Goal: Task Accomplishment & Management: Manage account settings

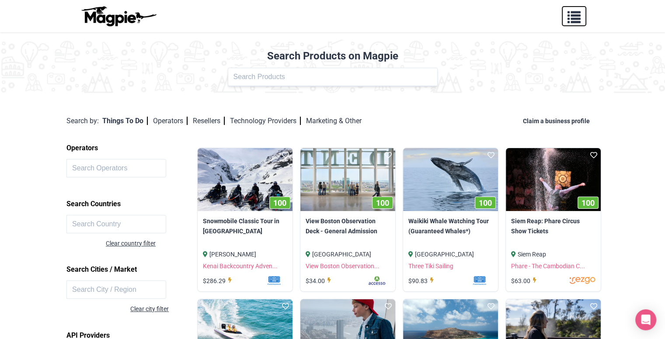
click at [575, 21] on span "button" at bounding box center [574, 15] width 13 height 13
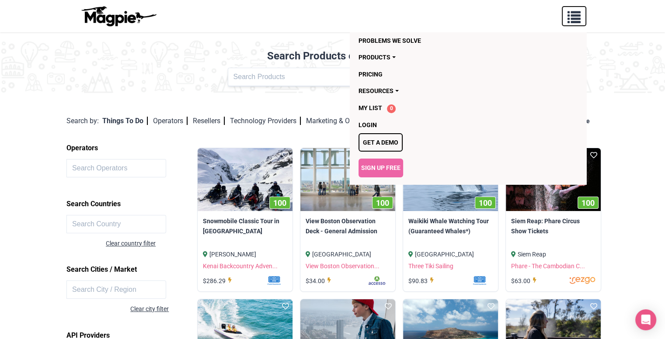
click at [575, 22] on span "button" at bounding box center [574, 15] width 13 height 13
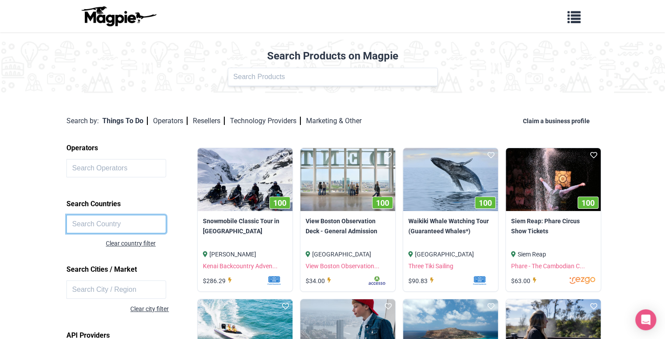
click at [109, 220] on input "text" at bounding box center [116, 224] width 100 height 18
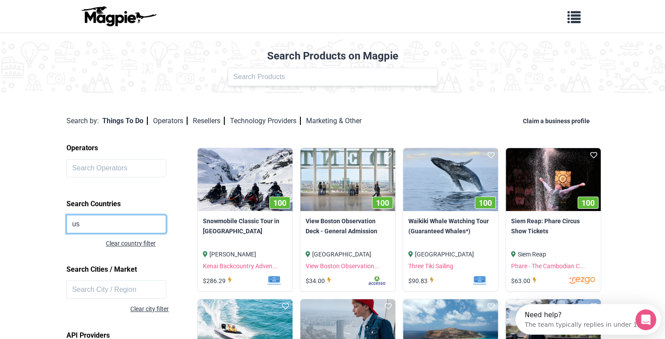
type input "u"
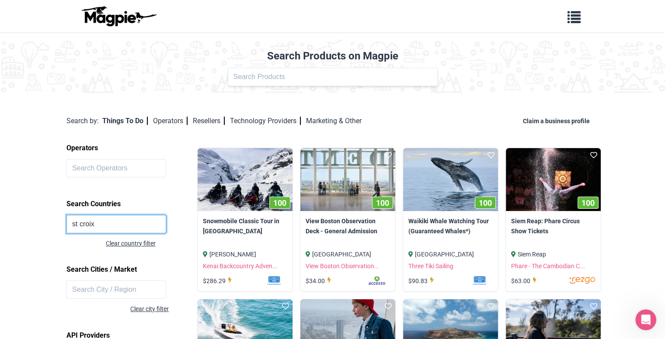
click button at bounding box center [0, 0] width 0 height 0
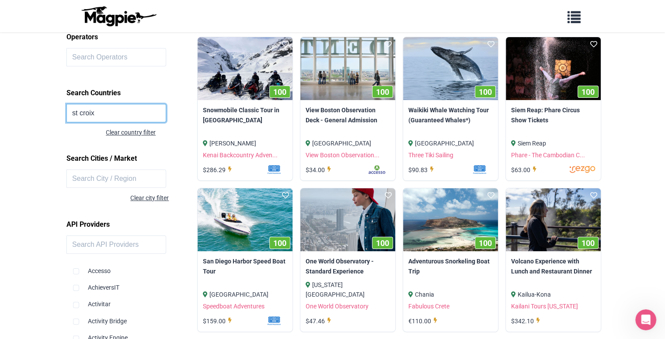
scroll to position [26, 0]
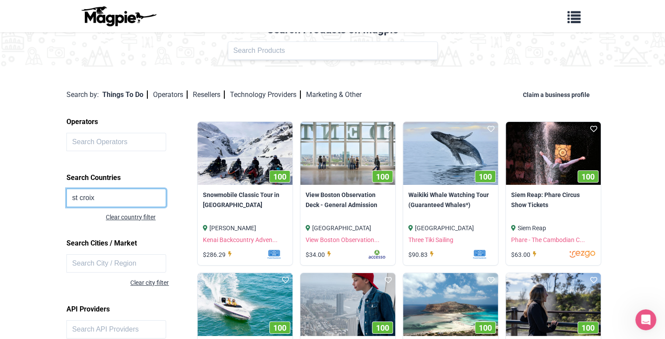
click at [114, 195] on input "st croix" at bounding box center [116, 198] width 100 height 18
type input "s"
type input "v"
type input "u"
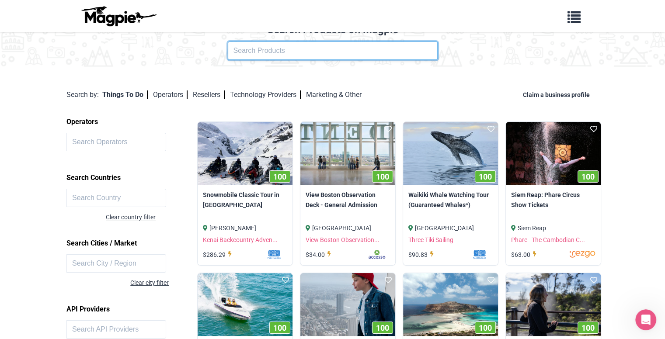
click at [261, 48] on input "text" at bounding box center [333, 51] width 210 height 18
type input "virgin islands"
click button at bounding box center [0, 0] width 0 height 0
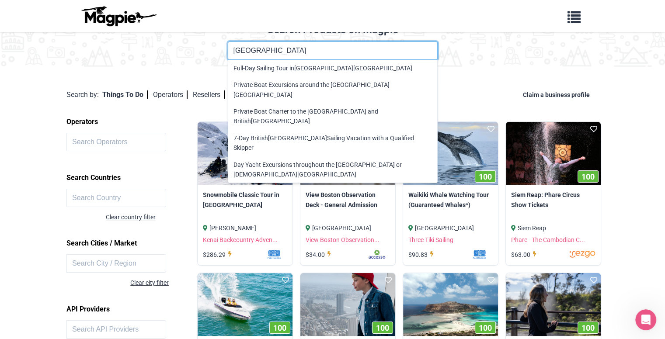
click button at bounding box center [0, 0] width 0 height 0
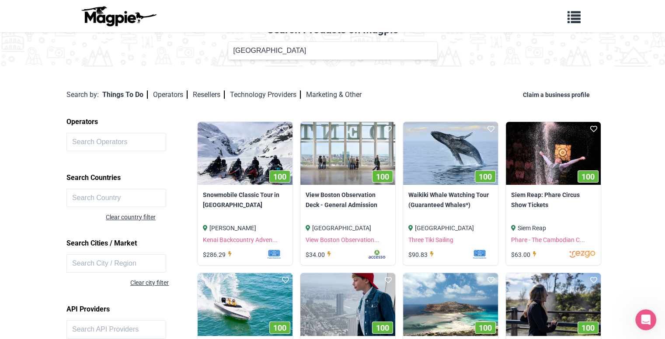
click at [486, 57] on div "Product Name virgin islands Full-Day Sailing Tour in Virgin Islands National Pa…" at bounding box center [332, 51] width 655 height 18
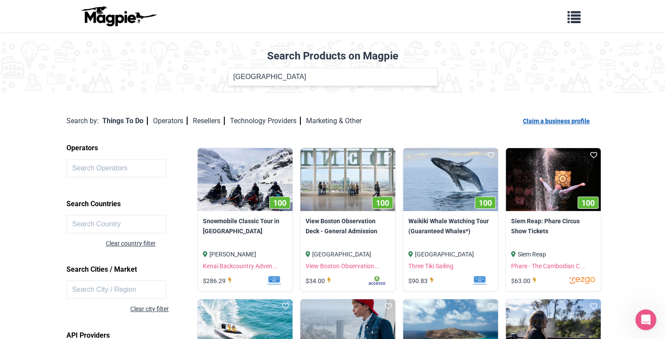
click at [545, 123] on link "Claim a business profile" at bounding box center [558, 121] width 70 height 7
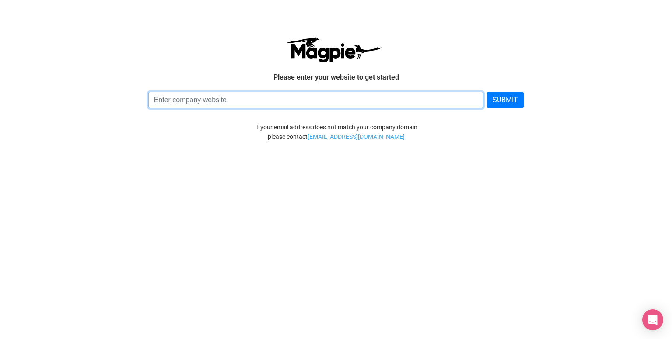
click at [281, 102] on input at bounding box center [315, 100] width 335 height 17
type input "www.vighosttours.com"
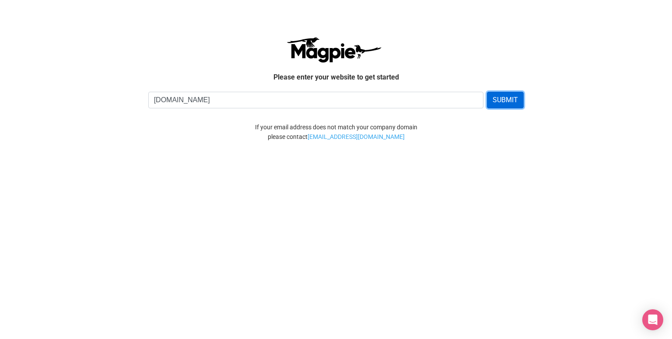
click at [502, 99] on button "SUBMIT" at bounding box center [505, 100] width 37 height 17
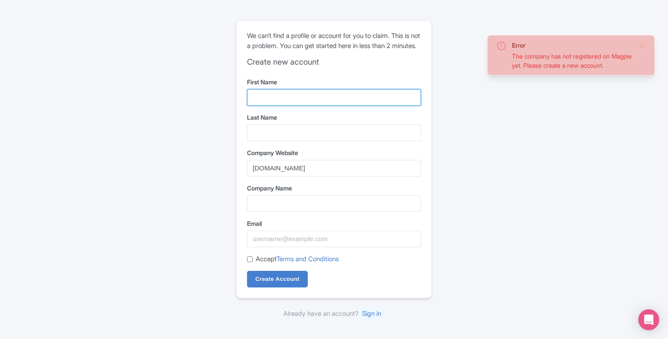
click at [259, 103] on input "First Name" at bounding box center [334, 97] width 174 height 17
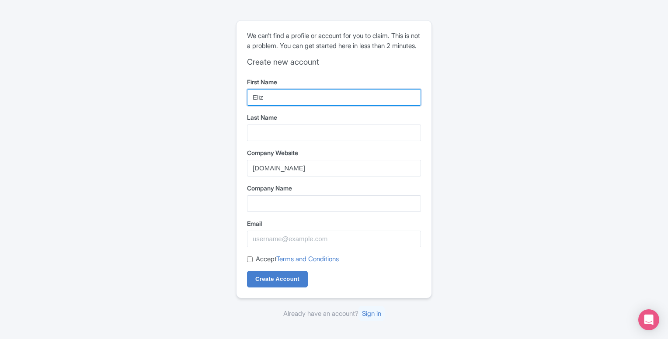
type input "[PERSON_NAME]"
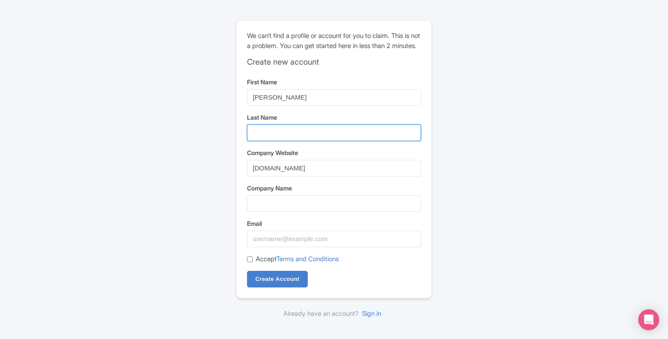
click at [288, 141] on input "Last Name" at bounding box center [334, 133] width 174 height 17
type input "[PERSON_NAME]"
click at [458, 144] on div "Error The company has not registered on Magpie yet. Please create a new account…" at bounding box center [334, 170] width 560 height 306
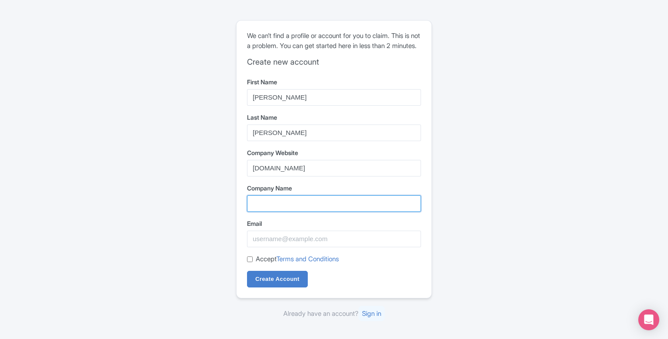
click at [277, 205] on input "Company Name" at bounding box center [334, 203] width 174 height 17
type input "Haunt: VI historic ghost tours"
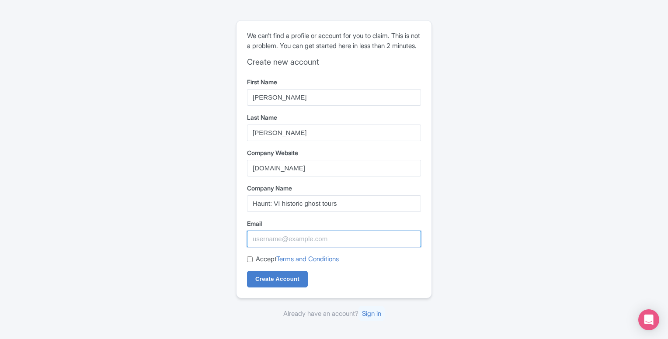
click at [282, 243] on input "Email" at bounding box center [334, 239] width 174 height 17
type input "[EMAIL_ADDRESS][DOMAIN_NAME]"
click at [248, 262] on input "Accept Terms and Conditions" at bounding box center [250, 260] width 6 height 6
checkbox input "true"
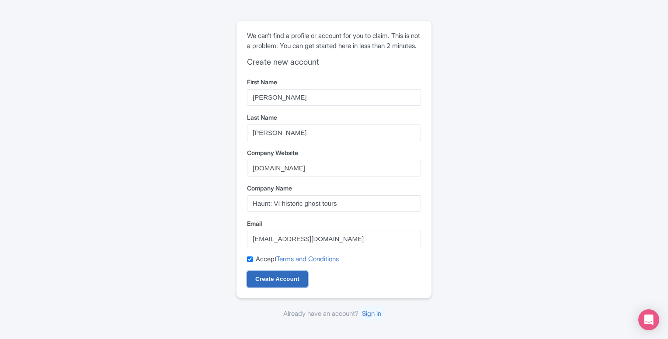
click at [278, 288] on input "Create Account" at bounding box center [277, 279] width 61 height 17
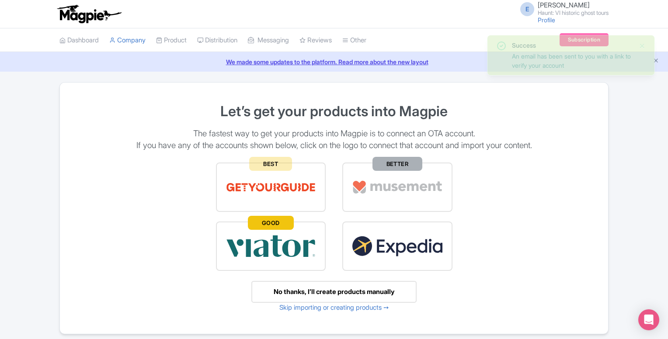
scroll to position [38, 0]
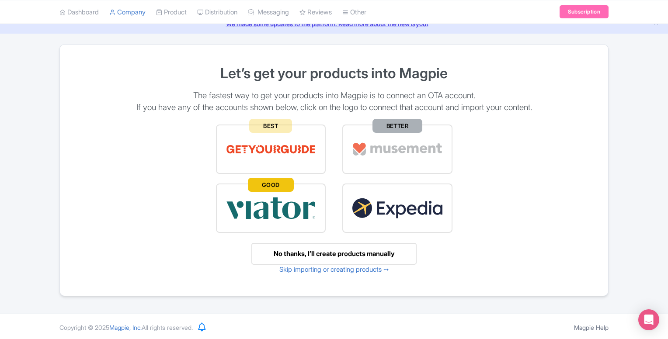
click at [259, 200] on img at bounding box center [271, 208] width 91 height 30
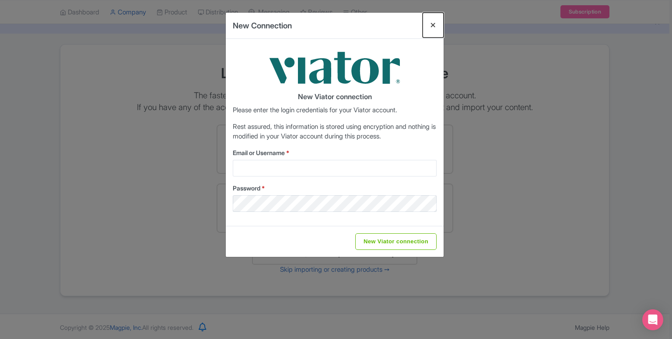
click at [435, 27] on button "Close" at bounding box center [432, 25] width 21 height 25
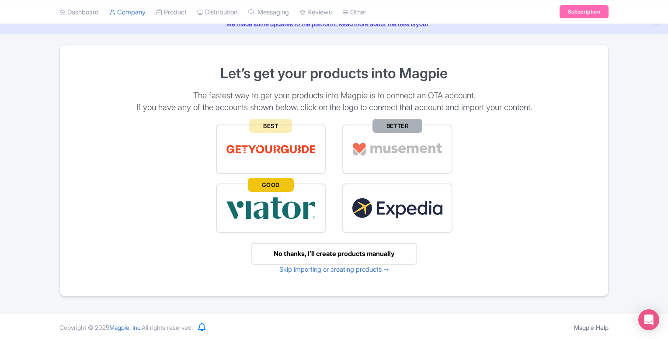
click at [266, 136] on img at bounding box center [271, 149] width 91 height 30
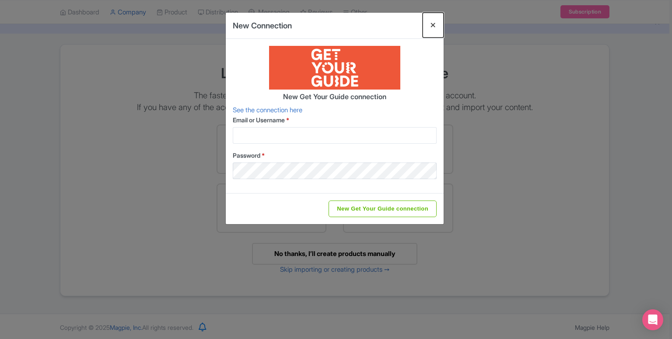
click at [432, 23] on button "Close" at bounding box center [432, 25] width 21 height 25
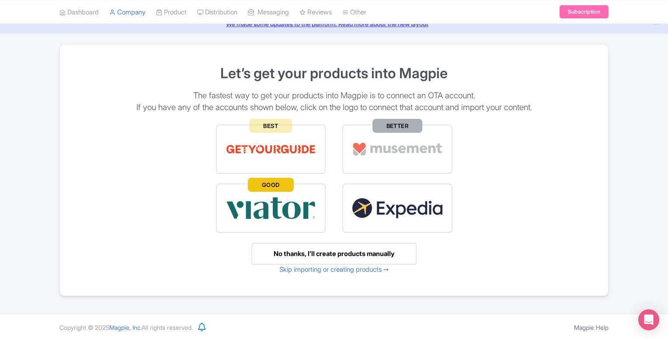
click at [278, 214] on img at bounding box center [271, 208] width 91 height 30
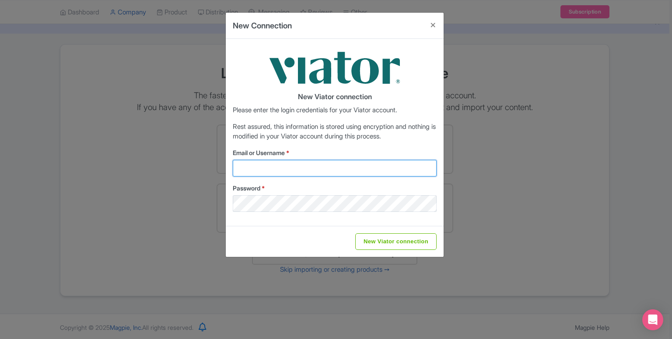
click at [259, 168] on input "Email or Username *" at bounding box center [335, 168] width 204 height 17
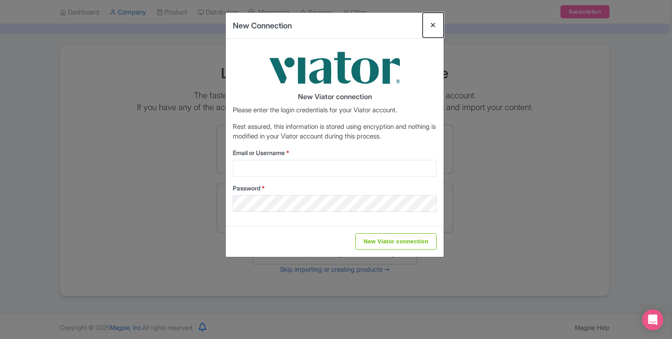
click at [437, 25] on button "Close" at bounding box center [432, 25] width 21 height 25
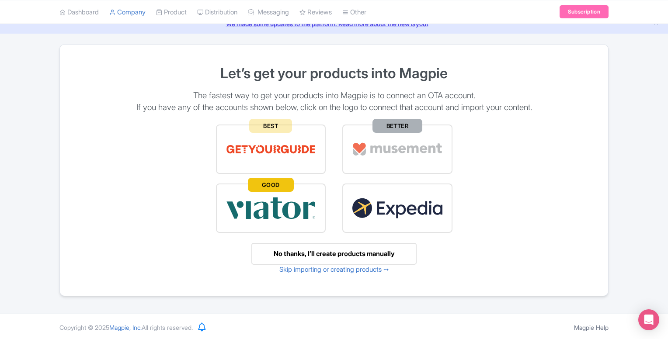
click at [273, 147] on img at bounding box center [271, 149] width 91 height 30
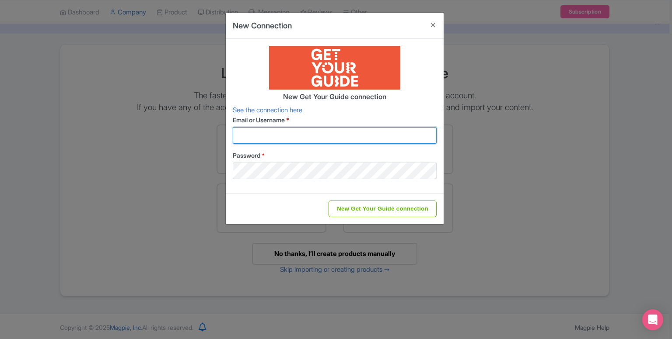
click at [279, 135] on input "Email or Username *" at bounding box center [335, 135] width 204 height 17
type input "info@vighosttours.com"
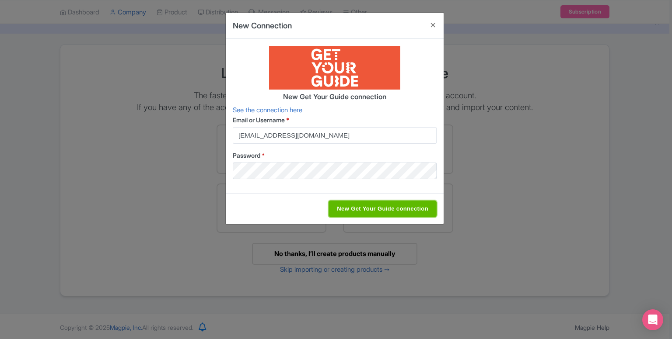
click at [367, 210] on input "New Get Your Guide connection" at bounding box center [382, 209] width 108 height 17
type input "Saving..."
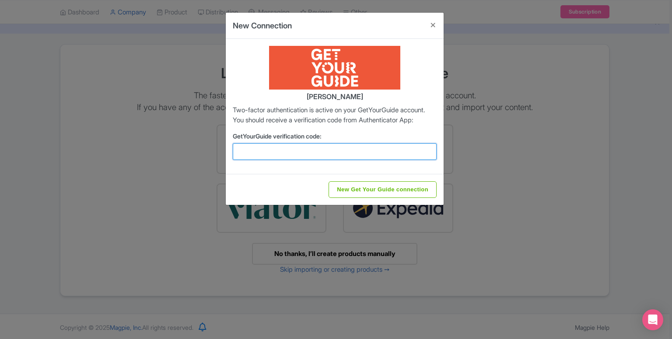
click at [273, 160] on input "GetYourGuide verification code:" at bounding box center [335, 151] width 204 height 17
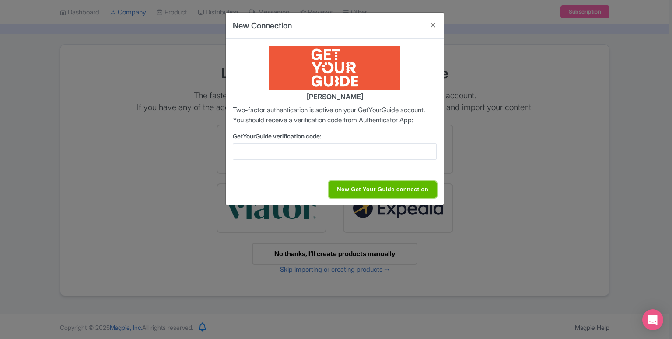
click at [394, 198] on input "New Get Your Guide connection" at bounding box center [382, 189] width 108 height 17
type input "Saving..."
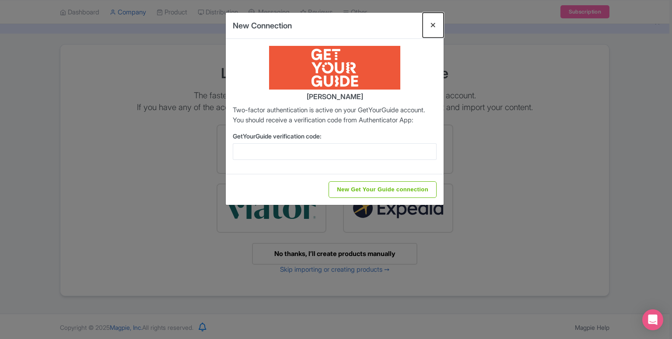
click at [433, 26] on button "Close" at bounding box center [432, 25] width 21 height 25
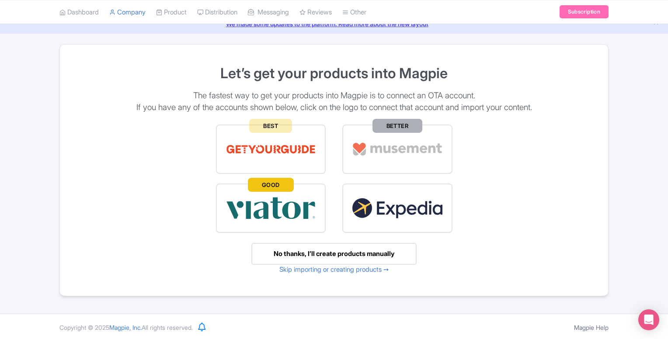
scroll to position [0, 0]
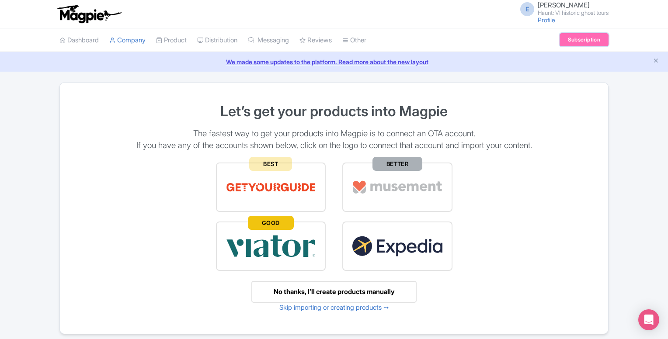
click at [578, 39] on link "Subscription" at bounding box center [584, 39] width 49 height 13
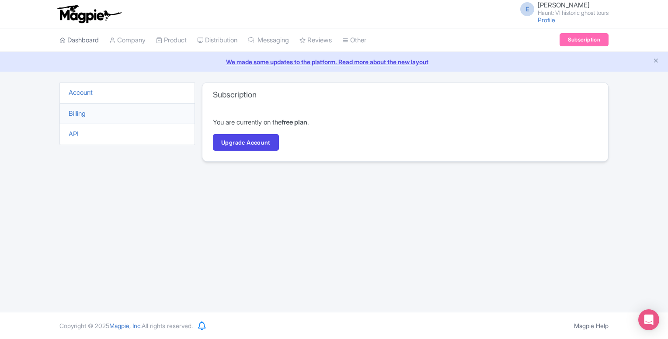
click at [91, 38] on link "Dashboard" at bounding box center [78, 40] width 39 height 24
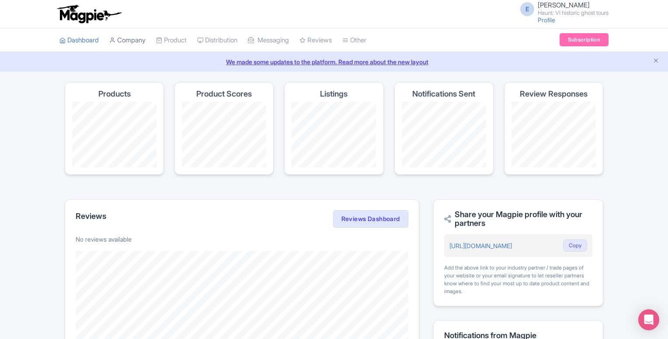
click at [139, 37] on link "Company" at bounding box center [127, 40] width 36 height 24
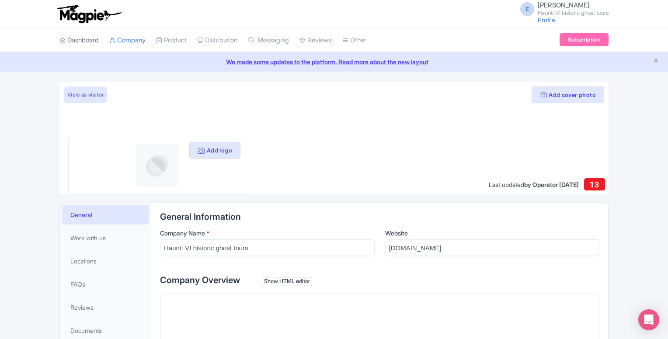
click at [82, 43] on link "Dashboard" at bounding box center [78, 40] width 39 height 24
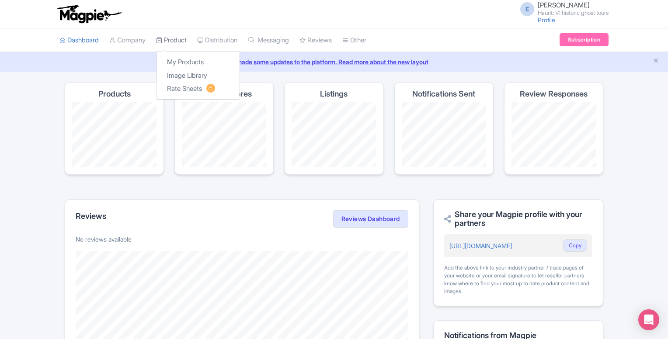
click at [177, 46] on link "Product" at bounding box center [171, 40] width 31 height 24
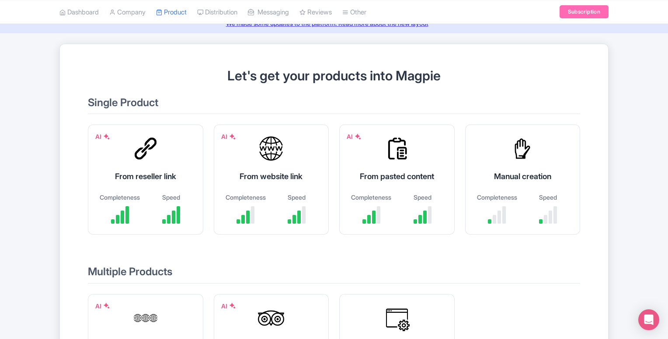
scroll to position [72, 0]
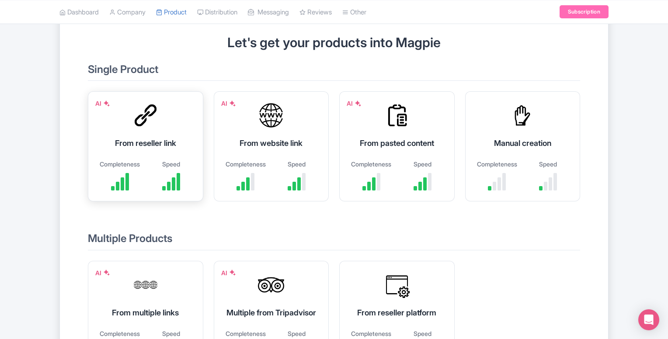
click at [135, 124] on div at bounding box center [145, 115] width 26 height 26
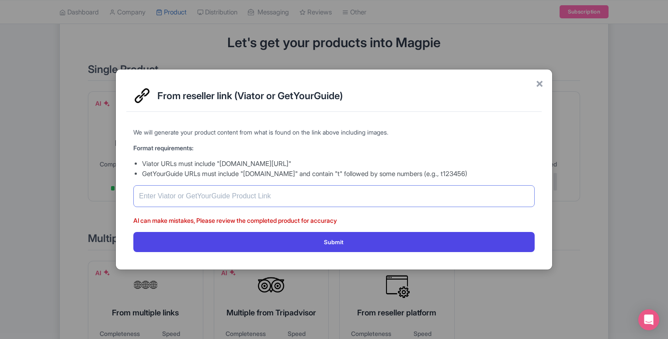
click at [160, 196] on input "text" at bounding box center [333, 196] width 401 height 22
paste input "[URL][DOMAIN_NAME]"
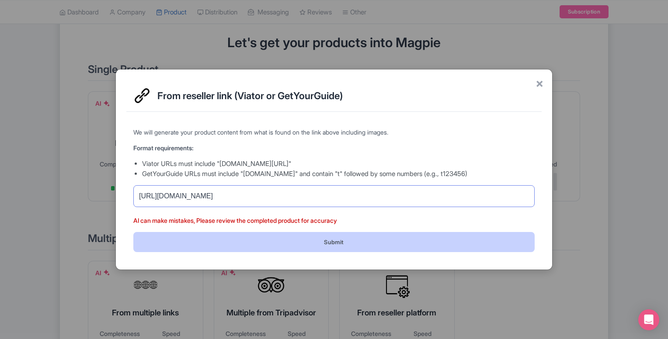
type input "[URL][DOMAIN_NAME]"
click at [283, 245] on button "Submit" at bounding box center [333, 242] width 401 height 20
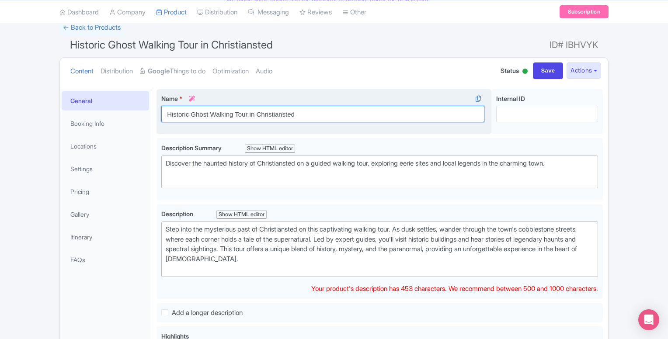
scroll to position [73, 0]
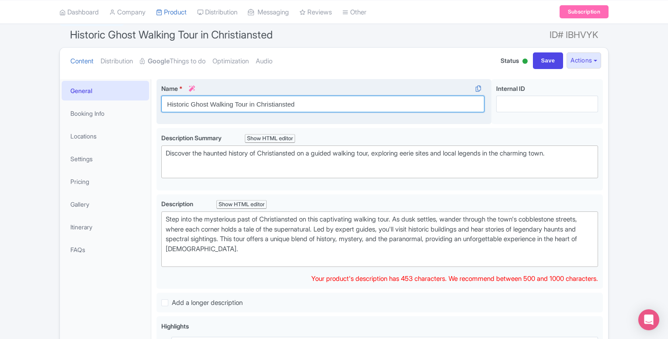
click at [247, 114] on div "Name * i Historic Ghost Walking Tour in [GEOGRAPHIC_DATA] Your product's name h…" at bounding box center [324, 101] width 335 height 45
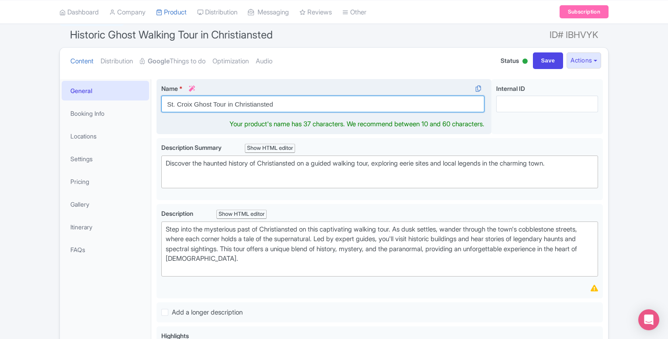
click at [237, 105] on input "St. Croix Ghost Tour in Christiansted" at bounding box center [322, 104] width 323 height 17
type input "St. Croix Ghost Tour in Historic Christiansted"
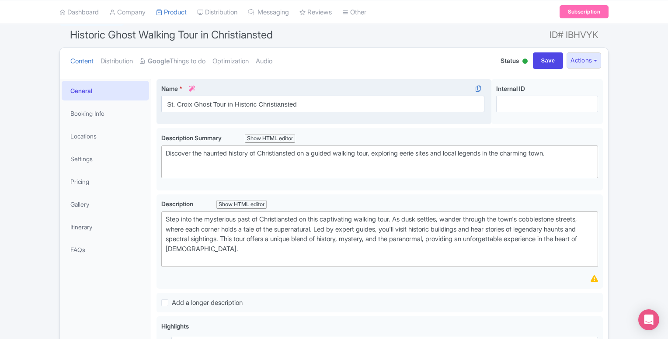
click at [272, 84] on label "Name * i" at bounding box center [322, 88] width 323 height 9
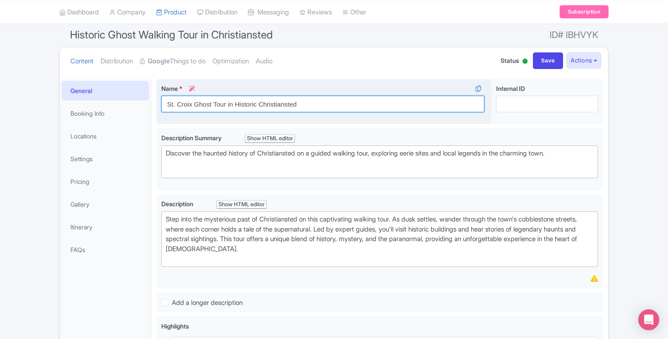
click at [272, 96] on input "St. Croix Ghost Tour in Historic Christiansted" at bounding box center [322, 104] width 323 height 17
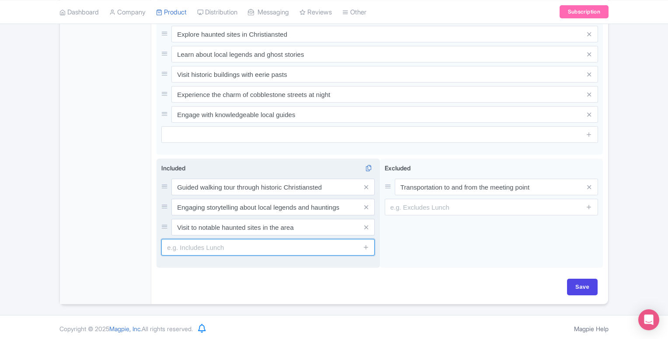
scroll to position [385, 0]
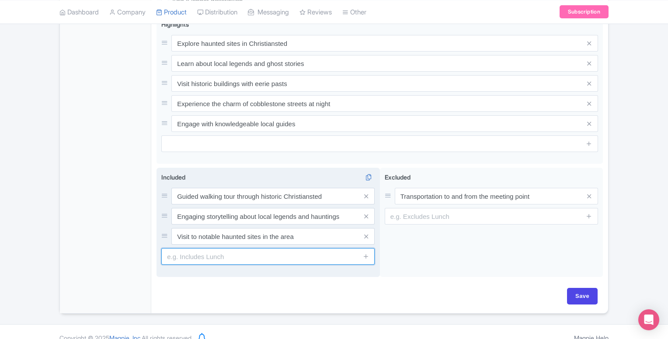
click at [227, 254] on div "Included i Guided walking tour through historic Christiansted Engaging storytel…" at bounding box center [268, 222] width 223 height 109
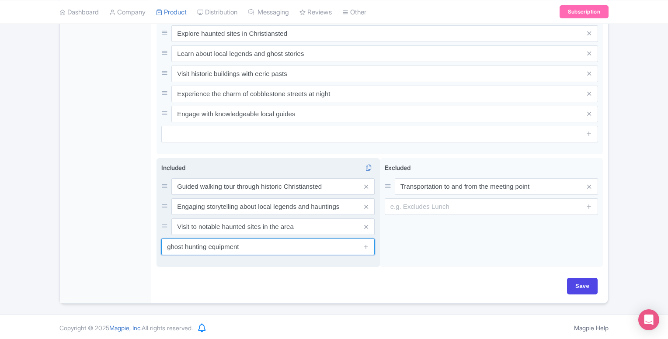
click at [171, 245] on input "ghost hunting equipment" at bounding box center [267, 247] width 213 height 17
type input "Ghost hunting equipment"
click at [369, 246] on icon at bounding box center [366, 247] width 7 height 7
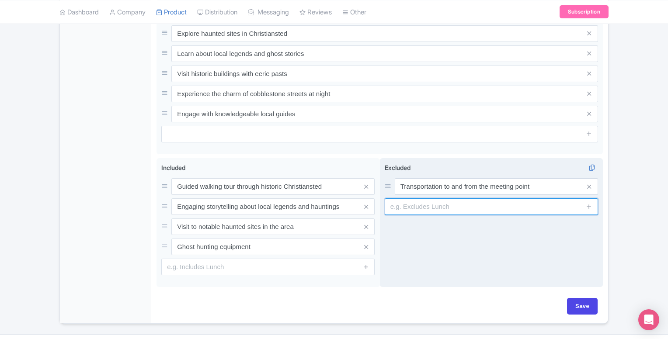
click at [432, 207] on input "text" at bounding box center [491, 206] width 213 height 17
type input "Cocktails or mocktails"
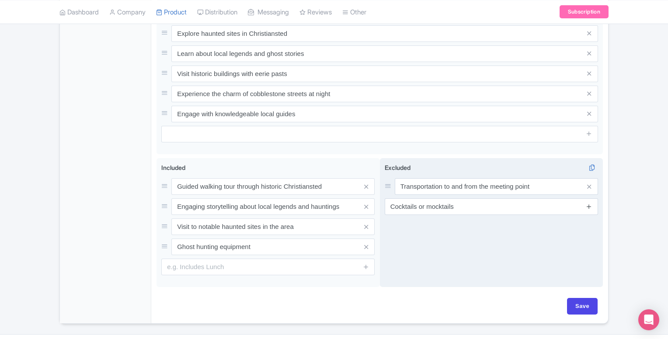
click at [587, 205] on icon at bounding box center [589, 206] width 7 height 7
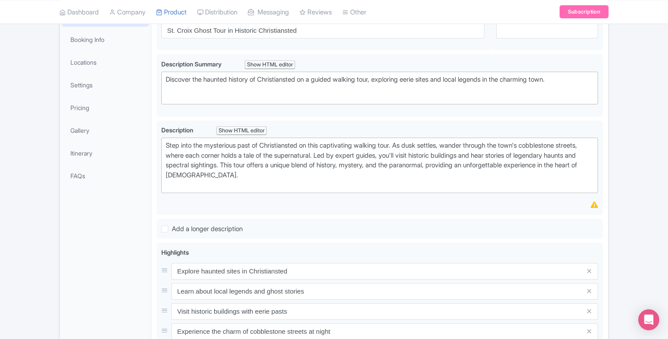
scroll to position [142, 0]
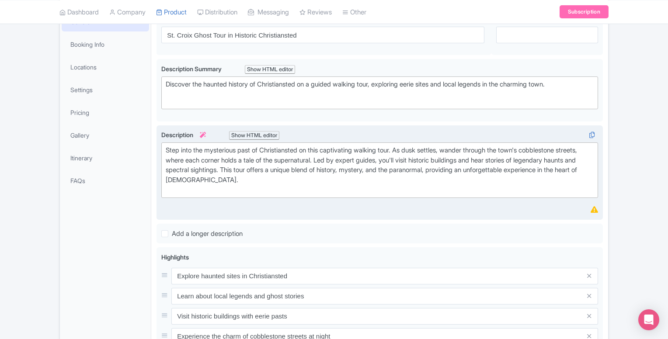
click at [338, 181] on div "Step into the mysterious past of Christiansted on this captivating walking tour…" at bounding box center [380, 170] width 428 height 49
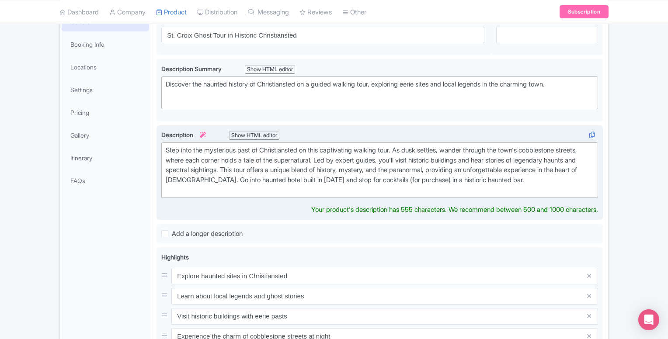
click at [359, 179] on div "Step into the mysterious past of Christiansted on this captivating walking tour…" at bounding box center [380, 170] width 428 height 49
click at [234, 188] on div "Step into the mysterious past of Christiansted on this captivating walking tour…" at bounding box center [380, 170] width 428 height 49
click at [289, 168] on div "Step into the mysterious past of Christiansted on this captivating walking tour…" at bounding box center [380, 170] width 428 height 49
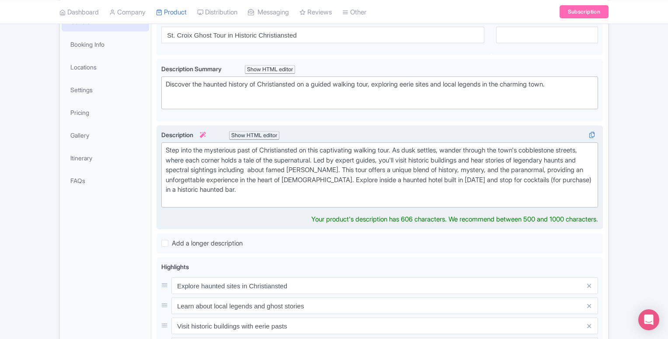
type trix-editor "<div>Step into the mysterious past of Christiansted on this captivating walking…"
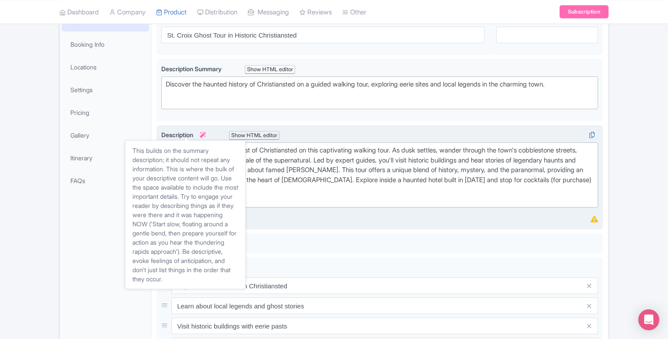
click at [205, 133] on icon at bounding box center [203, 135] width 6 height 6
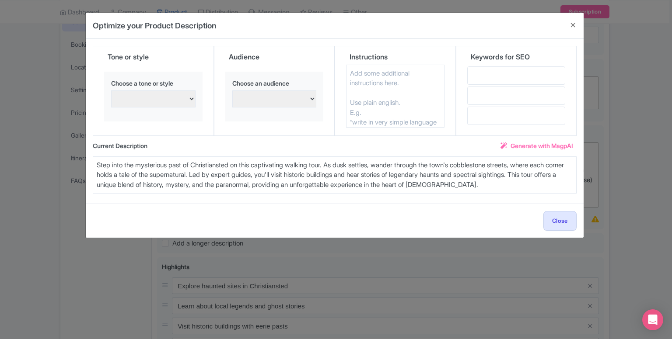
click at [557, 182] on textarea "Step into the mysterious past of Christiansted on this captivating walking tour…" at bounding box center [335, 176] width 484 height 38
click at [572, 26] on button "Close" at bounding box center [572, 25] width 21 height 25
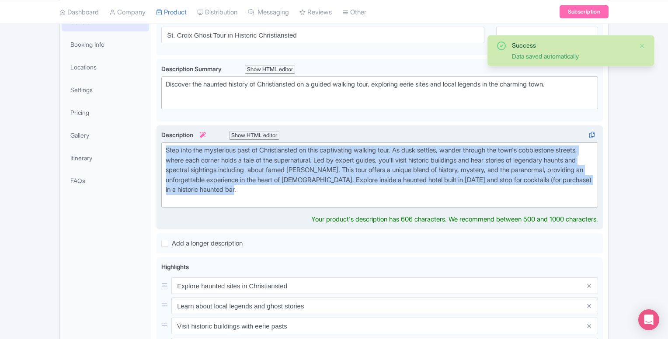
drag, startPoint x: 346, startPoint y: 188, endPoint x: 164, endPoint y: 146, distance: 186.3
click at [164, 146] on trix-editor "Step into the mysterious past of Christiansted on this captivating walking tour…" at bounding box center [379, 175] width 437 height 65
copy div "Step into the mysterious past of Christiansted on this captivating walking tour…"
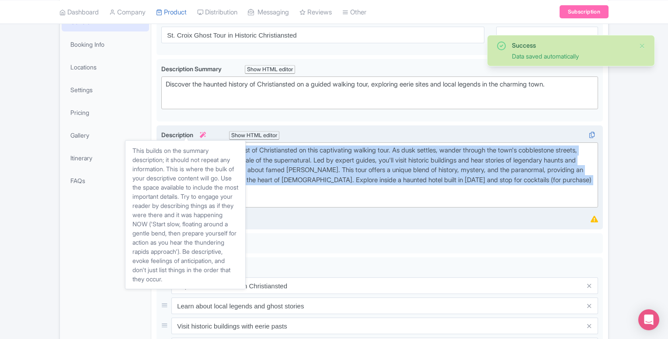
click at [204, 132] on icon at bounding box center [203, 135] width 6 height 6
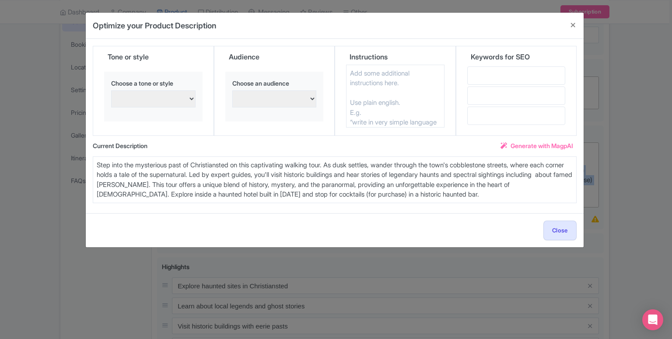
click at [194, 101] on select "persuasive, informative, and engaging Excited and enthusiastic Confident and as…" at bounding box center [153, 99] width 84 height 17
select select "persuasive, informative, and engaging"
click at [111, 91] on select "persuasive, informative, and engaging Excited and enthusiastic Confident and as…" at bounding box center [153, 99] width 84 height 17
click at [299, 99] on select "Families with young children Confident and assertive Adventure seekers and thri…" at bounding box center [274, 99] width 84 height 17
click at [312, 75] on div "Choose an audience Families with young children Confident and assertive Adventu…" at bounding box center [274, 97] width 98 height 50
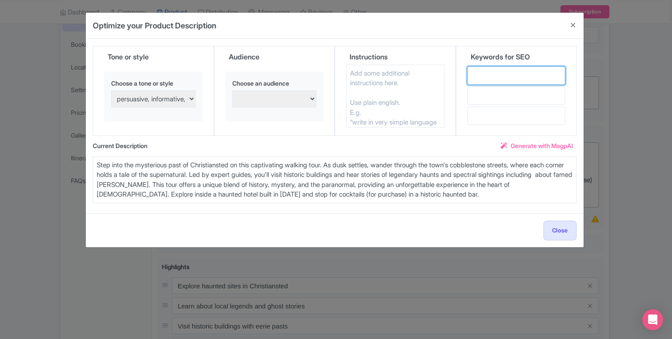
click at [483, 73] on input "text" at bounding box center [516, 75] width 98 height 18
type input "ghost tour"
click at [480, 94] on input "text" at bounding box center [516, 96] width 98 height 18
click at [472, 97] on input "st croix" at bounding box center [516, 96] width 98 height 18
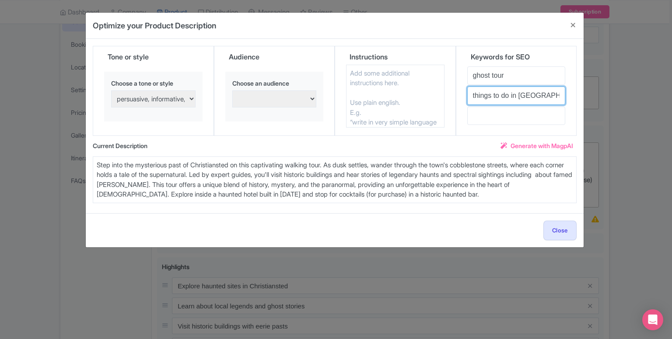
type input "things to do in st croix"
click at [497, 116] on input "text" at bounding box center [516, 116] width 98 height 18
type input "night life"
click at [261, 99] on select "Families with young children Confident and assertive Adventure seekers and thri…" at bounding box center [274, 99] width 84 height 17
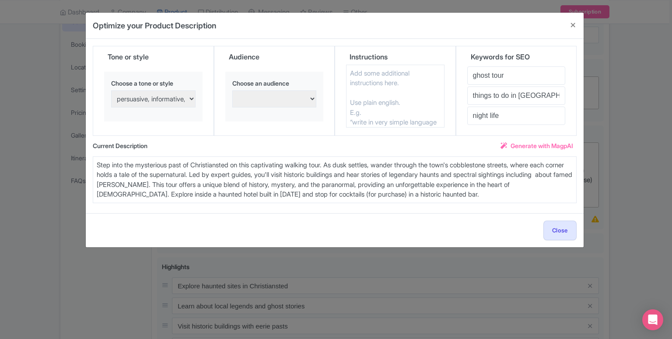
click at [380, 107] on textarea at bounding box center [395, 96] width 98 height 63
type textarea "make it spooky and mysterious"
click at [258, 186] on textarea "Step into the mysterious past of Christiansted on this captivating walking tour…" at bounding box center [335, 180] width 484 height 47
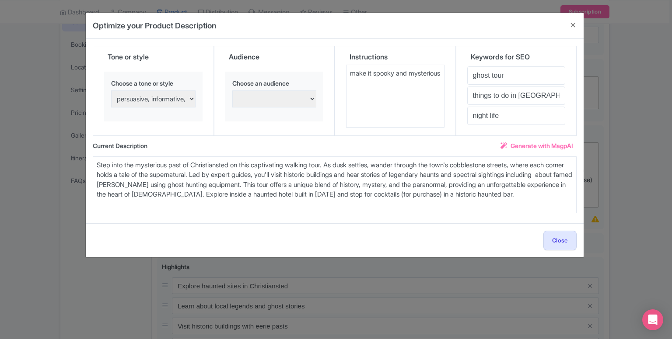
type textarea "Step into the mysterious past of Christiansted on this captivating walking tour…"
click at [551, 147] on span "Generate with MagpAI" at bounding box center [541, 145] width 63 height 9
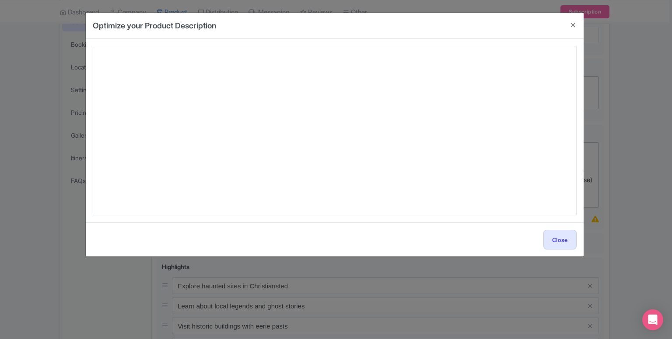
type textarea "Embrace the shadows and step into Christiansted's mysterious past with the Hist…"
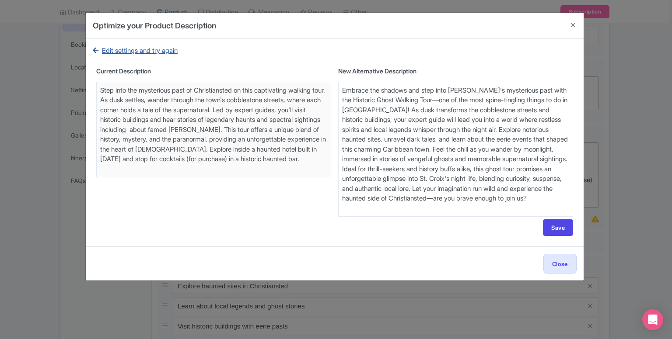
click at [140, 48] on link "Edit settings and try again" at bounding box center [135, 51] width 85 height 10
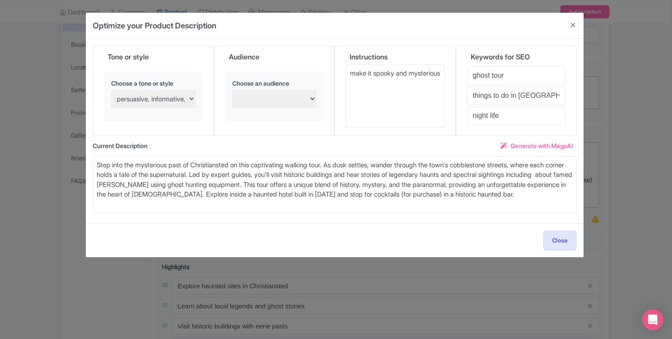
click at [395, 83] on textarea "make it spooky and mysterious" at bounding box center [395, 96] width 98 height 63
click at [380, 93] on textarea "make it spooky and mysterious but make it include th key details about the acit…" at bounding box center [395, 96] width 98 height 63
click at [381, 105] on textarea "make it spooky and mysterious but make it include the key details about the aci…" at bounding box center [395, 96] width 98 height 63
type textarea "make it spooky and mysterious but make it include the key details about the act…"
click at [540, 143] on span "Generate with MagpAI" at bounding box center [541, 145] width 63 height 9
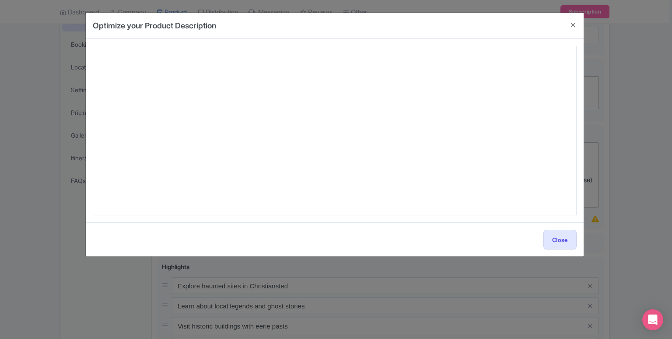
type textarea "Embrace the shadows and step into Christiansted's mysterious past with the Hist…"
type textarea "Embark on a spine-chilling adventure with the Historic Ghost Walking Tour in Ch…"
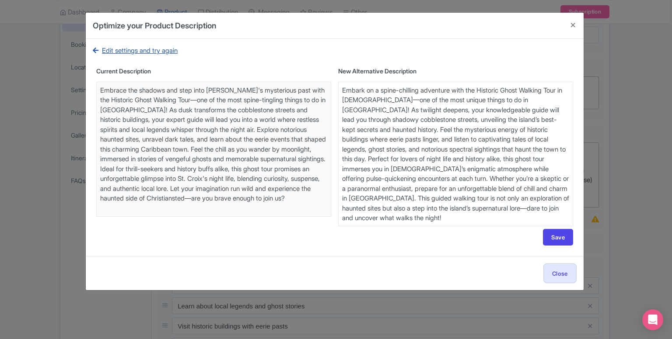
click at [104, 52] on link "Edit settings and try again" at bounding box center [135, 51] width 85 height 10
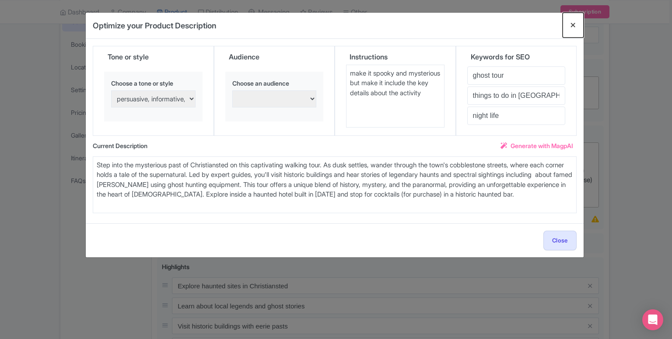
click at [574, 23] on button "Close" at bounding box center [572, 25] width 21 height 25
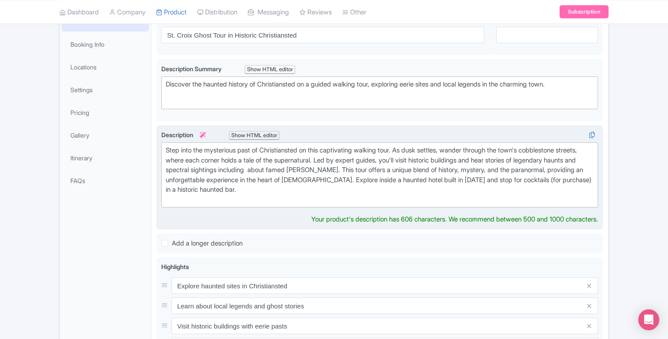
click at [324, 168] on div "Step into the mysterious past of Christiansted on this captivating walking tour…" at bounding box center [380, 175] width 428 height 59
click at [363, 169] on div "Step into the mysterious past of Christiansted on this captivating walking tour…" at bounding box center [380, 175] width 428 height 59
click at [397, 168] on div "Step into the mysterious past of Christiansted on this captivating walking tour…" at bounding box center [380, 175] width 428 height 59
type trix-editor "<div>Step into the mysterious past of Christiansted on this captivating walking…"
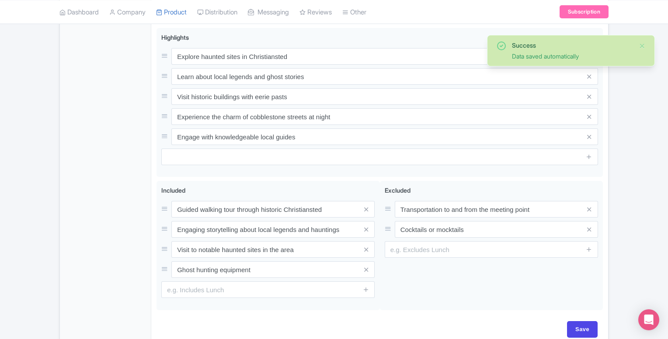
scroll to position [414, 0]
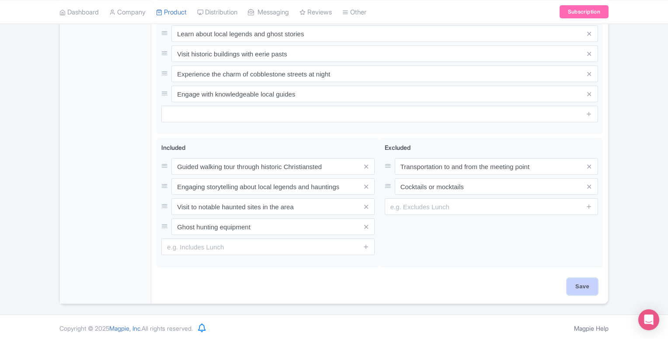
click at [592, 289] on input "Save" at bounding box center [582, 287] width 31 height 17
type input "Saving..."
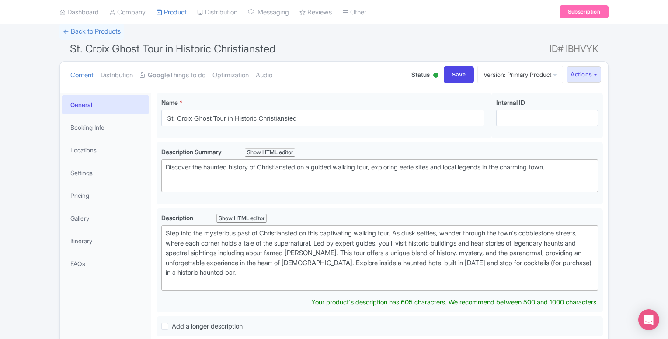
scroll to position [42, 0]
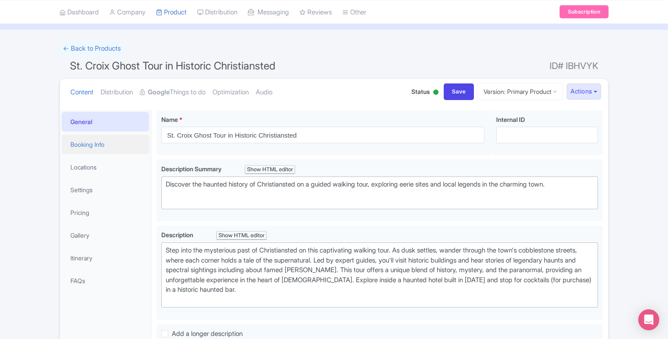
click at [103, 150] on link "Booking Info" at bounding box center [105, 145] width 87 height 20
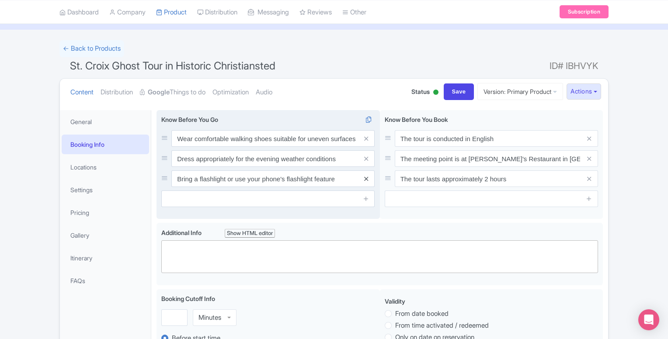
click at [366, 180] on icon at bounding box center [366, 179] width 4 height 7
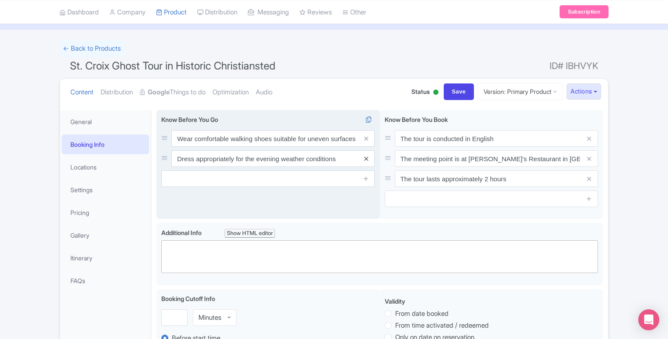
click at [365, 161] on icon at bounding box center [366, 159] width 4 height 7
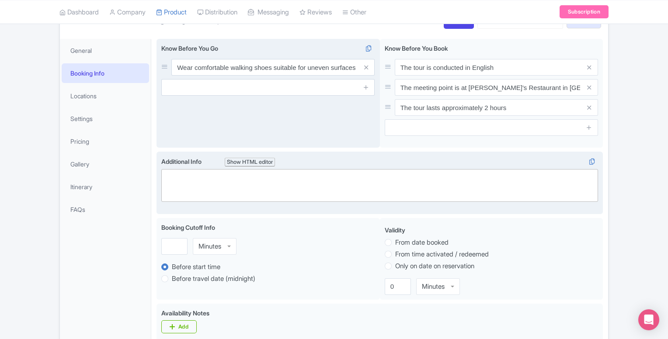
scroll to position [38, 0]
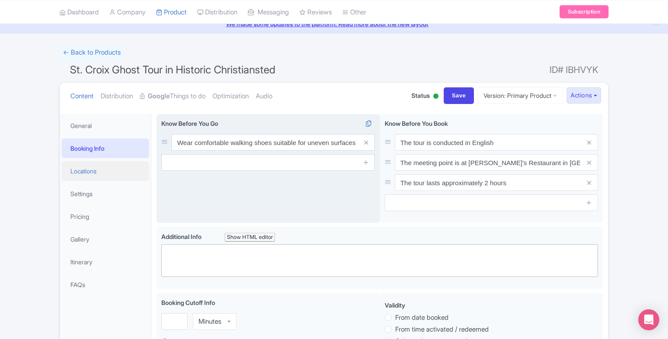
click at [111, 172] on link "Locations" at bounding box center [105, 171] width 87 height 20
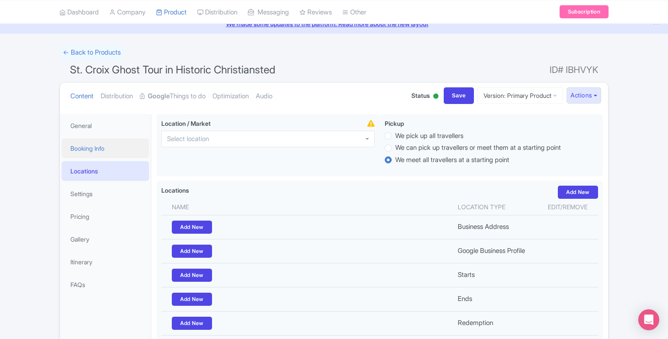
click at [98, 149] on link "Booking Info" at bounding box center [105, 149] width 87 height 20
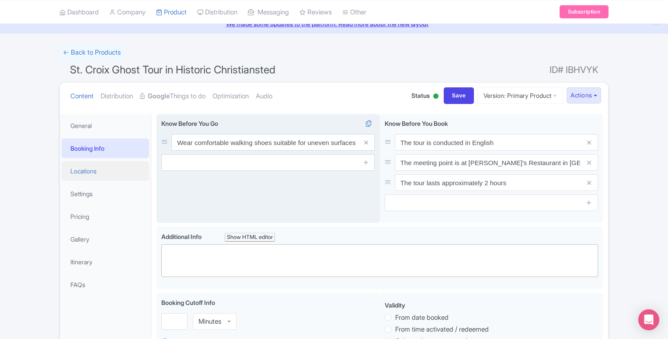
click at [102, 168] on link "Locations" at bounding box center [105, 171] width 87 height 20
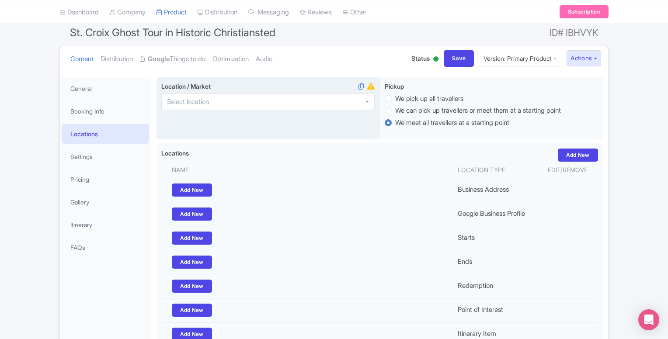
scroll to position [75, 0]
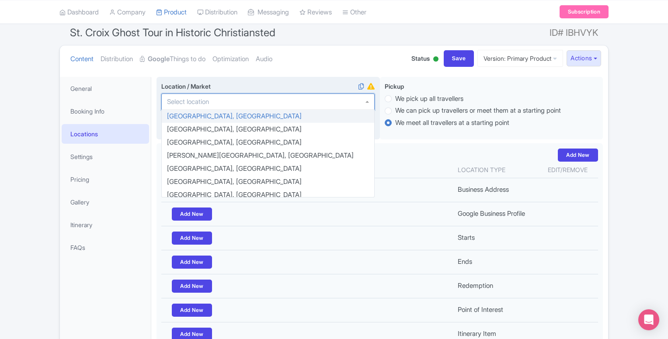
click at [286, 100] on div at bounding box center [267, 102] width 213 height 17
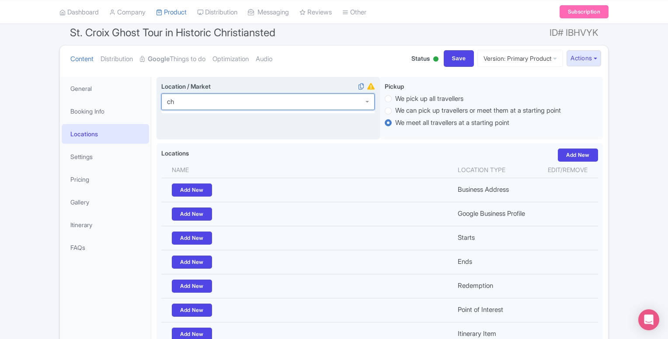
type input "c"
click at [167, 100] on input "Location / Market i" at bounding box center [188, 102] width 42 height 8
click at [167, 100] on input "Location / Market i" at bounding box center [192, 102] width 51 height 8
click at [225, 102] on div at bounding box center [267, 102] width 213 height 17
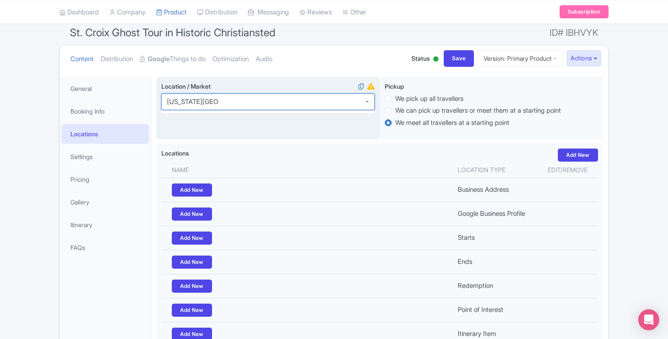
click at [219, 102] on div at bounding box center [267, 102] width 213 height 17
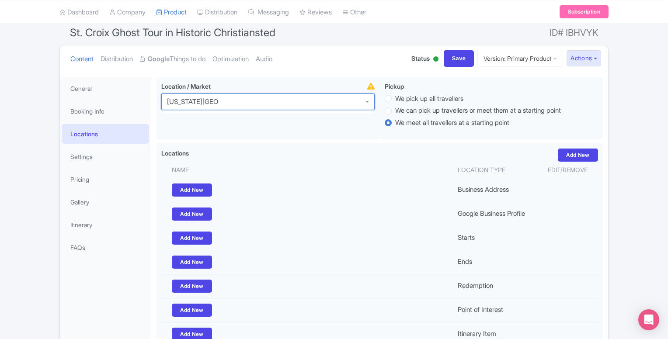
type input "us virgin islands"
click at [334, 60] on ul "Content Distribution Google Things to do Optimization Audio" at bounding box center [232, 58] width 331 height 27
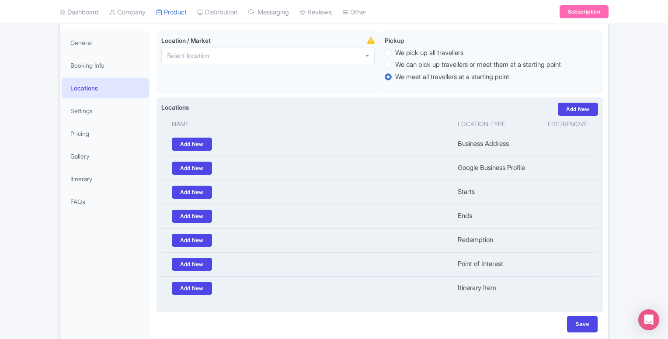
scroll to position [138, 0]
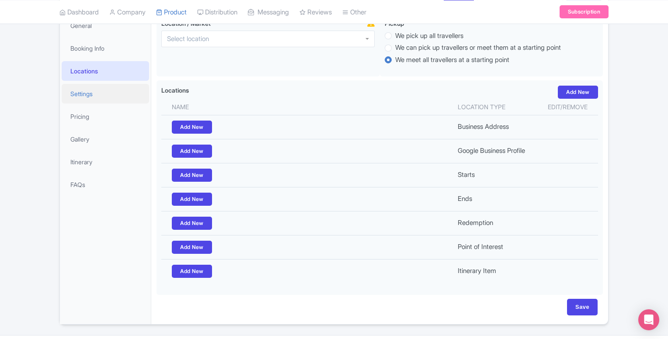
click at [77, 94] on link "Settings" at bounding box center [105, 94] width 87 height 20
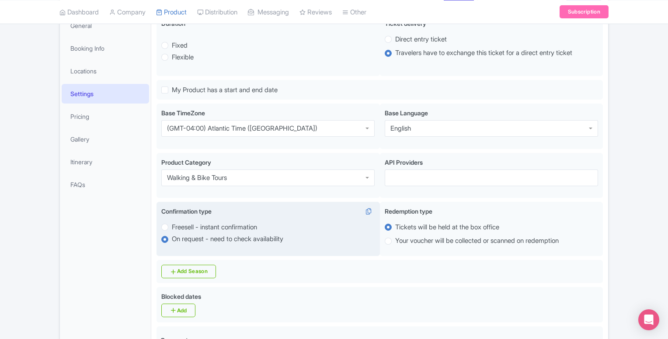
click at [172, 228] on label "Freesell - instant confirmation" at bounding box center [214, 228] width 85 height 10
click at [172, 228] on input "Freesell - instant confirmation" at bounding box center [176, 226] width 9 height 9
radio input "true"
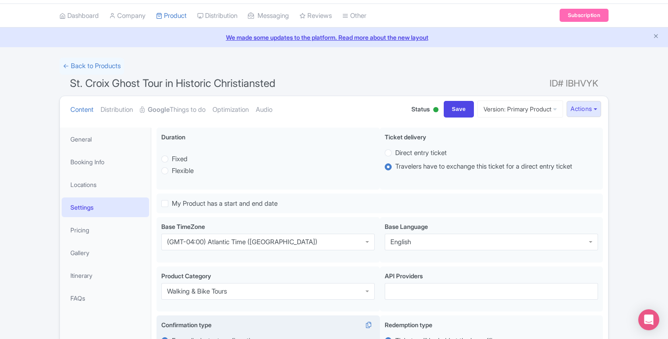
scroll to position [23, 0]
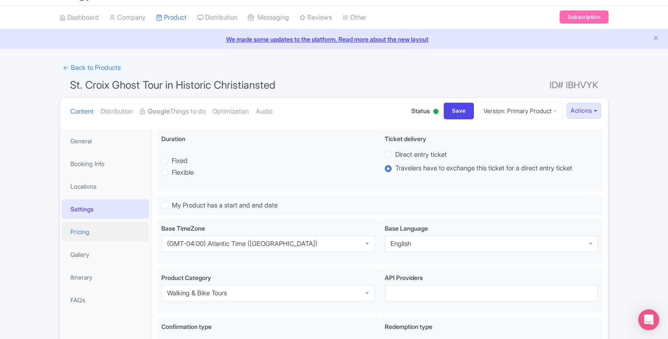
click at [79, 237] on link "Pricing" at bounding box center [105, 232] width 87 height 20
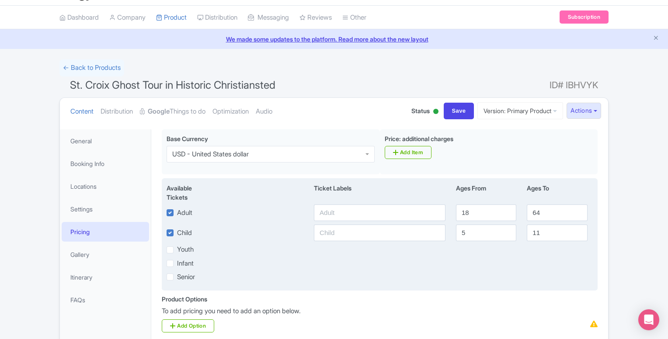
scroll to position [93, 0]
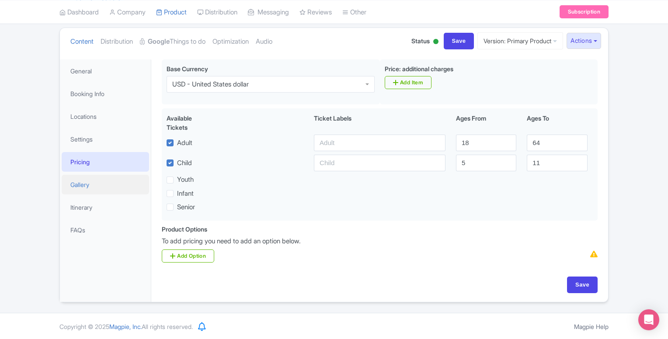
click at [79, 191] on link "Gallery" at bounding box center [105, 185] width 87 height 20
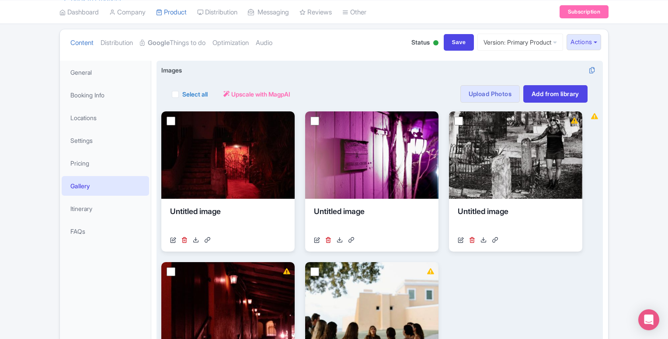
scroll to position [0, 0]
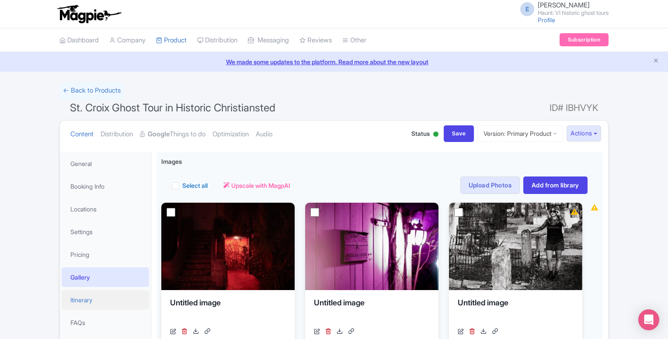
click at [120, 299] on link "Itinerary" at bounding box center [105, 300] width 87 height 20
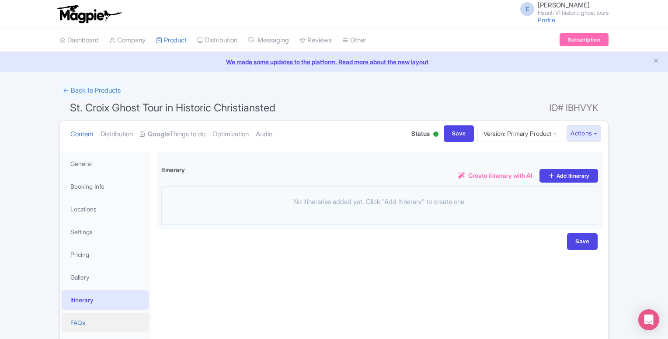
click at [82, 326] on link "FAQs" at bounding box center [105, 323] width 87 height 20
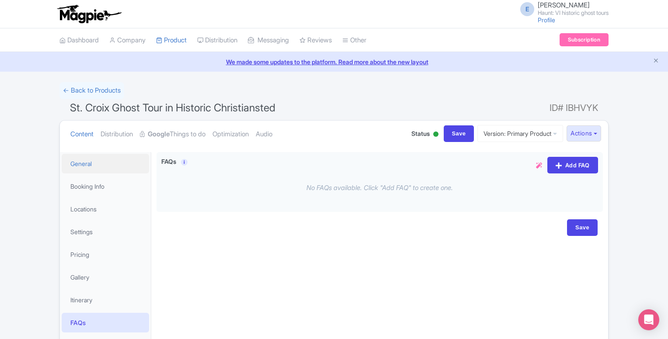
click at [124, 168] on link "General" at bounding box center [105, 164] width 87 height 20
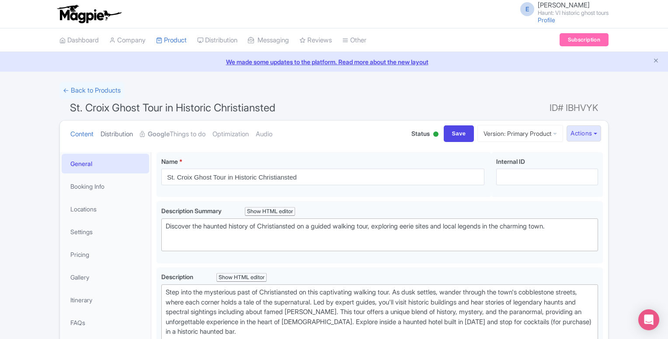
click at [131, 138] on link "Distribution" at bounding box center [117, 135] width 32 height 28
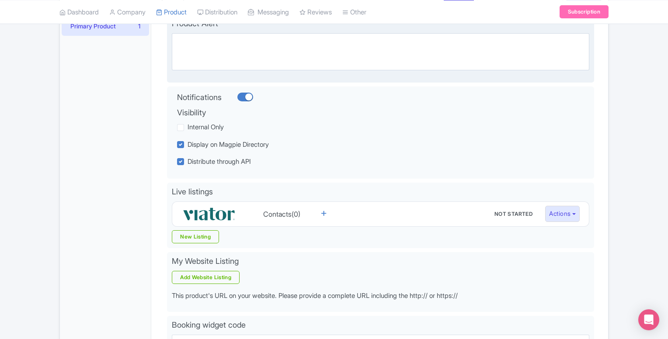
scroll to position [234, 0]
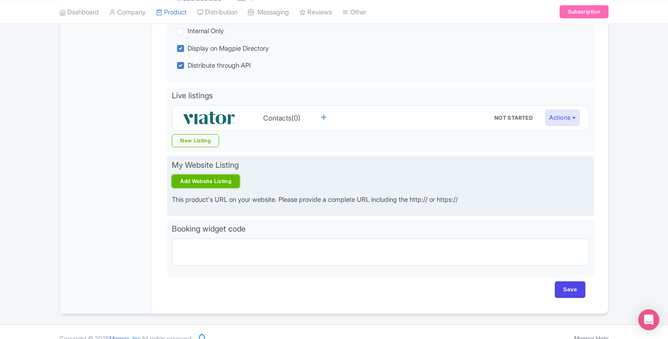
click at [201, 181] on link "Add Website Listing" at bounding box center [206, 181] width 68 height 13
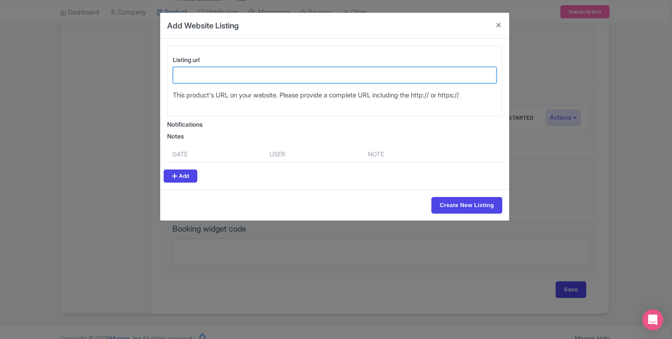
click at [239, 81] on input "Listing url" at bounding box center [335, 75] width 324 height 17
paste input "https://www.vighosttours.com/"
type input "h"
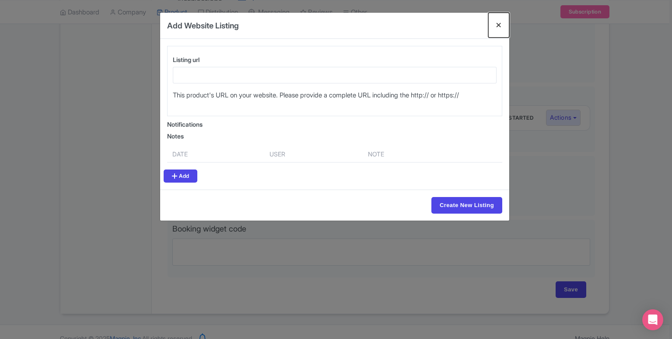
click at [500, 28] on button "Close" at bounding box center [498, 25] width 21 height 25
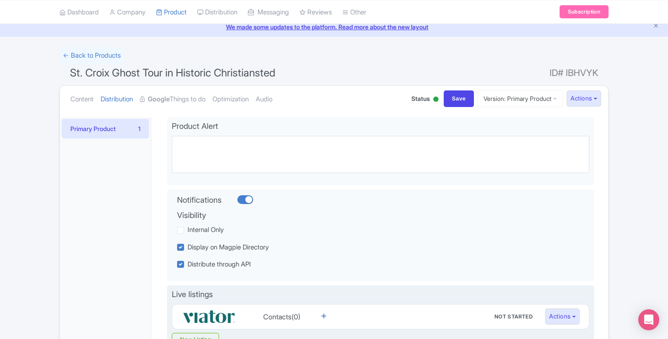
scroll to position [35, 0]
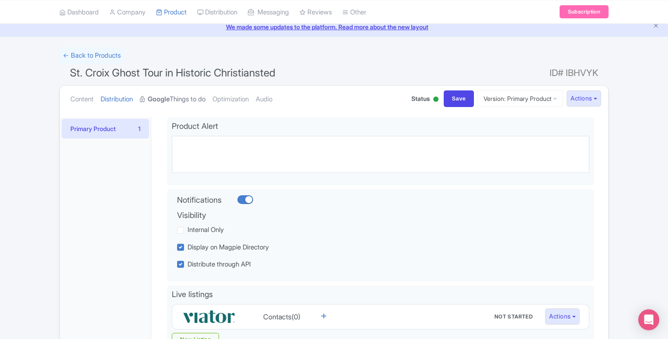
click at [194, 104] on link "Google Things to do" at bounding box center [173, 100] width 66 height 28
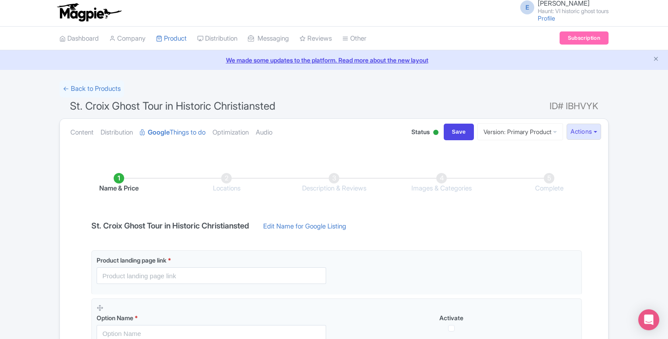
scroll to position [0, 0]
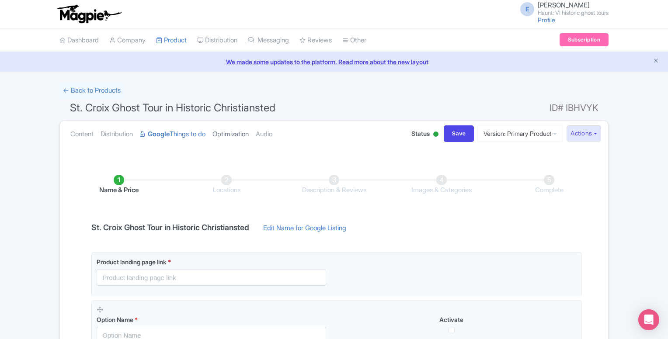
click at [243, 139] on link "Optimization" at bounding box center [230, 135] width 36 height 28
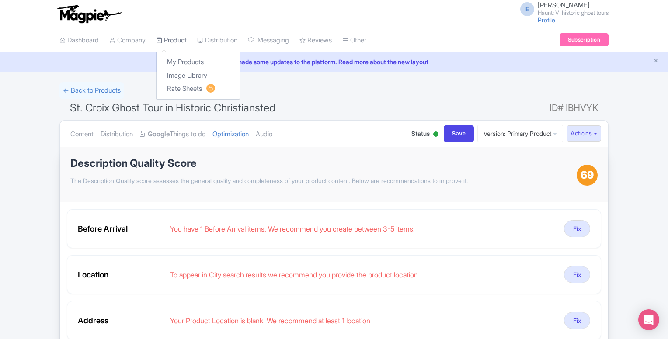
click at [177, 43] on link "Product" at bounding box center [171, 40] width 31 height 24
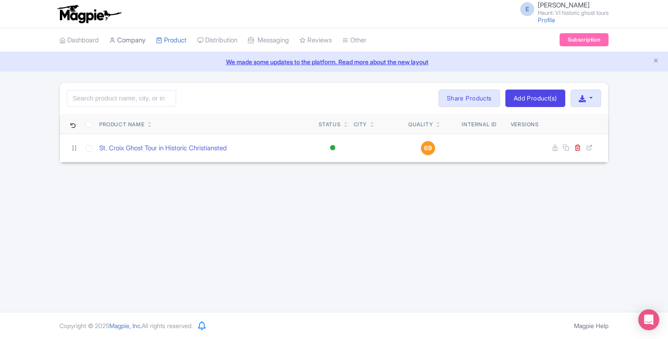
click at [132, 42] on link "Company" at bounding box center [127, 40] width 36 height 24
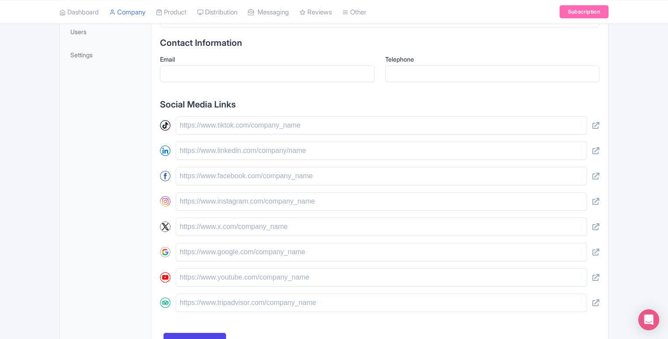
scroll to position [320, 0]
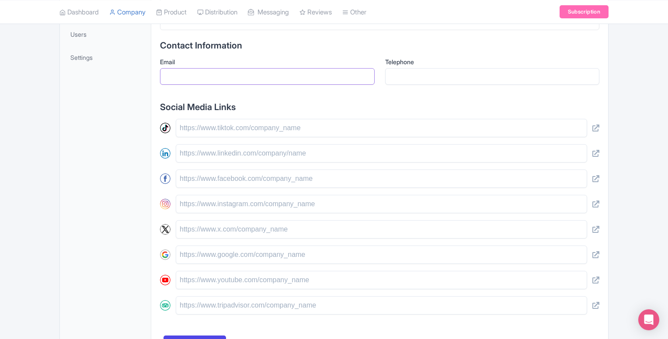
click at [203, 77] on input "Email" at bounding box center [267, 76] width 215 height 17
type input "info@vighosttours.com"
click at [404, 79] on input "Telephone" at bounding box center [492, 76] width 215 height 17
type input "3402080553"
click at [392, 103] on h2 "Social Media Links" at bounding box center [379, 107] width 439 height 10
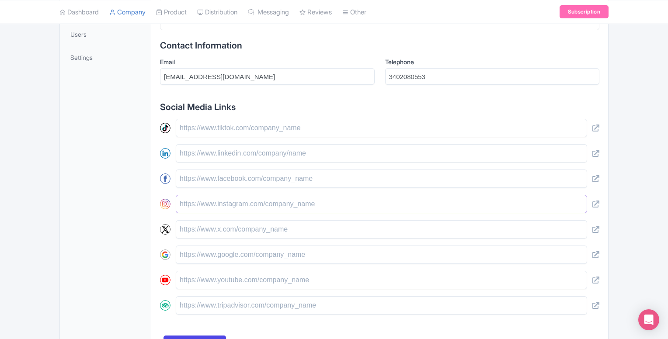
click at [201, 205] on input "text" at bounding box center [381, 204] width 411 height 18
type input "https://www.instagram.com/haunttoursvi"
click at [104, 210] on div "General Work with us Locations FAQs Reviews Documents Users Settings" at bounding box center [105, 124] width 91 height 481
click at [206, 130] on input "text" at bounding box center [381, 128] width 411 height 18
type input "[URL][DOMAIN_NAME]"
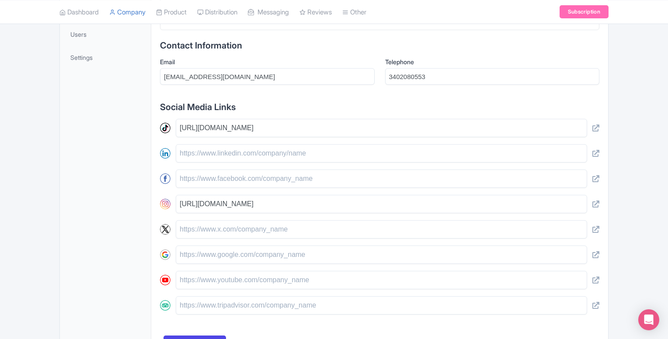
click at [111, 265] on div "General Work with us Locations FAQs Reviews Documents Users Settings" at bounding box center [105, 124] width 91 height 481
click at [186, 255] on input "text" at bounding box center [381, 255] width 411 height 18
paste input "[URL][DOMAIN_NAME]"
type input "[URL][DOMAIN_NAME]"
click at [130, 226] on div "General Work with us Locations FAQs Reviews Documents Users Settings" at bounding box center [105, 124] width 91 height 481
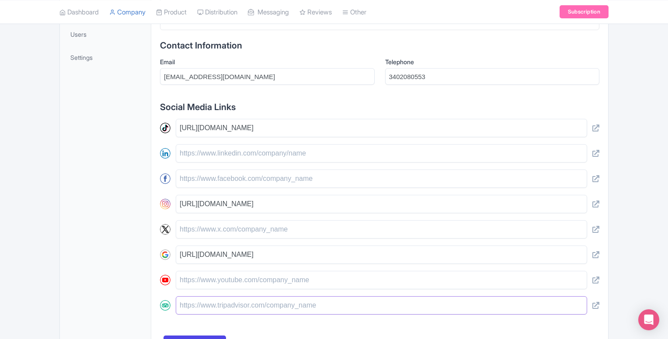
click at [202, 301] on input "text" at bounding box center [381, 305] width 411 height 18
paste input "[URL][DOMAIN_NAME]"
type input "[URL][DOMAIN_NAME]"
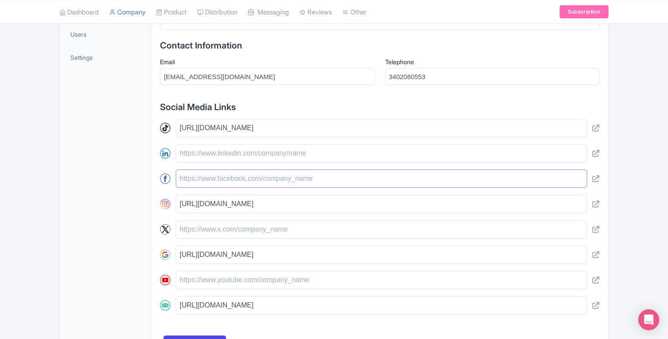
click at [192, 175] on input "text" at bounding box center [381, 179] width 411 height 18
paste input "[URL][DOMAIN_NAME]"
type input "[URL][DOMAIN_NAME]"
click at [80, 166] on div "General Work with us Locations FAQs Reviews Documents Users Settings" at bounding box center [105, 124] width 91 height 481
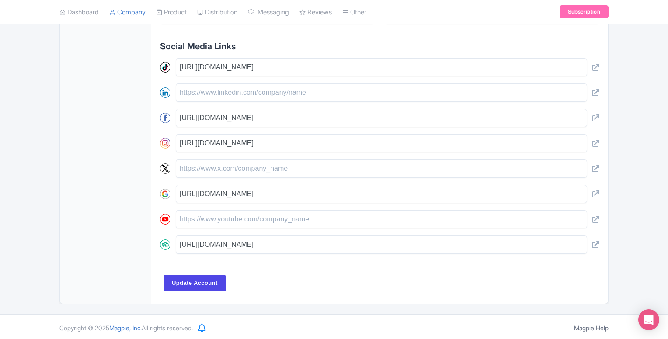
scroll to position [380, 0]
click at [185, 286] on input "Update Account" at bounding box center [195, 283] width 63 height 17
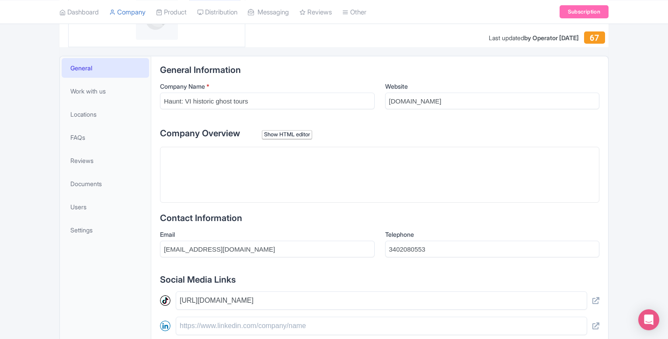
scroll to position [143, 0]
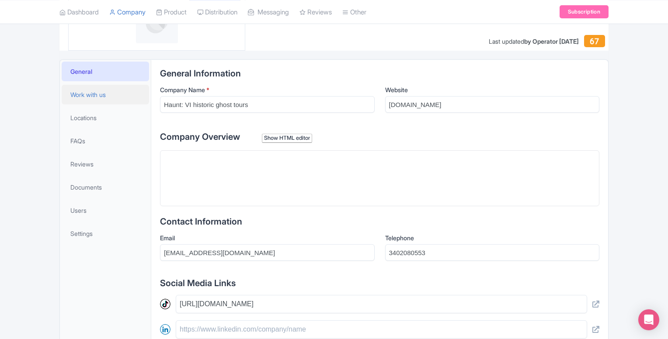
click at [99, 96] on span "Work with us" at bounding box center [87, 94] width 35 height 9
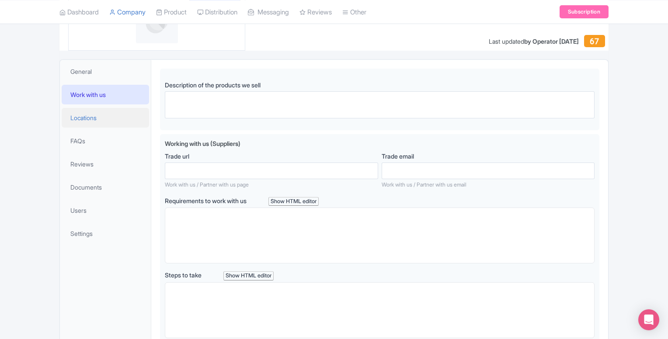
click at [97, 118] on span "Locations" at bounding box center [83, 117] width 26 height 9
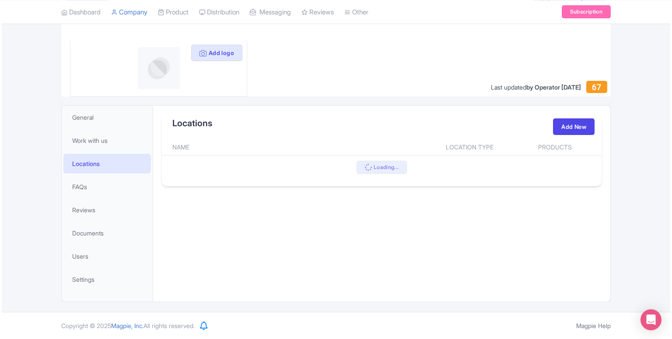
scroll to position [97, 0]
click at [567, 130] on link "Add New" at bounding box center [572, 127] width 42 height 17
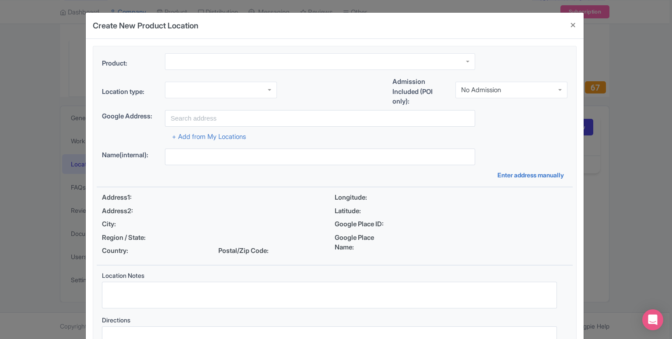
click at [304, 56] on div at bounding box center [320, 61] width 310 height 17
click at [240, 88] on div at bounding box center [221, 90] width 112 height 17
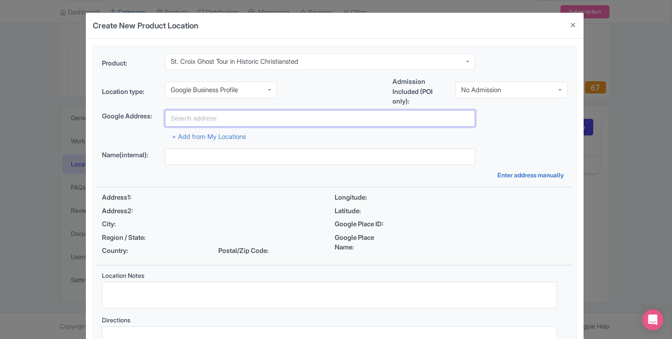
click at [229, 117] on input "text" at bounding box center [320, 118] width 310 height 17
click at [314, 99] on div "Location type: Google Business Profile Google Business Profile Business Address…" at bounding box center [335, 93] width 476 height 33
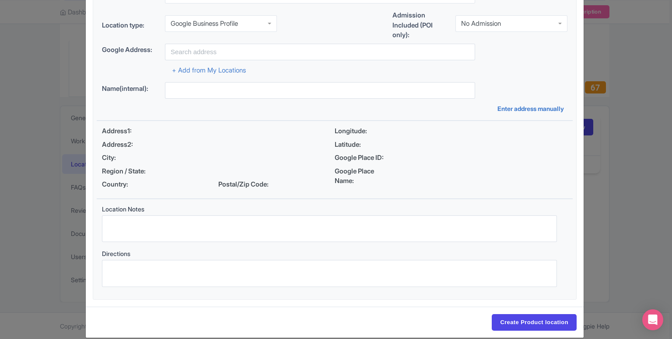
scroll to position [0, 0]
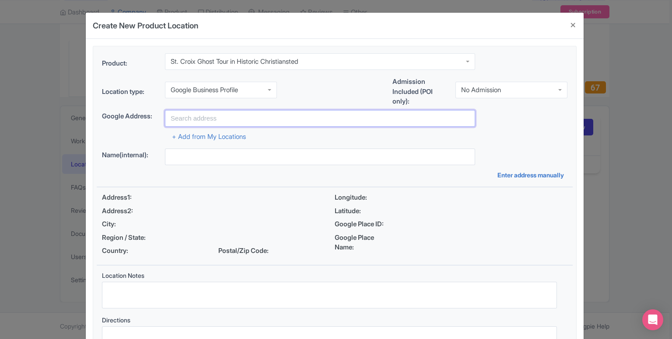
click at [205, 120] on input "text" at bounding box center [320, 118] width 310 height 17
paste input "[STREET_ADDRESS][US_STATE]"
type input "[STREET_ADDRESS][US_STATE]"
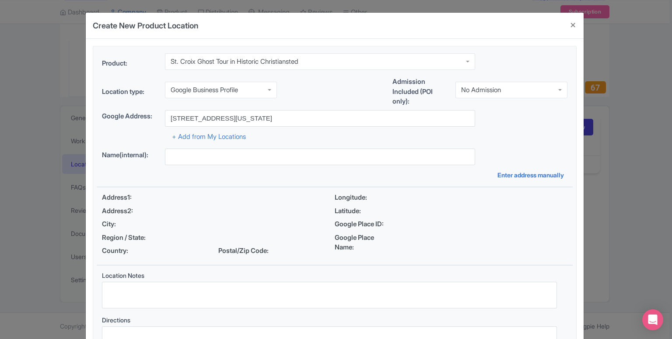
click at [469, 214] on div "Latitude:" at bounding box center [450, 211] width 233 height 10
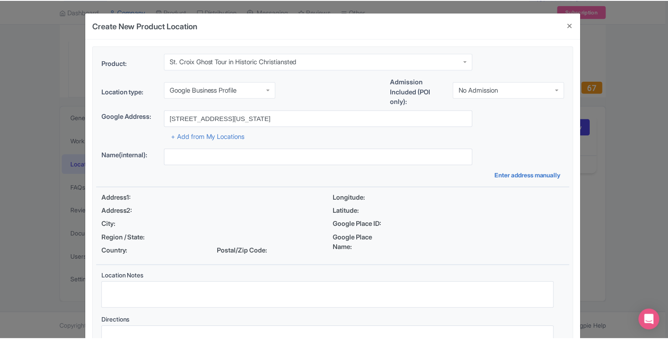
scroll to position [77, 0]
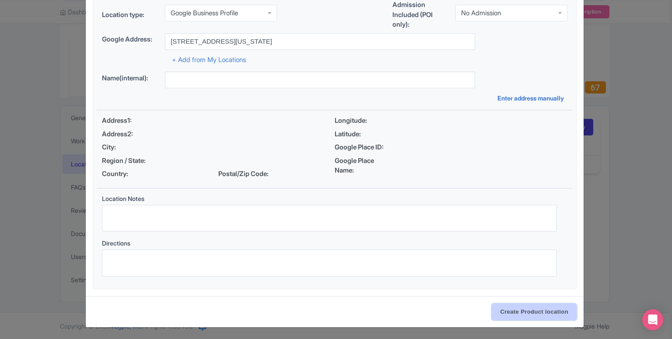
click at [523, 313] on input "Create Product location" at bounding box center [533, 312] width 85 height 17
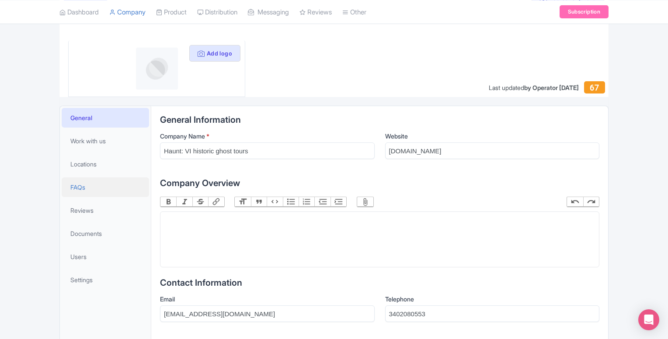
click at [77, 191] on link "FAQs" at bounding box center [105, 188] width 87 height 20
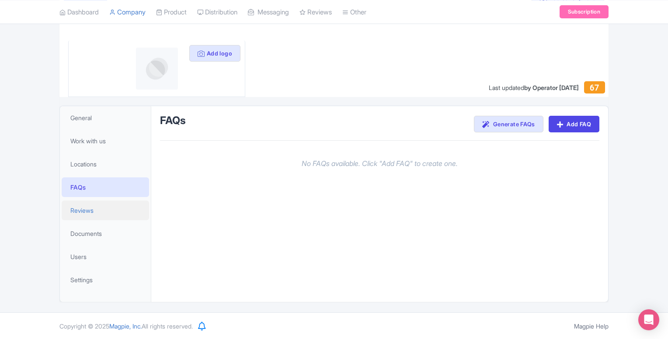
click at [86, 214] on span "Reviews" at bounding box center [81, 210] width 23 height 9
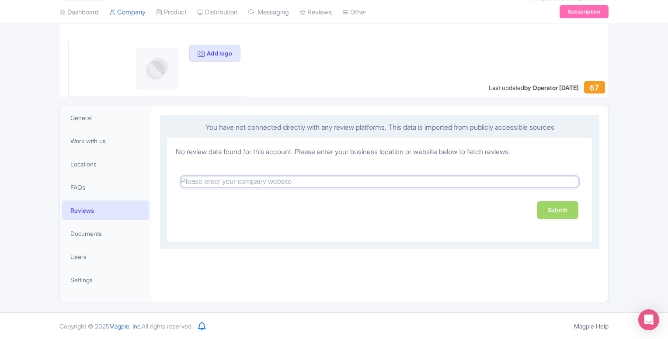
click at [382, 180] on input "text" at bounding box center [379, 182] width 397 height 10
paste input "[URL][DOMAIN_NAME]"
type input "[URL][DOMAIN_NAME]"
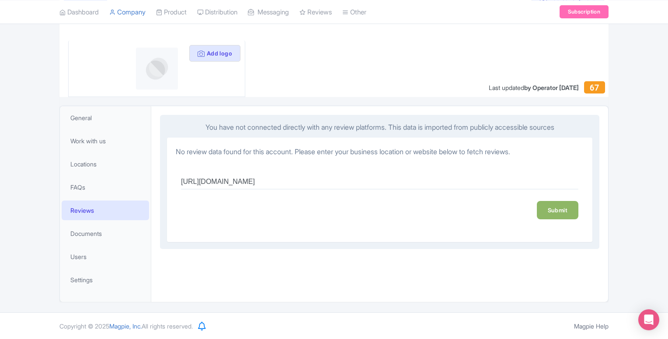
click at [567, 207] on link "Submit" at bounding box center [558, 210] width 42 height 18
click at [561, 205] on link "Submit" at bounding box center [558, 210] width 42 height 18
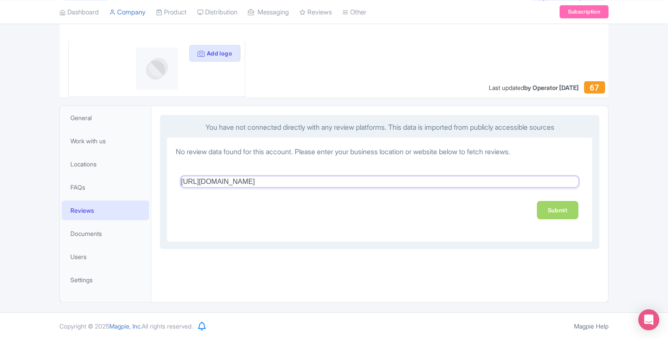
click at [349, 181] on input "https://share.google/74nthGFdtfNvPpEax" at bounding box center [379, 182] width 397 height 10
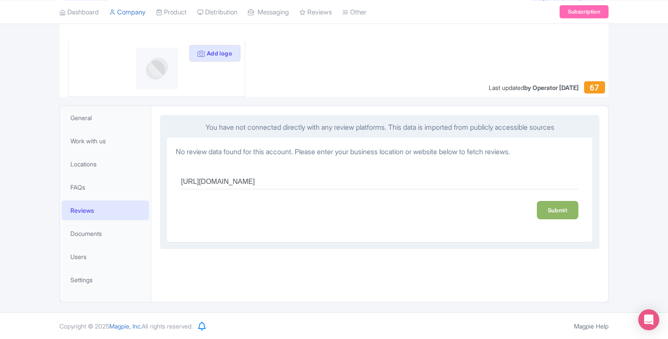
click at [550, 208] on link "Submit" at bounding box center [558, 210] width 42 height 18
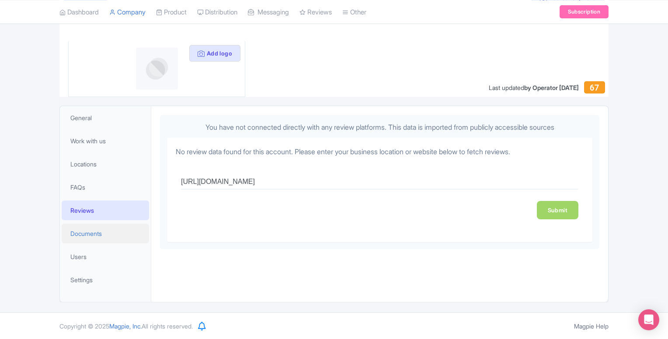
click at [91, 239] on link "Documents" at bounding box center [105, 234] width 87 height 20
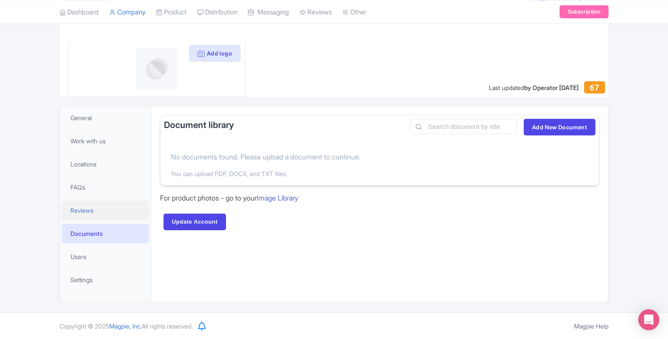
click at [85, 212] on span "Reviews" at bounding box center [81, 210] width 23 height 9
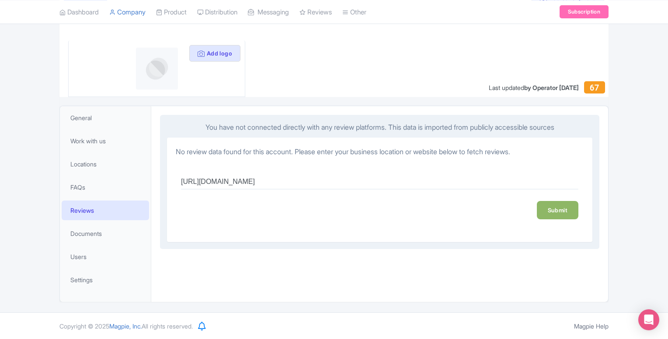
click at [567, 212] on link "Submit" at bounding box center [558, 210] width 42 height 18
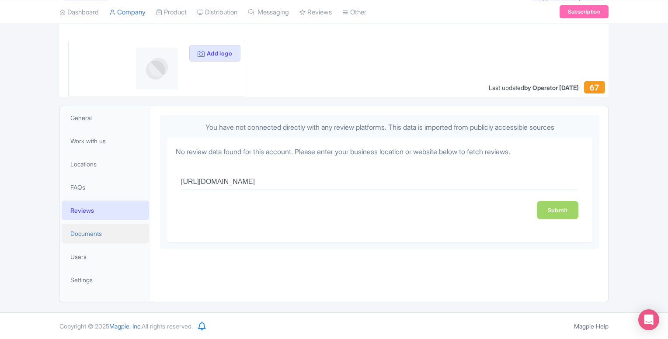
click at [103, 230] on link "Documents" at bounding box center [105, 234] width 87 height 20
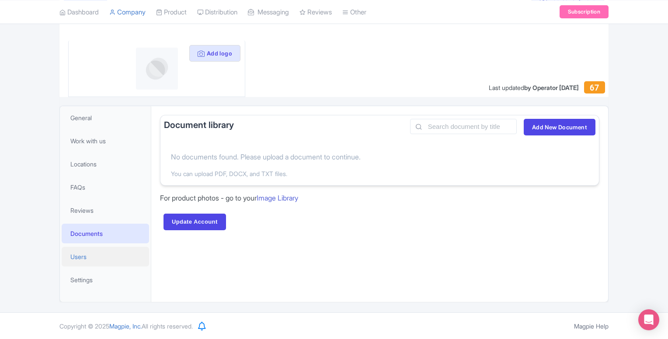
click at [86, 259] on span "Users" at bounding box center [78, 256] width 16 height 9
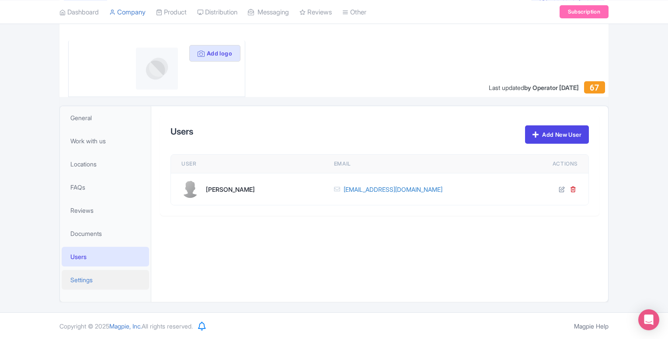
click at [93, 282] on span "Settings" at bounding box center [81, 279] width 22 height 9
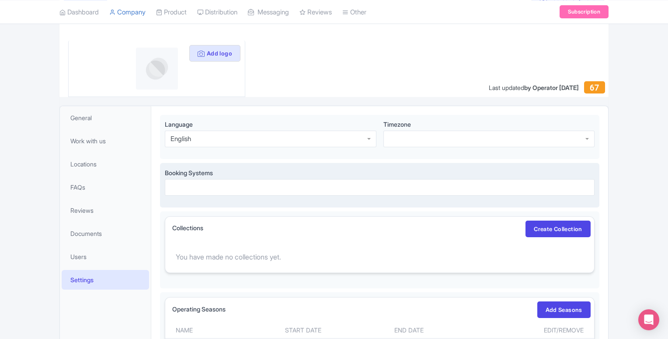
click at [276, 191] on div at bounding box center [380, 187] width 430 height 17
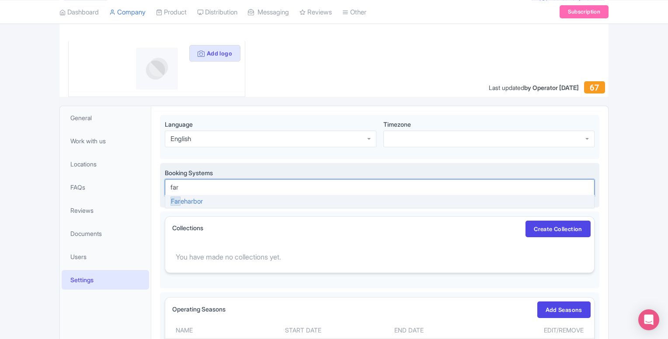
type input "fare"
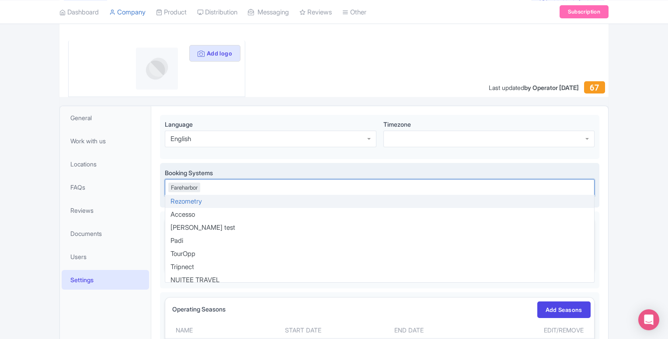
click at [331, 168] on label "Booking Systems" at bounding box center [380, 172] width 430 height 9
click at [203, 184] on input "Booking Systems" at bounding box center [203, 188] width 2 height 8
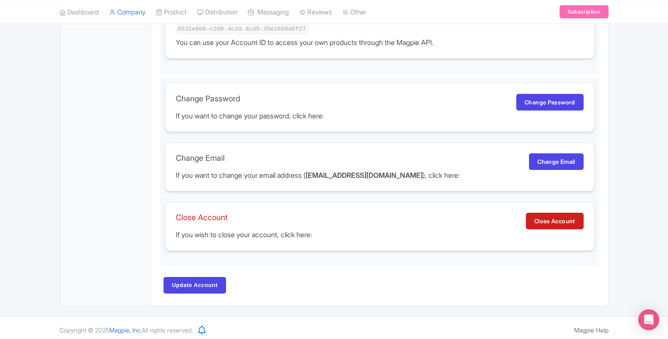
scroll to position [527, 0]
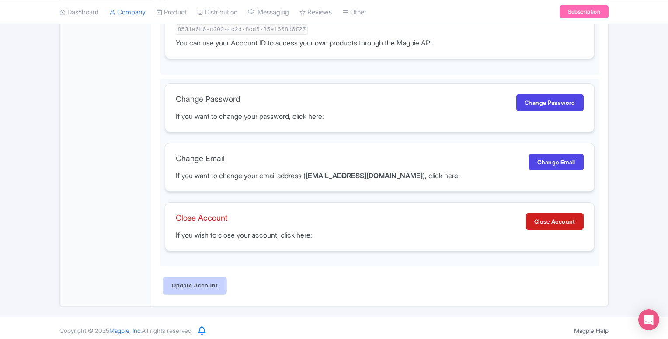
click at [194, 286] on input "Update Account" at bounding box center [195, 286] width 63 height 17
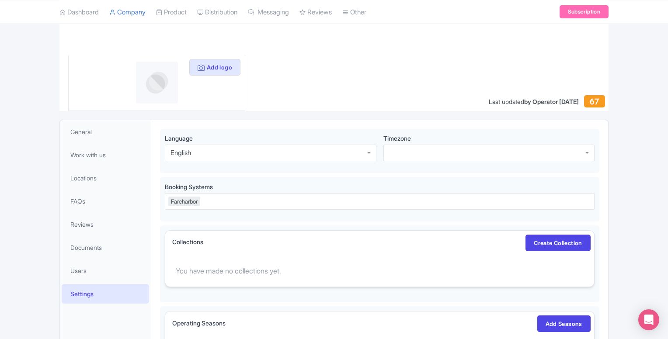
scroll to position [84, 0]
click at [74, 127] on span "General" at bounding box center [80, 131] width 21 height 9
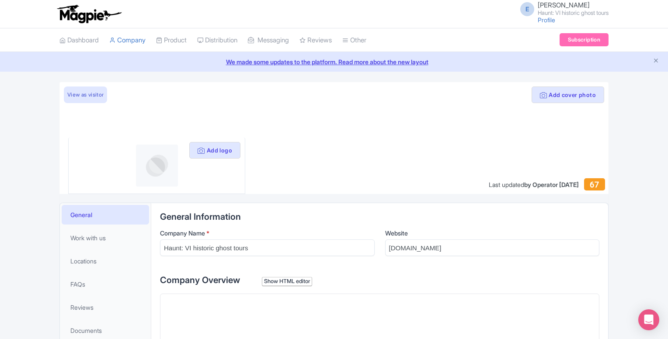
scroll to position [66, 0]
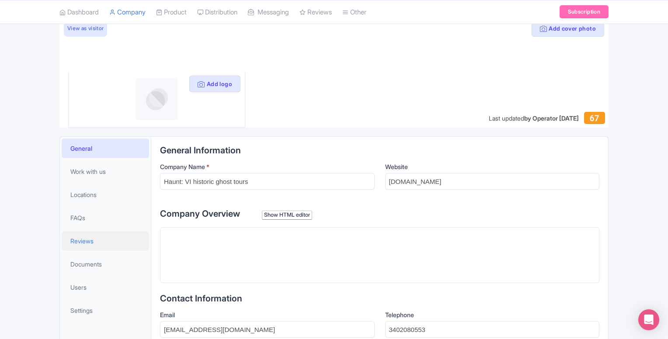
click at [94, 245] on span "Reviews" at bounding box center [81, 241] width 23 height 9
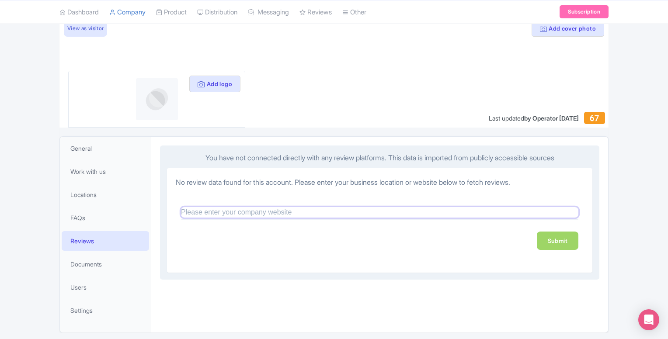
click at [290, 207] on input "text" at bounding box center [379, 212] width 397 height 10
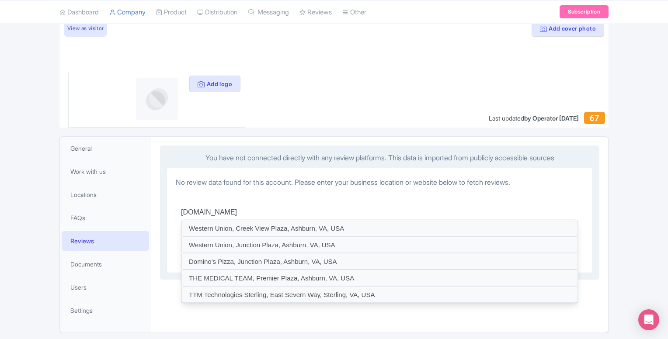
click at [259, 191] on div "No review data found for this account. Please enter your business location or w…" at bounding box center [379, 220] width 425 height 104
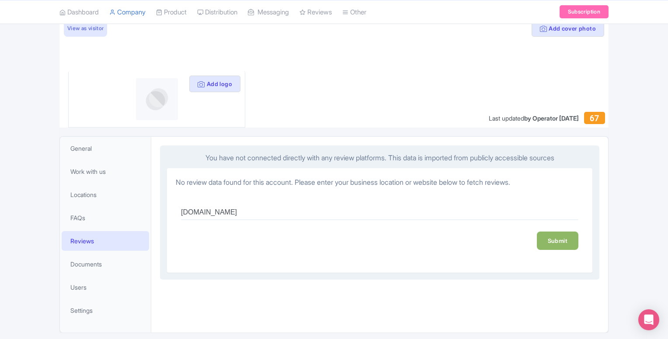
click at [572, 236] on link "Submit" at bounding box center [558, 241] width 42 height 18
click at [565, 240] on link "Submit" at bounding box center [558, 241] width 42 height 18
click at [293, 211] on input "[DOMAIN_NAME]" at bounding box center [379, 212] width 397 height 10
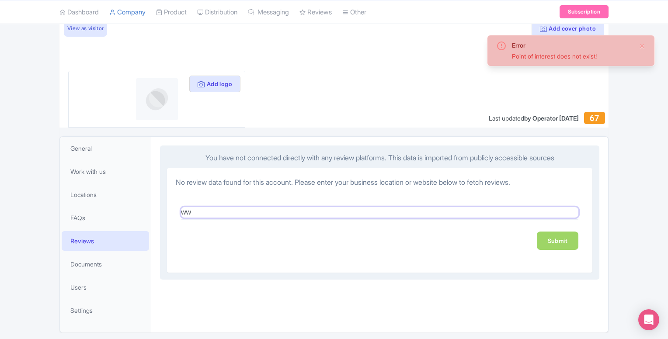
type input "w"
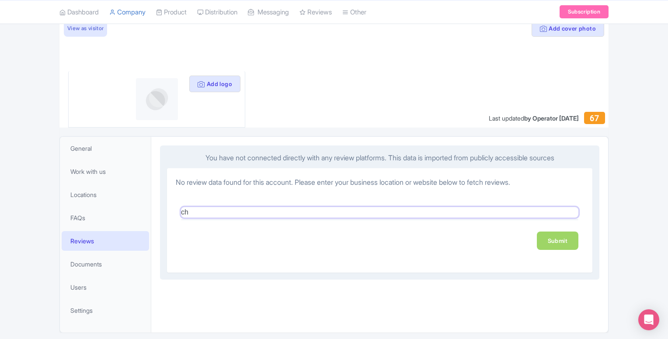
type input "c"
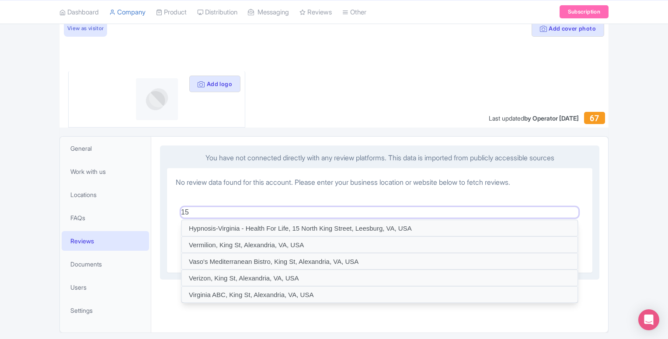
type input "1"
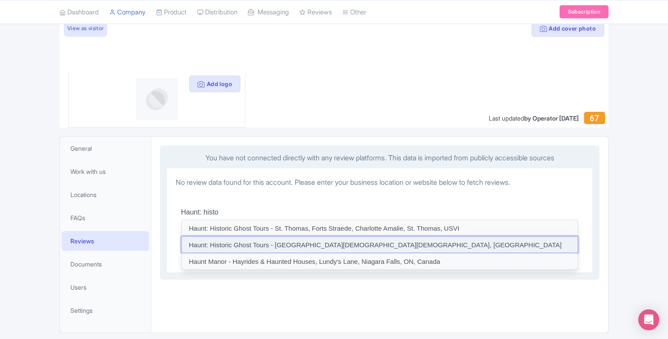
click at [349, 242] on input at bounding box center [379, 245] width 397 height 17
type input "Haunt: Historic Ghost Tours - [GEOGRAPHIC_DATA][DEMOGRAPHIC_DATA][DEMOGRAPHIC_D…"
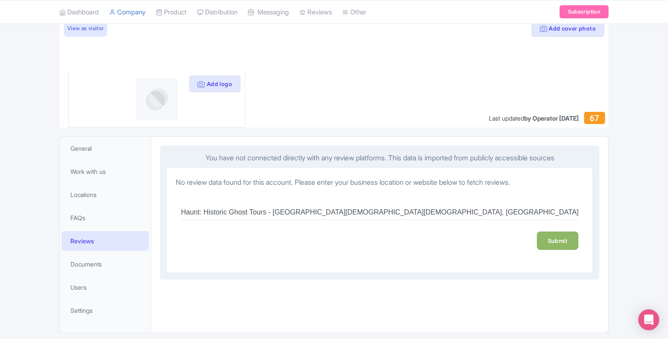
click at [544, 240] on link "Submit" at bounding box center [558, 241] width 42 height 18
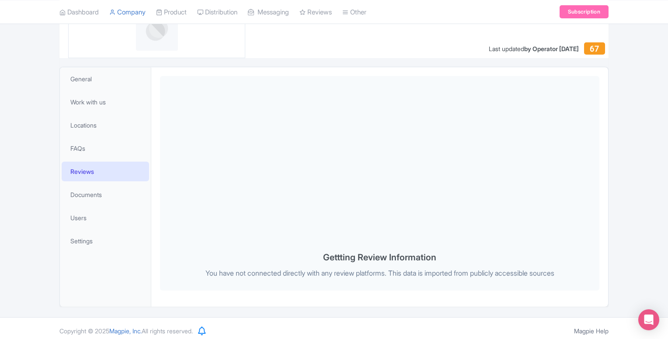
scroll to position [138, 0]
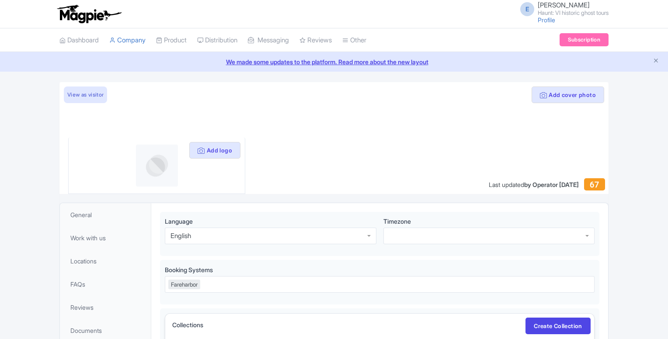
scroll to position [138, 0]
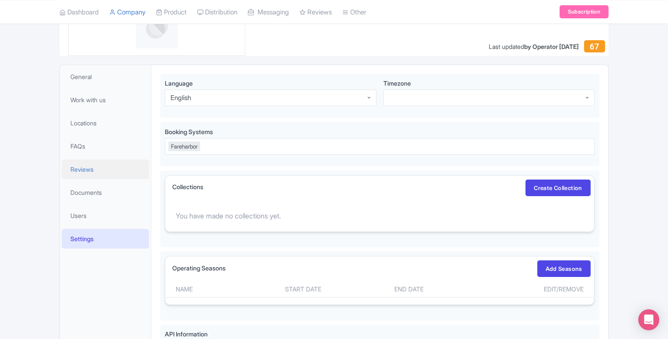
click at [98, 171] on link "Reviews" at bounding box center [105, 170] width 87 height 20
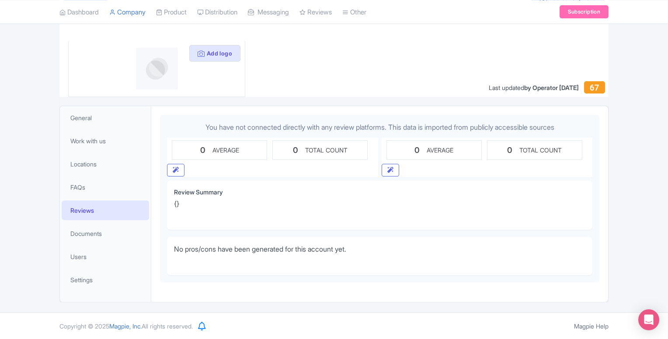
scroll to position [97, 0]
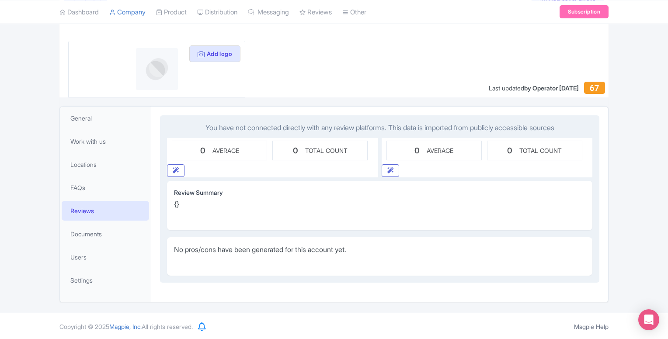
click at [189, 206] on div "Review Summary {}" at bounding box center [379, 198] width 411 height 21
click at [226, 250] on span "No pros/cons have been generated for this account yet." at bounding box center [260, 249] width 172 height 9
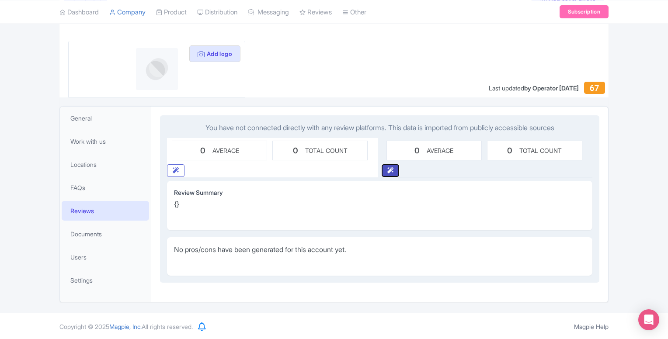
click at [392, 174] on button "button" at bounding box center [390, 170] width 17 height 13
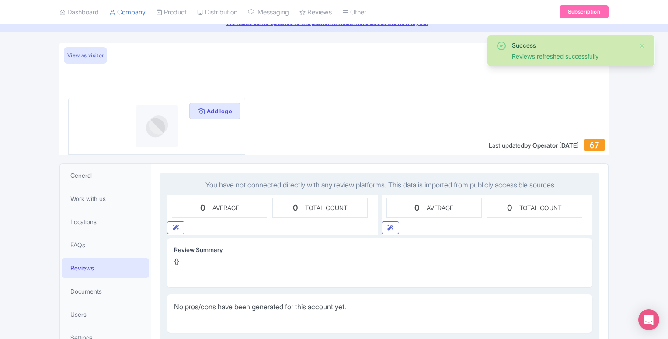
scroll to position [0, 0]
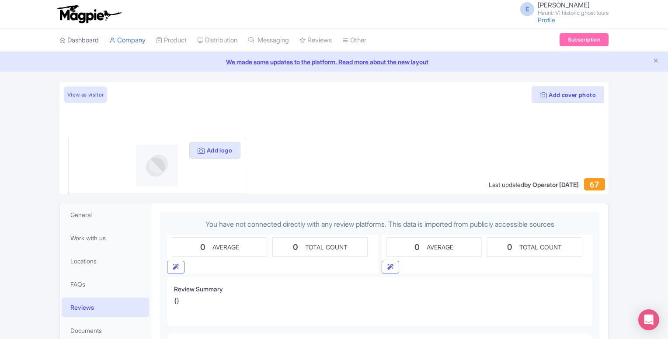
click at [89, 40] on link "Dashboard" at bounding box center [78, 40] width 39 height 24
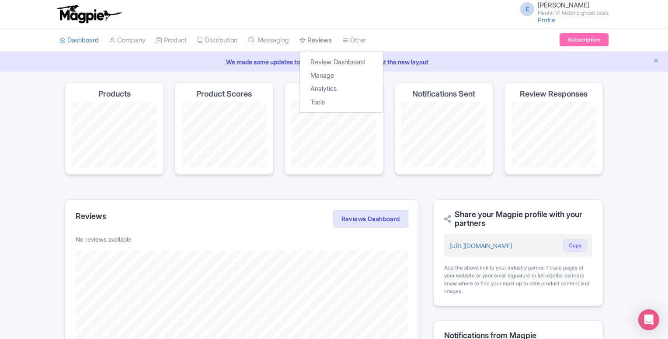
click at [320, 44] on link "Reviews" at bounding box center [315, 40] width 32 height 24
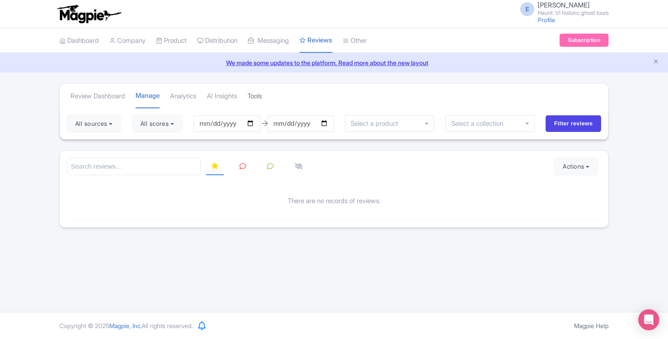
click at [262, 94] on link "Tools" at bounding box center [254, 96] width 14 height 24
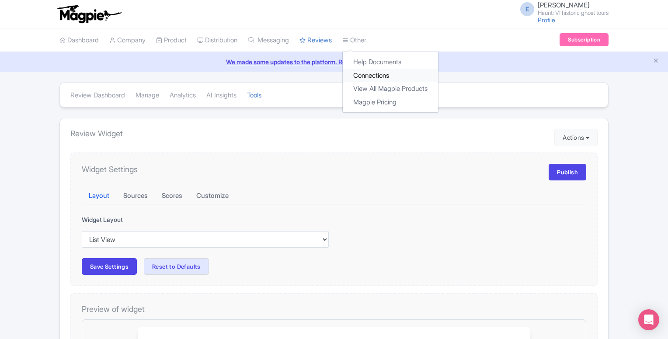
click at [379, 77] on link "Connections" at bounding box center [390, 76] width 95 height 14
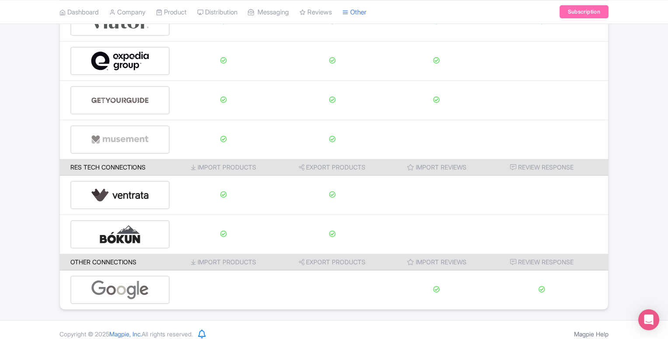
scroll to position [124, 0]
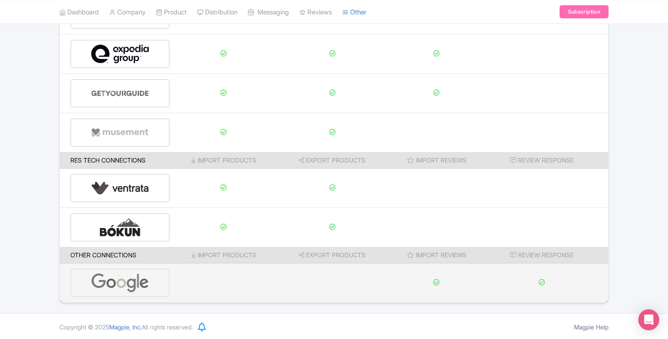
click at [404, 286] on td at bounding box center [436, 283] width 98 height 39
click at [112, 275] on img at bounding box center [120, 283] width 59 height 27
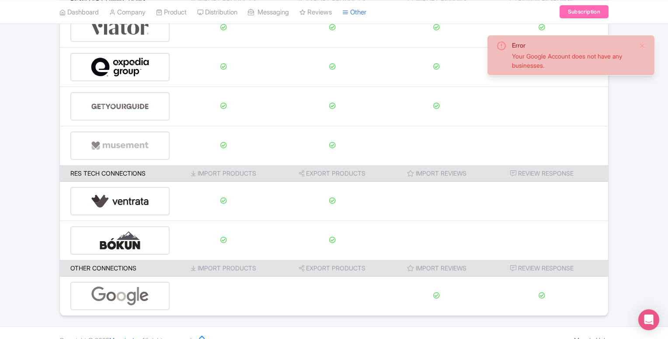
scroll to position [124, 0]
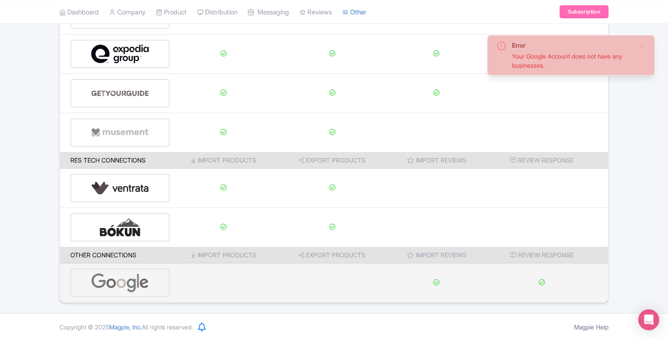
click at [161, 289] on div at bounding box center [119, 283] width 99 height 28
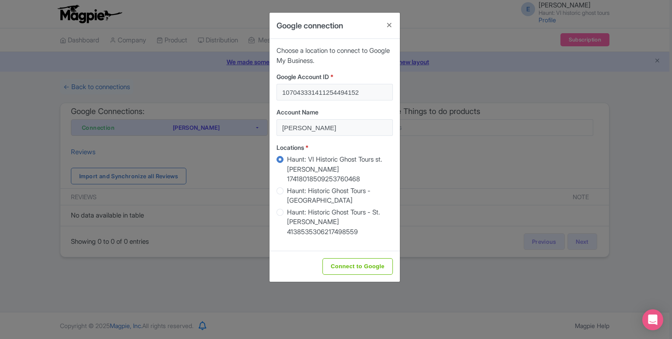
click at [287, 186] on label "Haunt: Historic Ghost Tours - St. Croix 4021238223204491261" at bounding box center [340, 196] width 106 height 20
click at [287, 186] on input "Haunt: Historic Ghost Tours - St. Croix 4021238223204491261" at bounding box center [291, 190] width 9 height 9
radio input "true"
click at [353, 258] on input "Connect to Google" at bounding box center [357, 266] width 70 height 17
type input "Connect to Google"
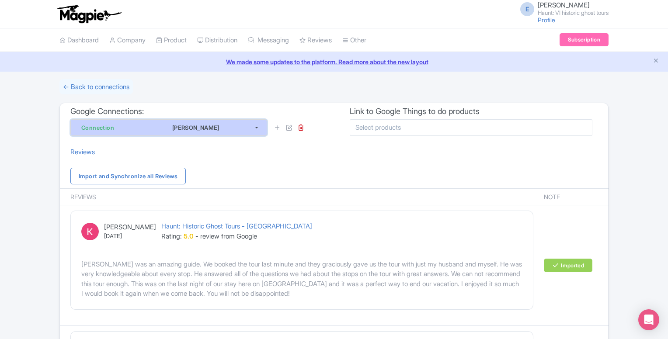
click at [256, 125] on button "Connection [PERSON_NAME]" at bounding box center [168, 127] width 197 height 17
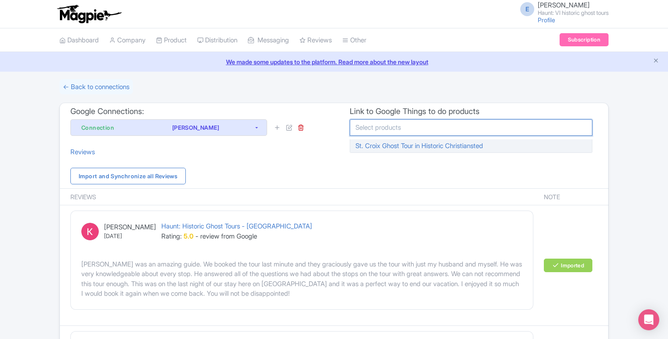
click at [393, 129] on input "select-multiple" at bounding box center [380, 128] width 50 height 8
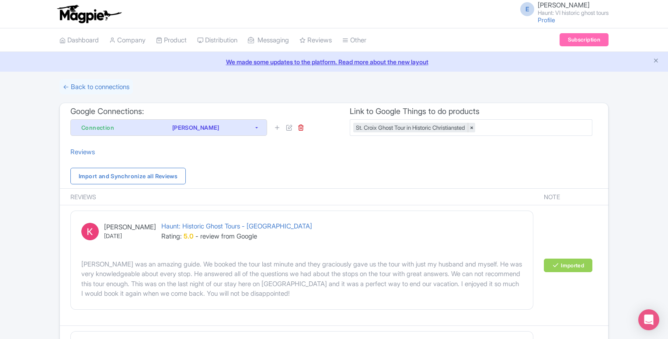
click at [391, 146] on div "Reviews" at bounding box center [334, 151] width 548 height 24
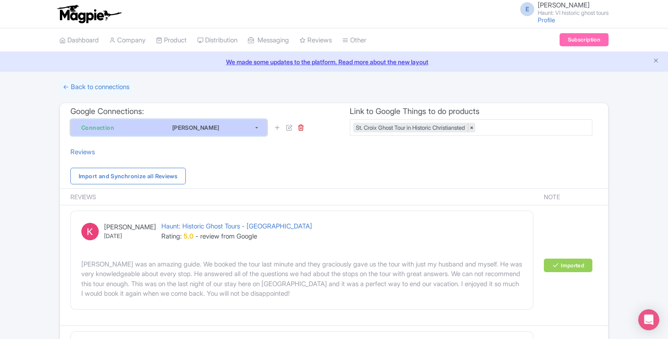
click at [255, 129] on button "Connection [PERSON_NAME]" at bounding box center [168, 127] width 197 height 17
click at [255, 129] on button "Connection Elizabeth Dumas" at bounding box center [168, 127] width 197 height 17
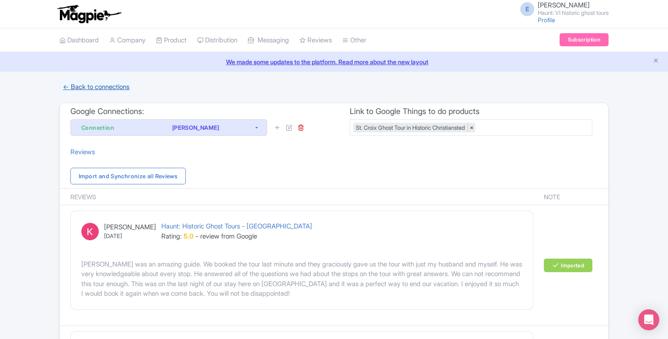
click at [97, 91] on link "← Back to connections" at bounding box center [95, 86] width 73 height 15
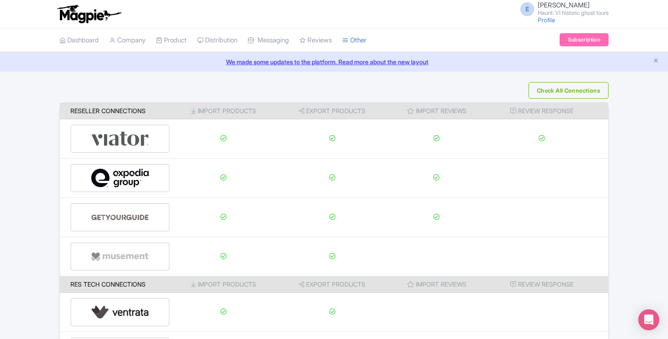
scroll to position [124, 0]
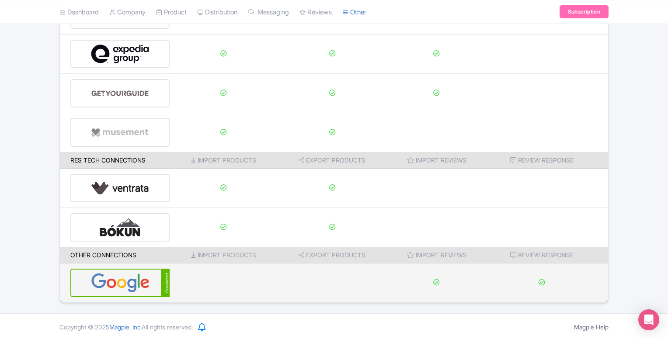
click at [112, 280] on img at bounding box center [120, 283] width 59 height 27
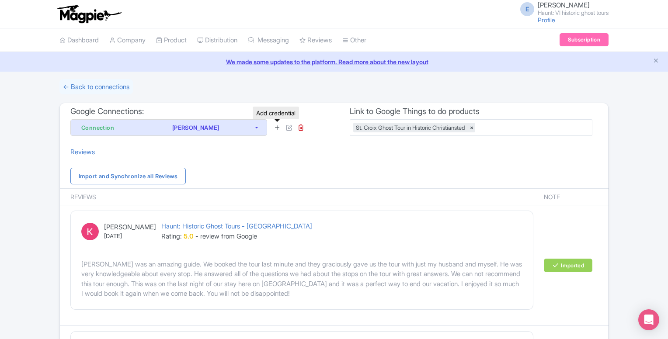
click at [277, 129] on icon at bounding box center [277, 127] width 7 height 7
click at [77, 88] on link "← Back to connections" at bounding box center [95, 86] width 73 height 15
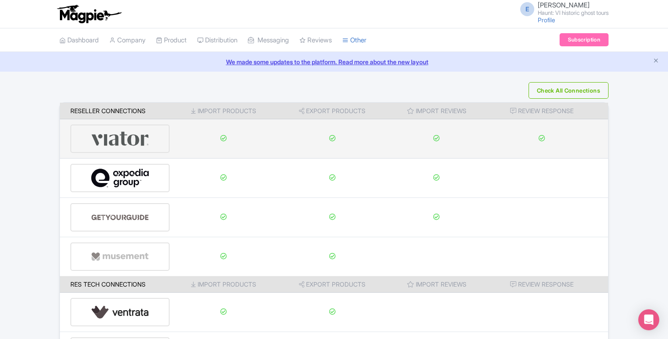
click at [121, 141] on img at bounding box center [120, 138] width 59 height 27
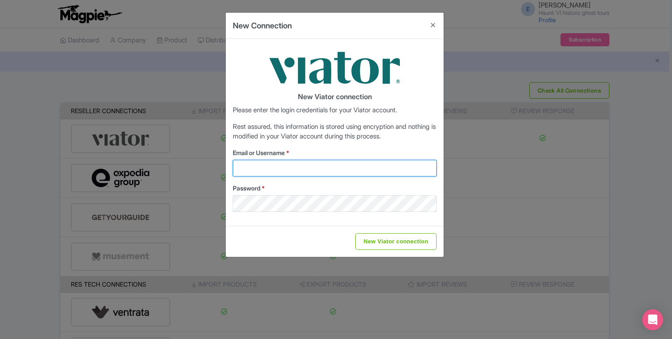
click at [278, 164] on input "Email or Username *" at bounding box center [335, 168] width 204 height 17
type input "ashlynd1121@gmail.com"
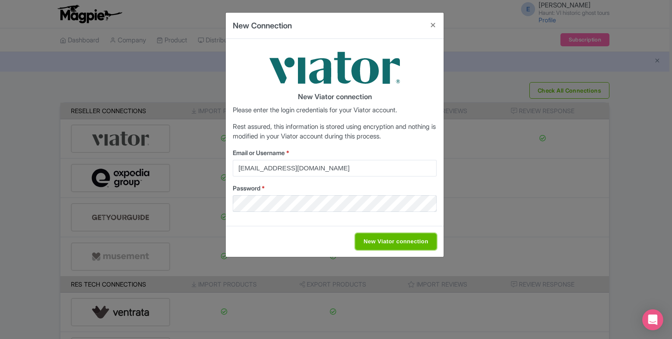
click at [399, 240] on input "New Viator connection" at bounding box center [395, 241] width 81 height 17
type input "Saving..."
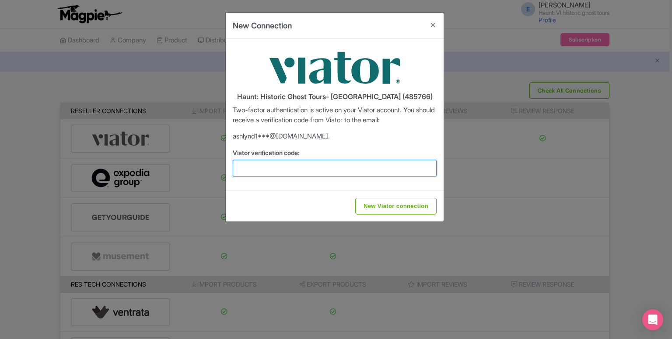
click at [305, 172] on input "Viator verification code:" at bounding box center [335, 168] width 204 height 17
type input "994206"
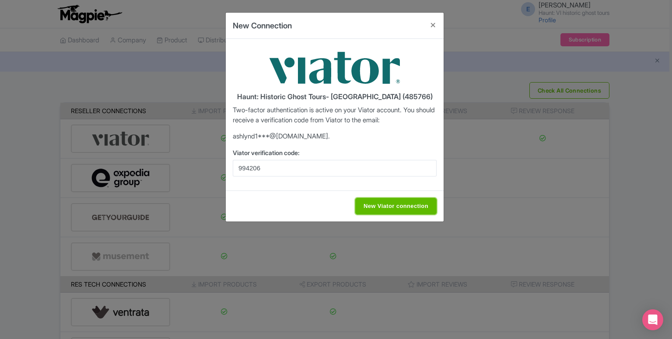
click at [393, 209] on input "New Viator connection" at bounding box center [395, 206] width 81 height 17
type input "Saving..."
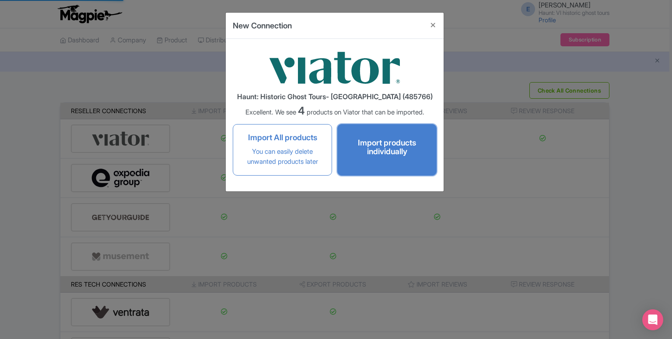
click at [381, 156] on div "Import products individually" at bounding box center [387, 149] width 88 height 29
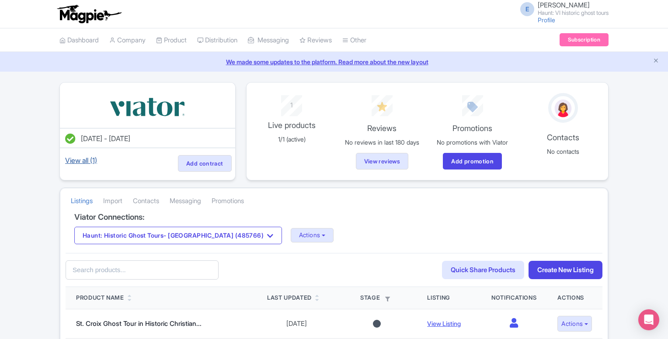
click at [94, 161] on link "View all (1)" at bounding box center [80, 160] width 35 height 12
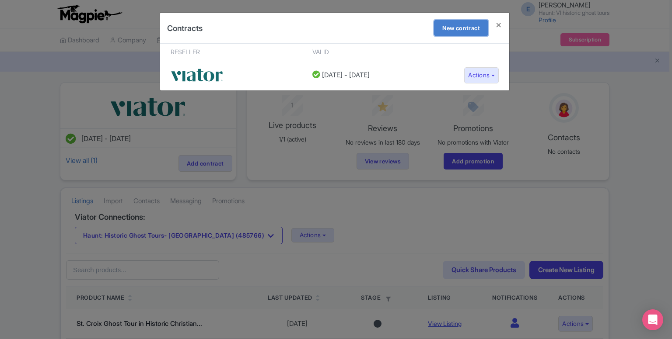
click at [462, 28] on link "New contract" at bounding box center [461, 28] width 54 height 17
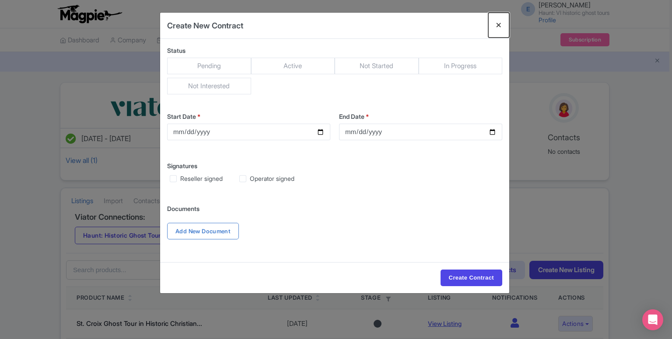
click at [501, 25] on button "Close" at bounding box center [498, 25] width 21 height 25
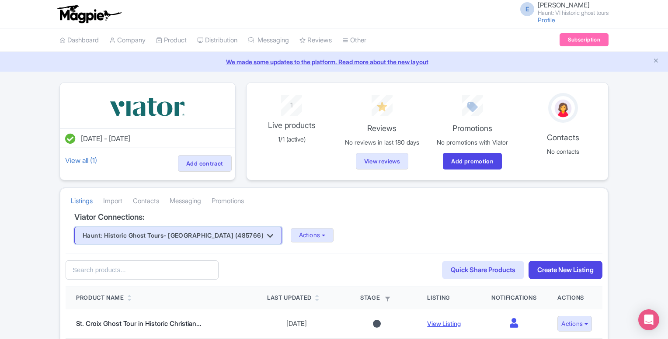
click at [267, 236] on icon "button" at bounding box center [270, 236] width 6 height 7
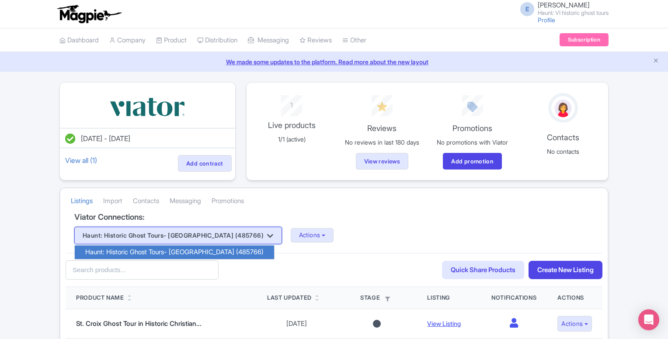
click at [267, 236] on icon "button" at bounding box center [270, 236] width 6 height 7
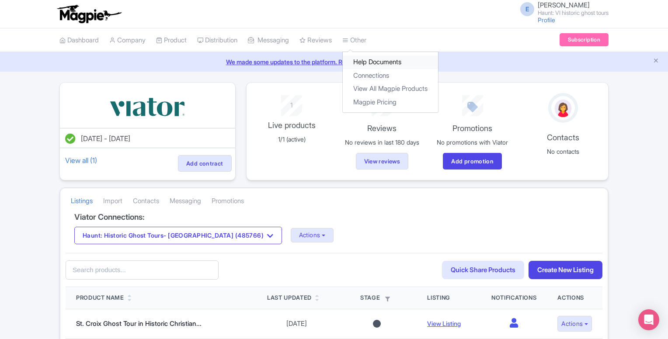
click at [369, 67] on link "Help Documents" at bounding box center [390, 63] width 95 height 14
click at [384, 77] on link "Connections" at bounding box center [390, 76] width 95 height 14
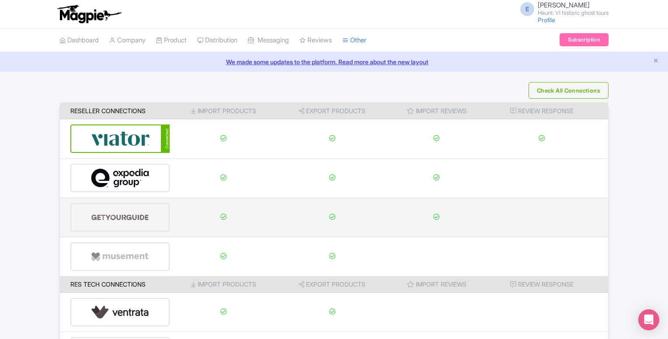
click at [132, 217] on img at bounding box center [120, 217] width 59 height 27
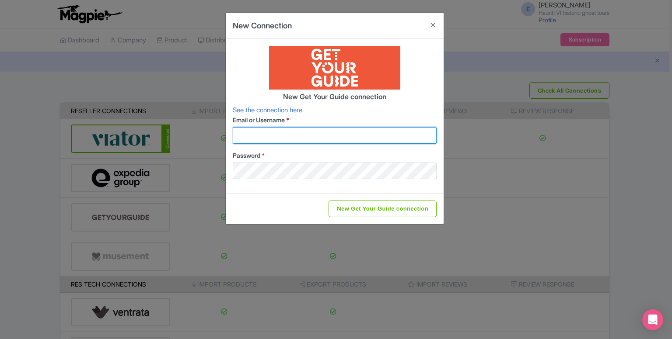
click at [261, 142] on input "Email or Username *" at bounding box center [335, 135] width 204 height 17
type input "[EMAIL_ADDRESS][DOMAIN_NAME]"
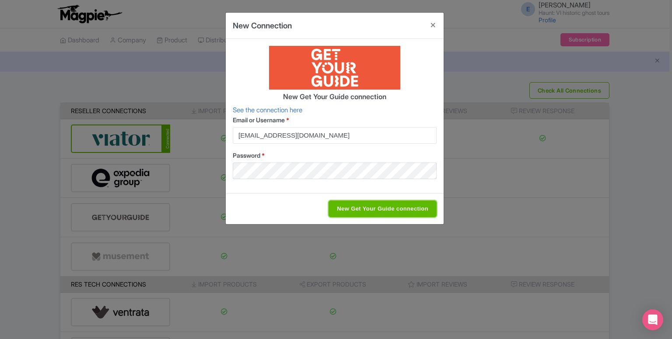
click at [356, 211] on input "New Get Your Guide connection" at bounding box center [382, 209] width 108 height 17
type input "Saving..."
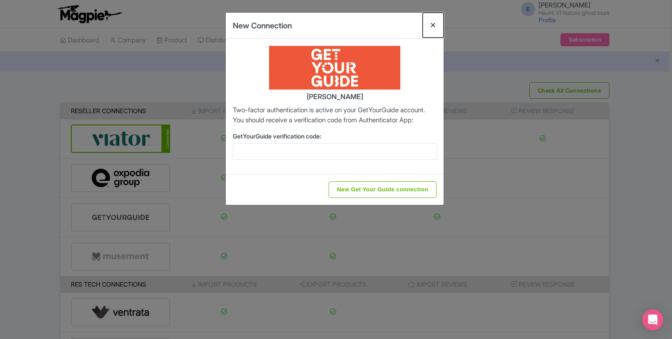
click at [432, 28] on button "Close" at bounding box center [432, 25] width 21 height 25
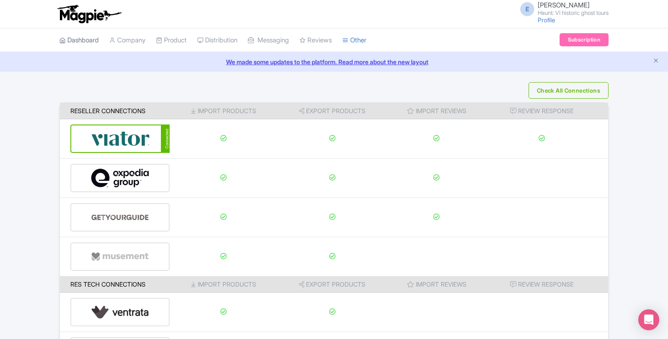
click at [84, 47] on link "Dashboard" at bounding box center [78, 40] width 39 height 24
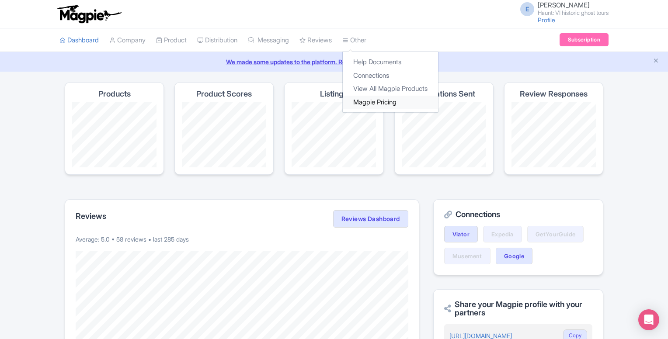
click at [392, 98] on link "Magpie Pricing" at bounding box center [390, 103] width 95 height 14
click at [386, 91] on link "View All Magpie Products" at bounding box center [390, 89] width 95 height 14
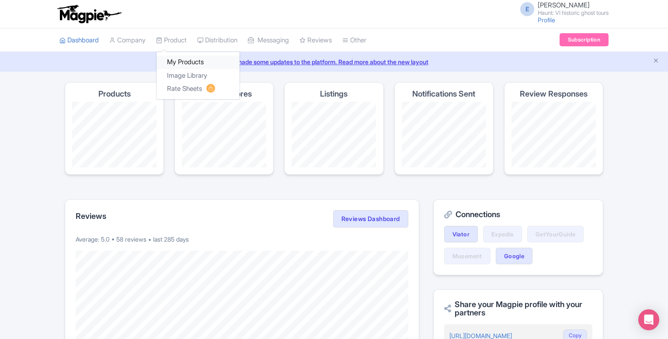
click at [202, 63] on link "My Products" at bounding box center [198, 63] width 83 height 14
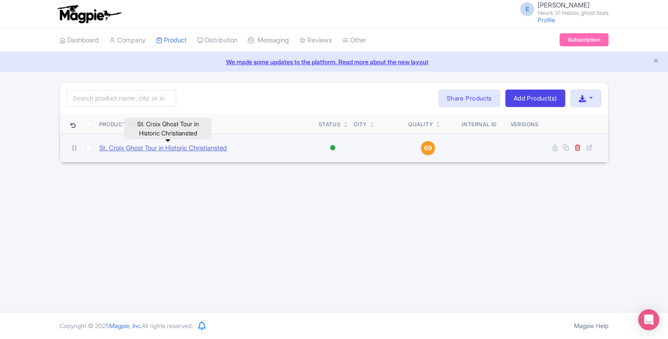
click at [200, 148] on link "St. Croix Ghost Tour in Historic Christiansted" at bounding box center [163, 148] width 128 height 10
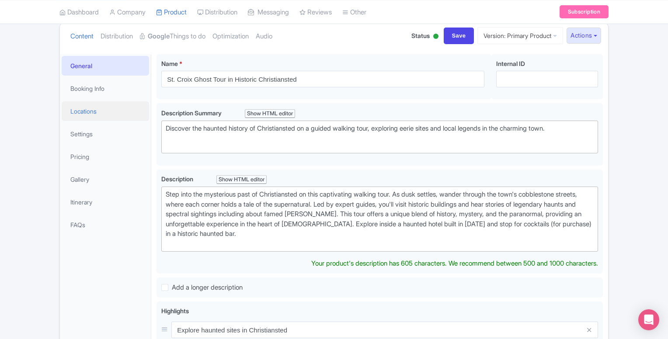
scroll to position [99, 0]
click at [90, 153] on link "Pricing" at bounding box center [105, 156] width 87 height 20
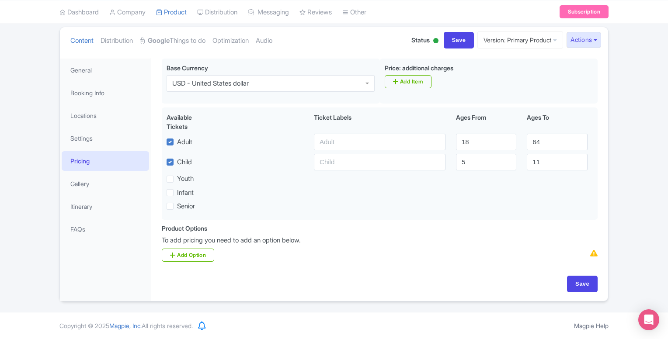
scroll to position [93, 0]
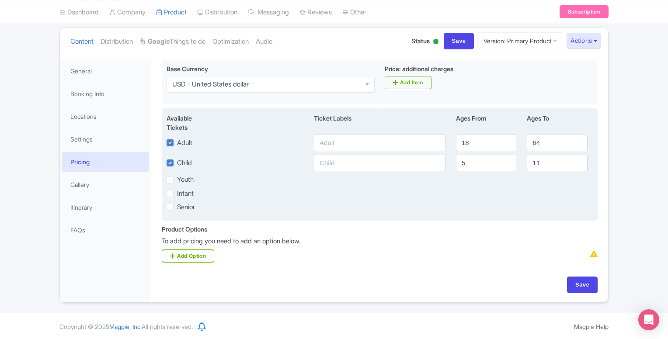
click at [177, 162] on label "Child" at bounding box center [184, 163] width 15 height 10
click at [177, 162] on input "Child" at bounding box center [180, 161] width 6 height 6
checkbox input "false"
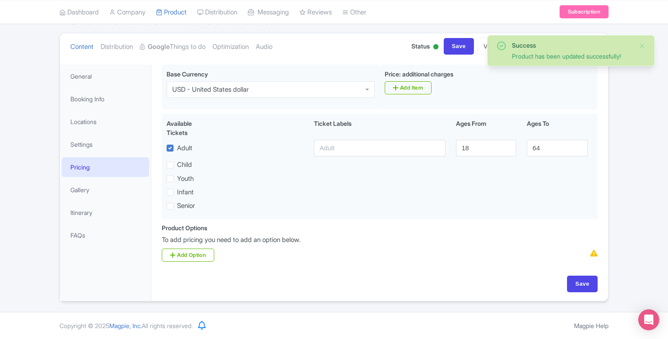
scroll to position [87, 0]
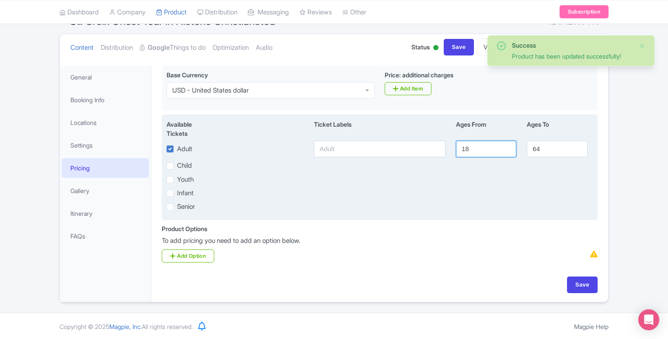
click at [482, 147] on input "18" at bounding box center [486, 149] width 60 height 17
type input "10"
click at [568, 146] on input "64" at bounding box center [557, 149] width 60 height 17
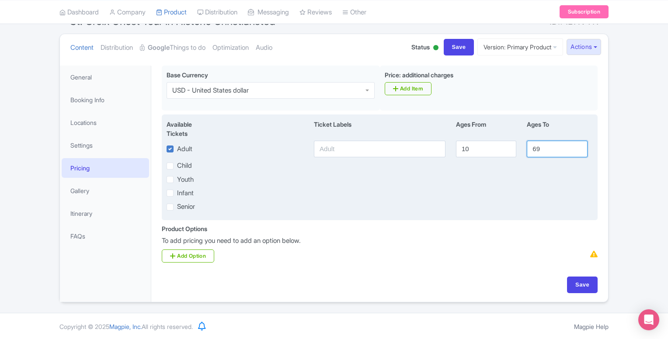
type input "6"
type input "99"
click at [346, 152] on input "text" at bounding box center [380, 149] width 132 height 17
type input "a"
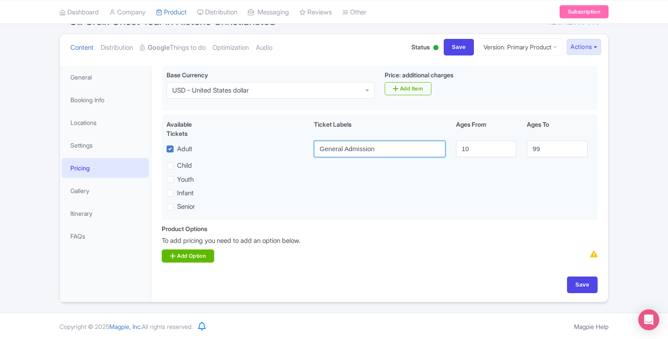
type input "General Admission"
click at [186, 253] on link "Add Option" at bounding box center [188, 256] width 52 height 13
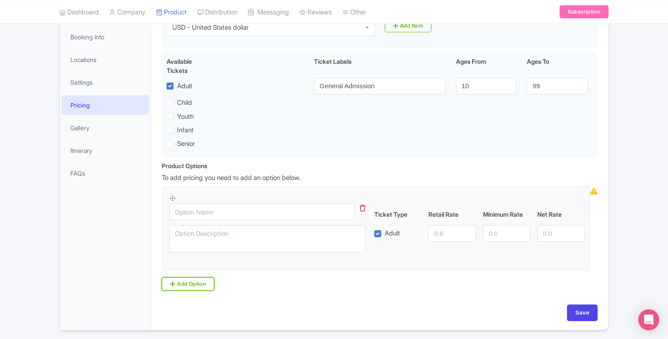
scroll to position [150, 0]
click at [438, 235] on input "number" at bounding box center [451, 233] width 47 height 17
click at [491, 235] on input "number" at bounding box center [506, 233] width 47 height 17
type input "39"
click at [446, 235] on input "number" at bounding box center [451, 233] width 47 height 17
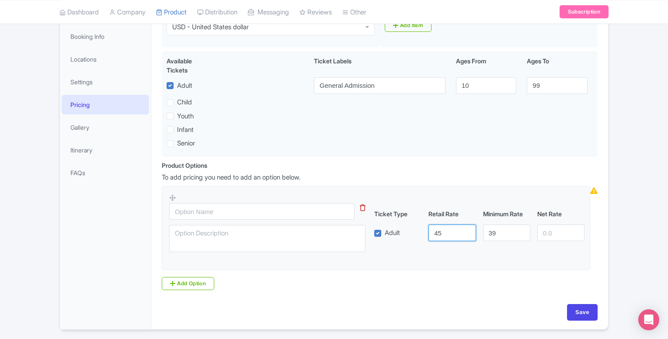
type input "45"
click at [442, 256] on div "Ticket Type Retail Rate Minimum Rate Net Rate Adult 45 39" at bounding box center [376, 226] width 414 height 64
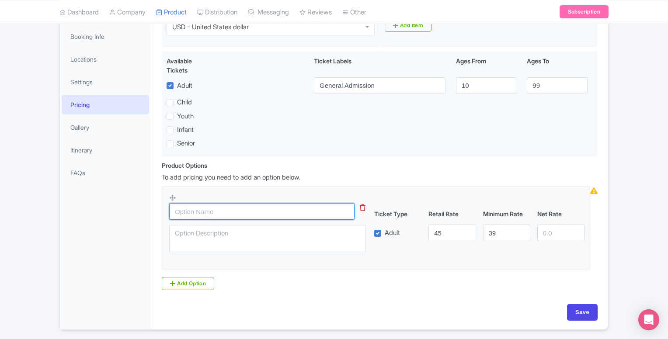
click at [258, 212] on input "text" at bounding box center [261, 211] width 185 height 17
type input "a"
type input "GA"
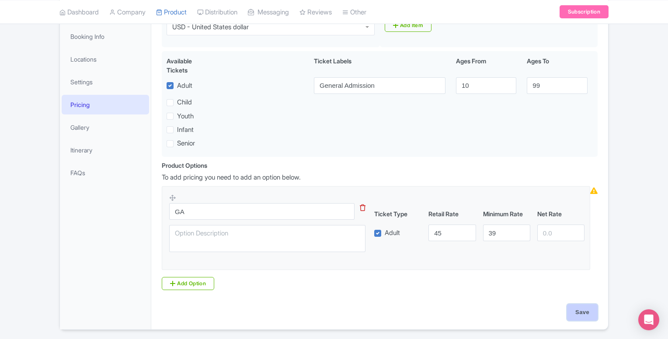
click at [585, 314] on input "Save" at bounding box center [582, 312] width 31 height 17
type input "Update Product"
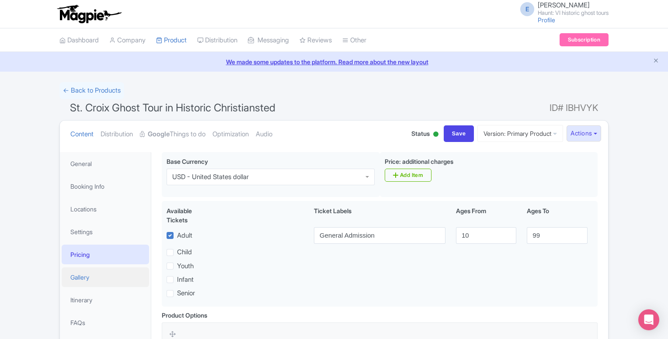
click at [89, 282] on link "Gallery" at bounding box center [105, 278] width 87 height 20
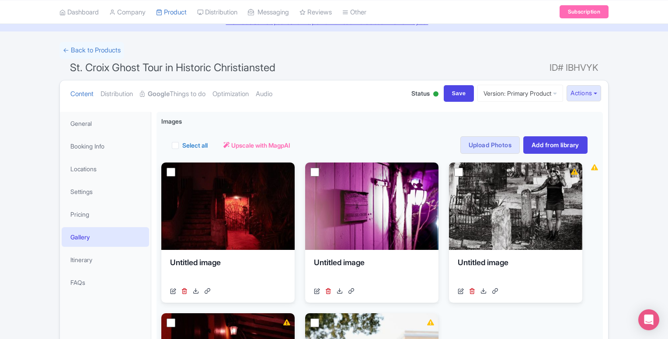
scroll to position [21, 0]
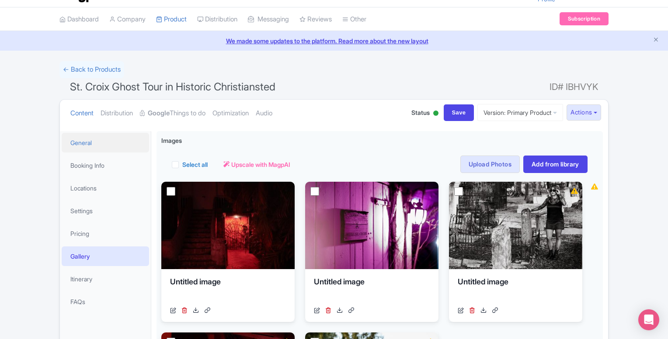
click at [100, 143] on link "General" at bounding box center [105, 143] width 87 height 20
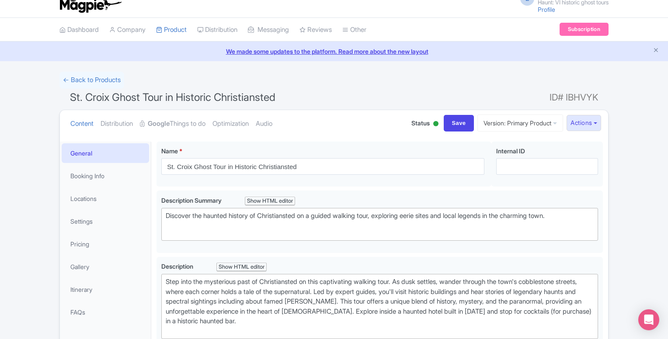
scroll to position [10, 0]
click at [230, 120] on link "Optimization" at bounding box center [230, 125] width 36 height 28
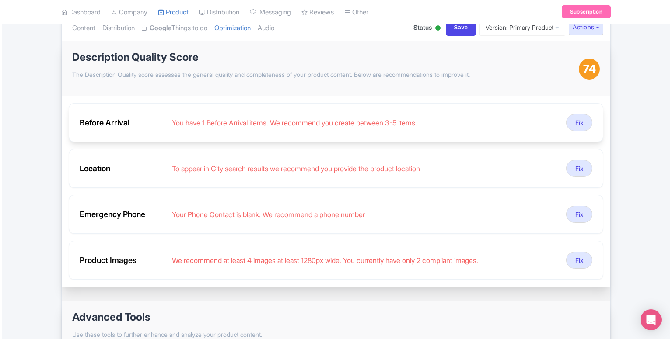
scroll to position [108, 0]
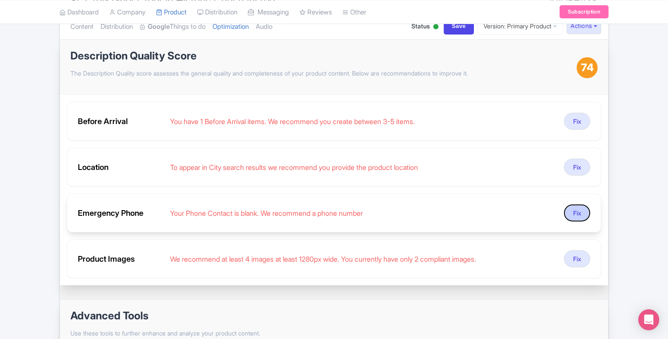
click at [581, 216] on button "Fix" at bounding box center [577, 213] width 26 height 17
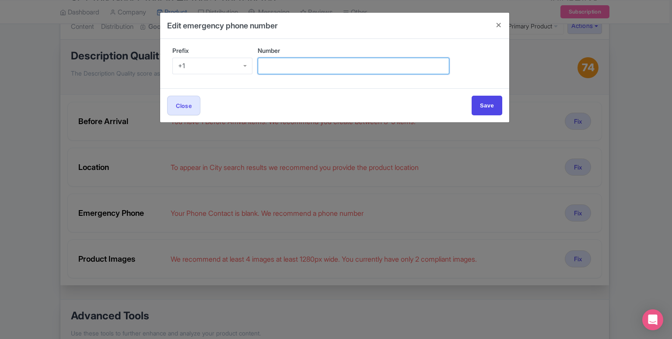
click at [369, 70] on input "Number" at bounding box center [353, 66] width 191 height 17
type input "3402080553"
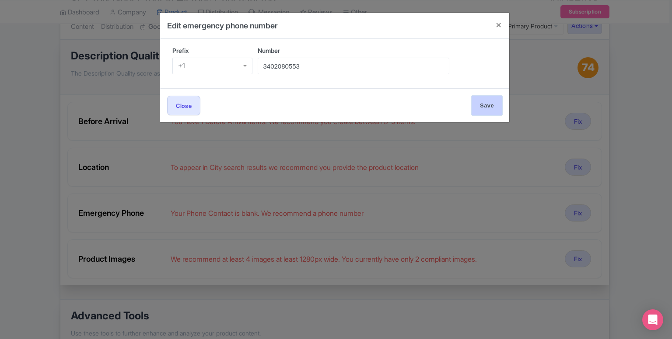
click at [485, 104] on input "Save" at bounding box center [486, 106] width 31 height 20
type input "Save"
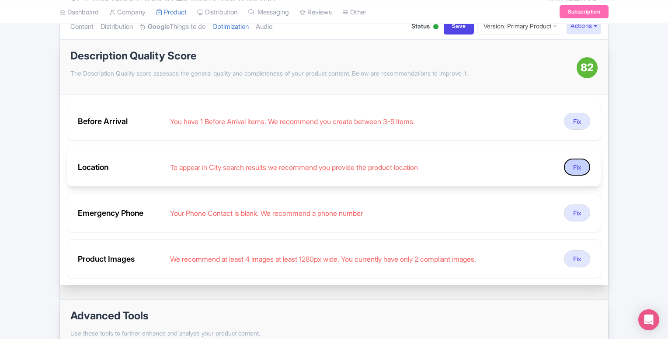
click at [580, 167] on button "Fix" at bounding box center [577, 167] width 26 height 17
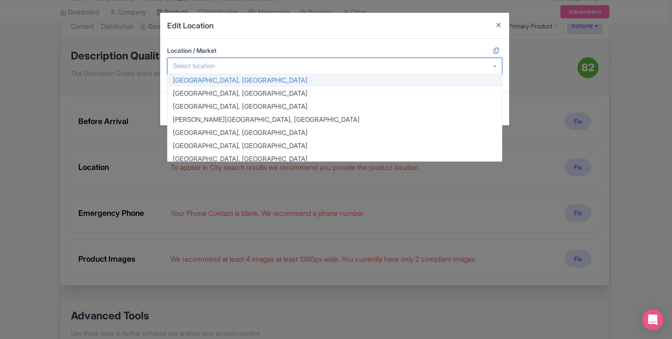
click at [277, 66] on div at bounding box center [334, 66] width 335 height 17
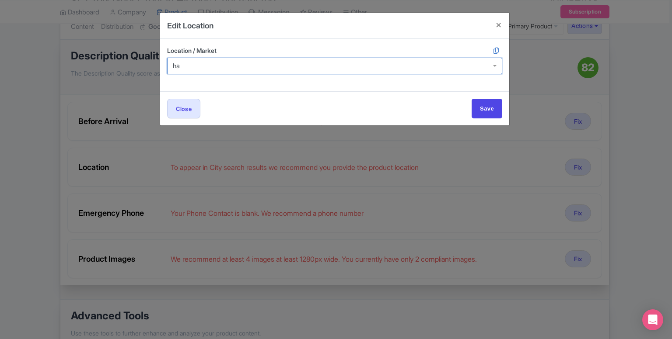
type input "h"
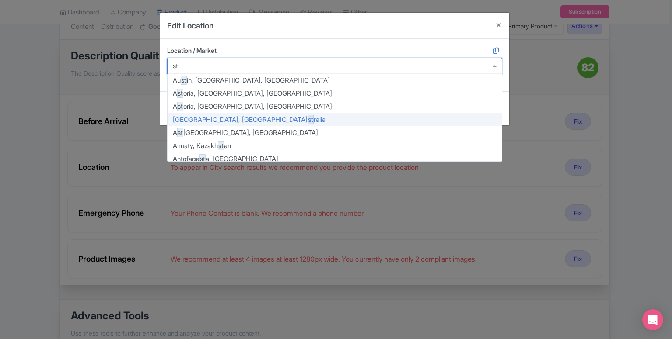
type input "st."
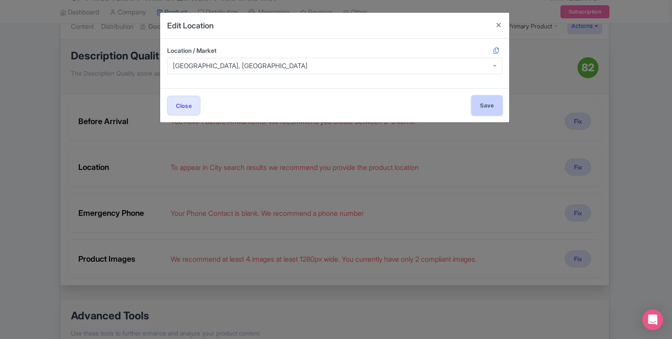
click at [489, 101] on input "Save" at bounding box center [486, 106] width 31 height 20
type input "Save"
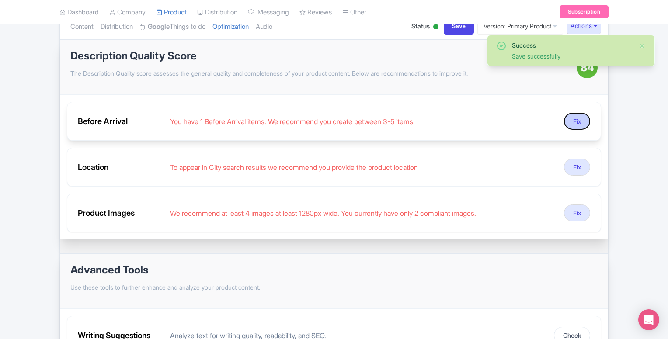
click at [585, 118] on button "Fix" at bounding box center [577, 121] width 26 height 17
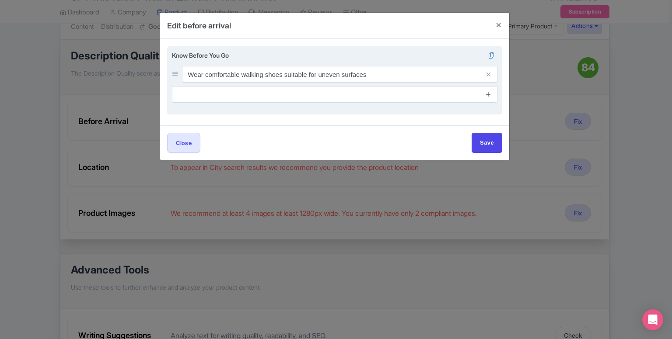
click at [487, 93] on icon at bounding box center [488, 94] width 7 height 7
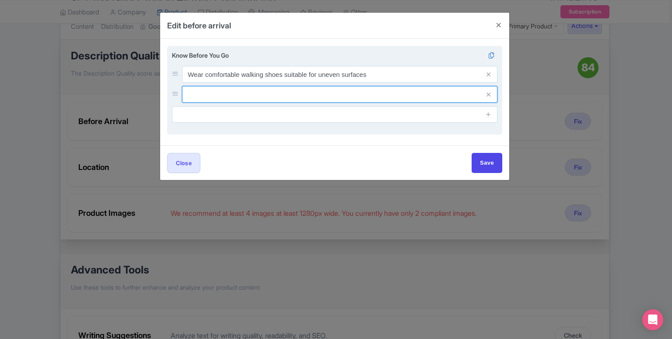
click at [428, 83] on input "text" at bounding box center [339, 74] width 315 height 17
click at [238, 83] on input "Bug Spray is reccomended" at bounding box center [339, 74] width 315 height 17
type input "Bug Spray is recommended"
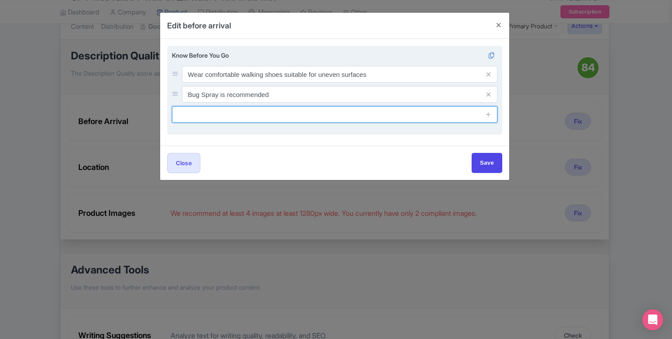
click at [216, 115] on input "text" at bounding box center [334, 114] width 325 height 17
type input "Tour is not handicap accessible"
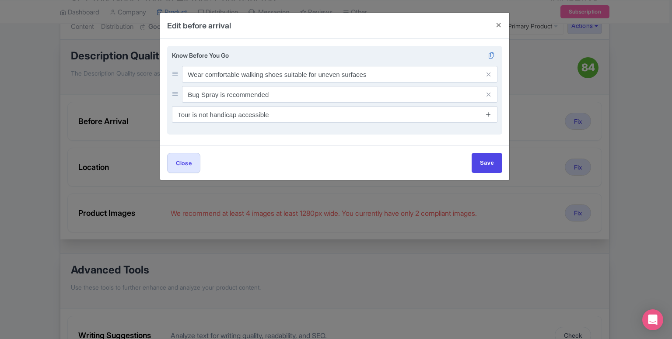
click at [488, 113] on icon at bounding box center [488, 114] width 7 height 7
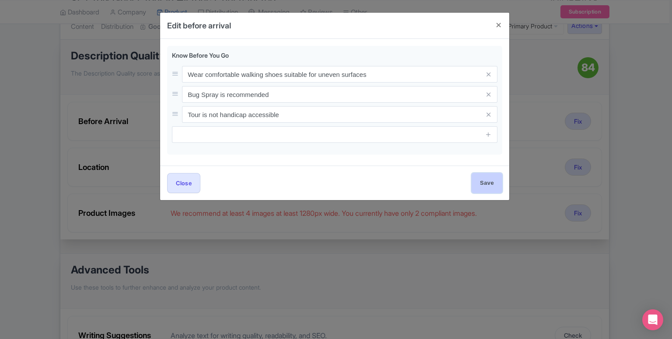
click at [497, 180] on input "Save" at bounding box center [486, 183] width 31 height 20
type input "Save"
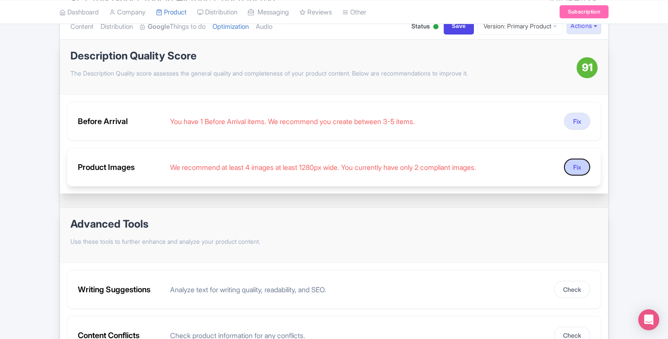
click at [573, 170] on button "Fix" at bounding box center [577, 167] width 26 height 17
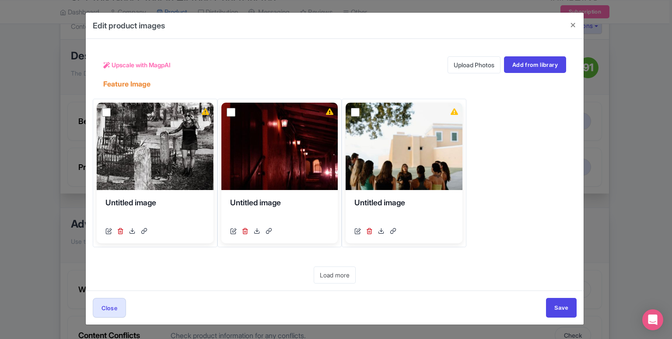
click at [474, 69] on link "Upload Photos" at bounding box center [473, 64] width 53 height 17
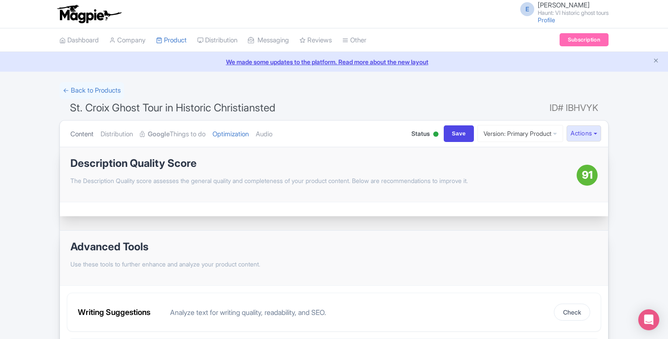
click at [90, 134] on link "Content" at bounding box center [81, 135] width 23 height 28
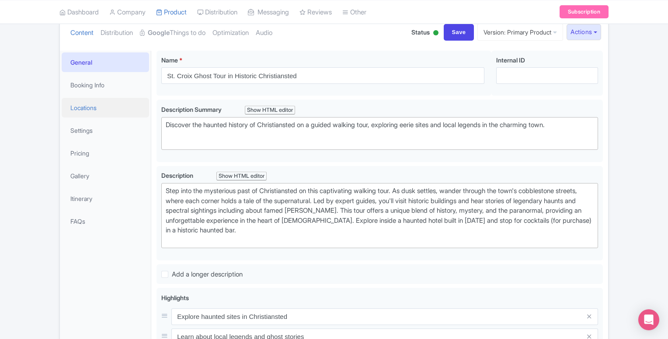
scroll to position [103, 0]
click at [92, 83] on link "Booking Info" at bounding box center [105, 84] width 87 height 20
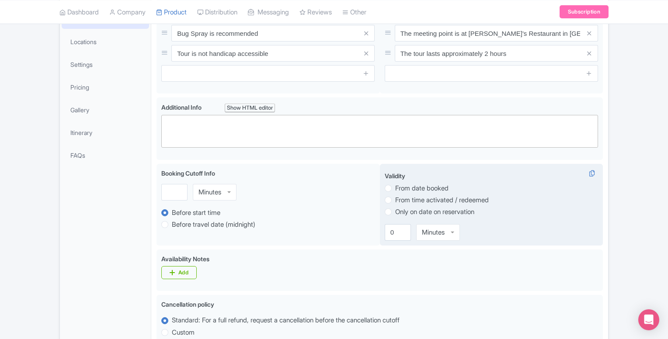
scroll to position [168, 0]
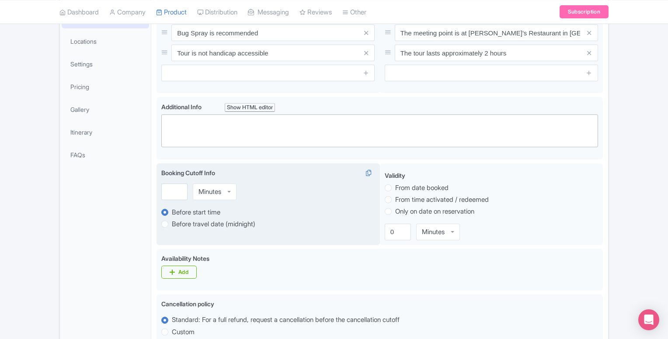
click at [221, 193] on div "Minutes" at bounding box center [209, 192] width 23 height 8
click at [168, 198] on input "number" at bounding box center [174, 192] width 26 height 17
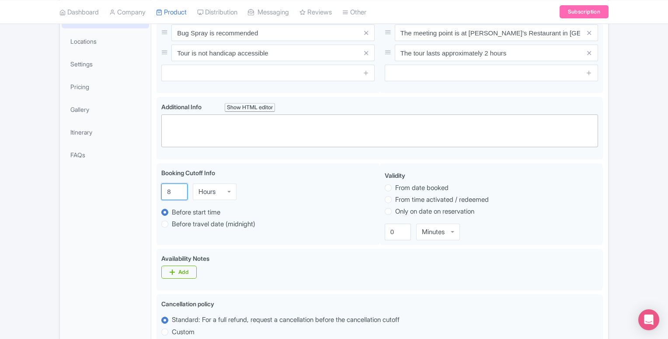
type input "8"
click at [128, 205] on div "General Booking Info Locations Settings Pricing Gallery Itinerary FAQs" at bounding box center [105, 304] width 91 height 641
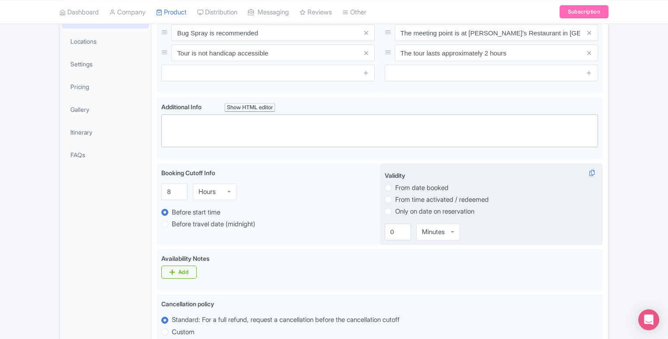
click at [395, 209] on label "Only on date on reservation" at bounding box center [434, 212] width 79 height 10
click at [395, 209] on input "Only on date on reservation" at bounding box center [399, 210] width 9 height 9
radio input "true"
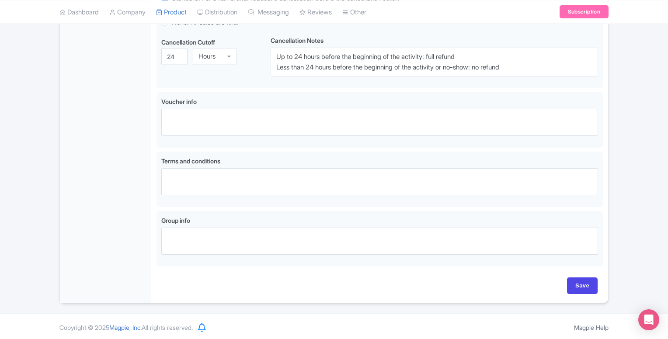
scroll to position [489, 0]
click at [585, 285] on input "Save" at bounding box center [582, 286] width 31 height 17
type input "Update Product"
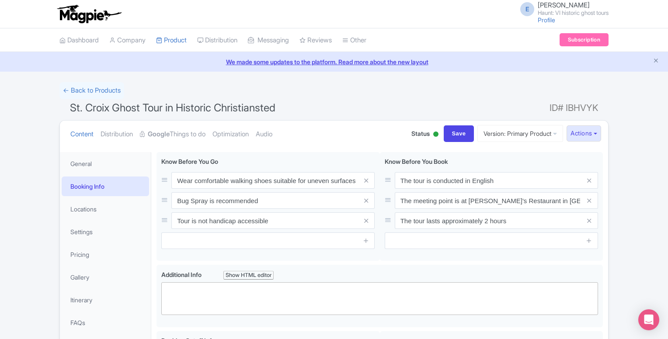
scroll to position [1, 0]
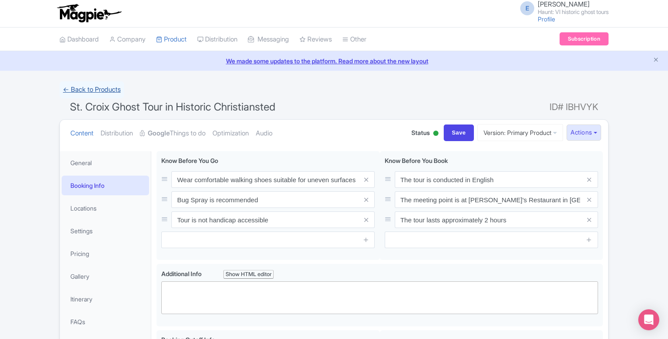
click at [86, 85] on link "← Back to Products" at bounding box center [91, 89] width 65 height 17
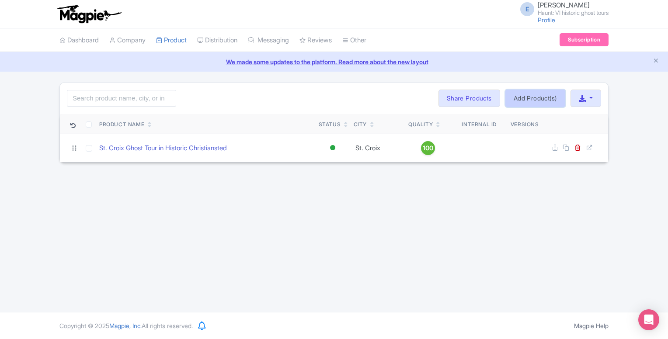
click at [511, 98] on link "Add Product(s)" at bounding box center [535, 98] width 60 height 17
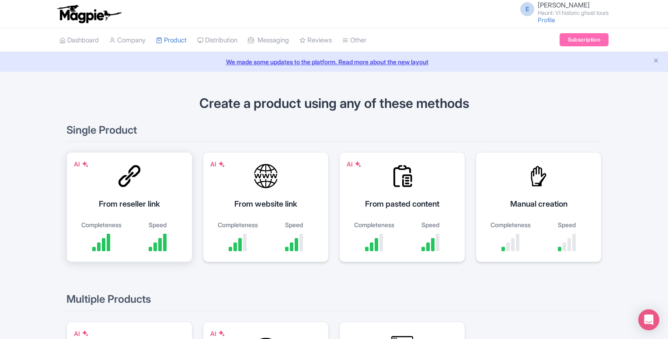
click at [141, 190] on div "AI From reseller link Completeness Speed" at bounding box center [129, 207] width 126 height 110
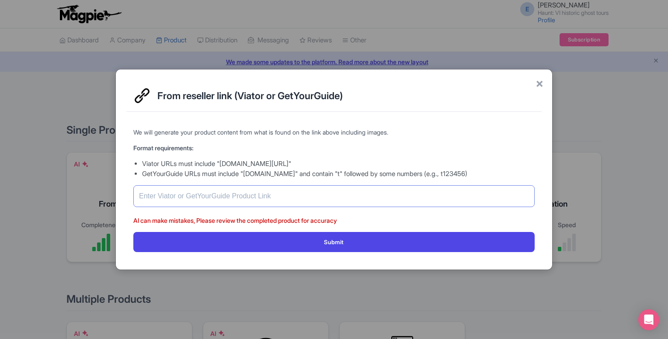
click at [141, 190] on input "text" at bounding box center [333, 196] width 401 height 22
paste input "[URL][DOMAIN_NAME][PERSON_NAME][PERSON_NAME]"
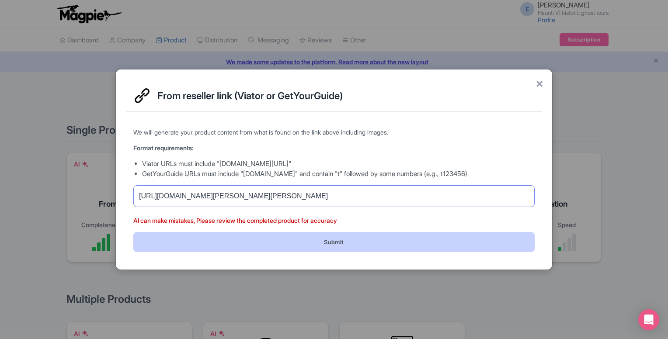
type input "[URL][DOMAIN_NAME][PERSON_NAME][PERSON_NAME]"
click at [290, 244] on button "Submit" at bounding box center [333, 242] width 401 height 20
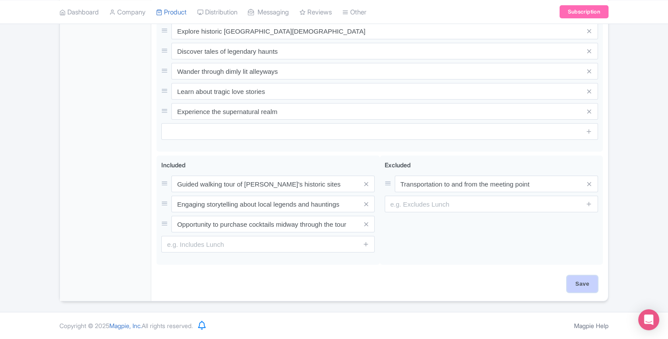
scroll to position [387, 0]
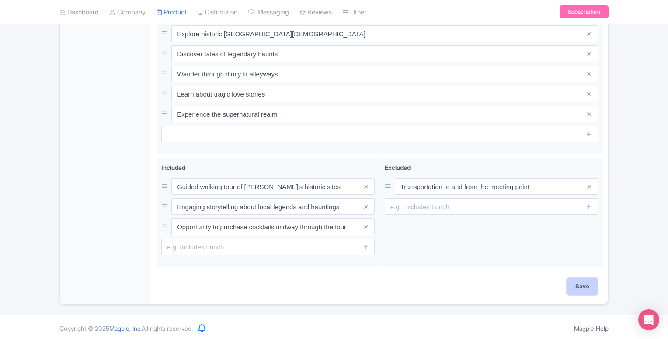
click at [588, 286] on input "Save" at bounding box center [582, 287] width 31 height 17
type input "Saving..."
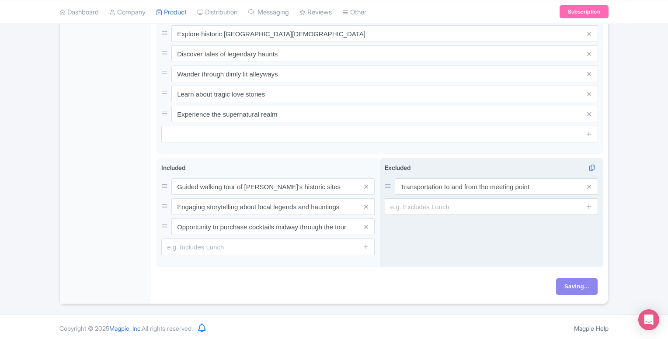
scroll to position [319, 0]
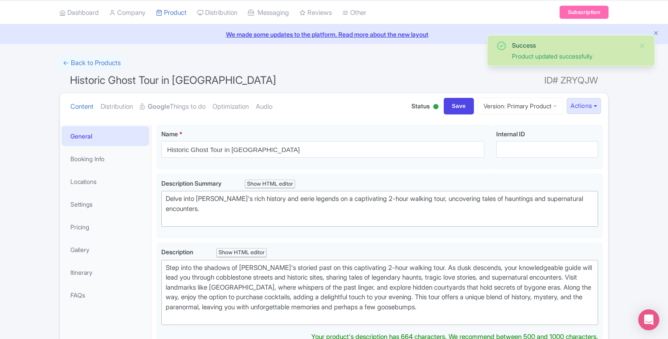
scroll to position [16, 0]
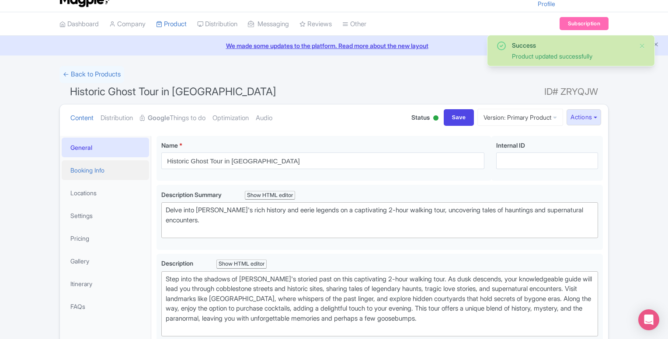
click at [83, 170] on link "Booking Info" at bounding box center [105, 170] width 87 height 20
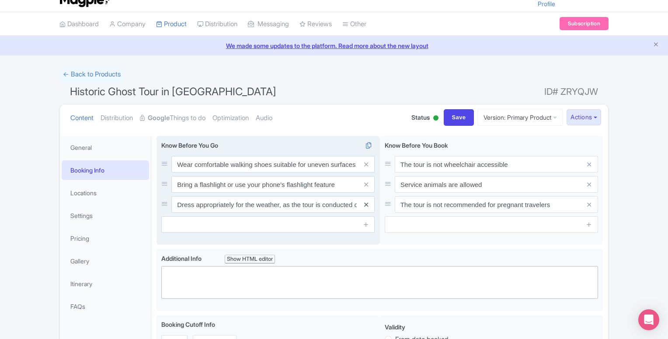
click at [366, 206] on icon at bounding box center [366, 205] width 4 height 7
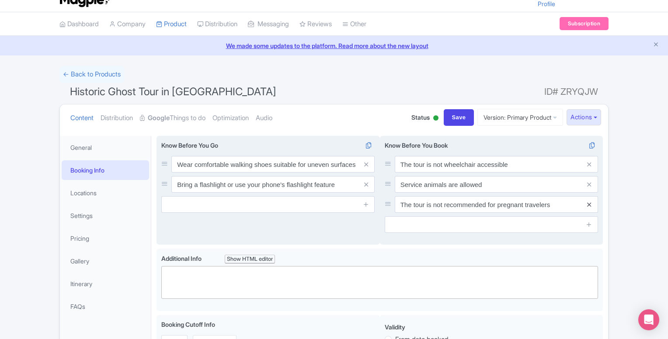
click at [589, 204] on icon at bounding box center [589, 205] width 4 height 7
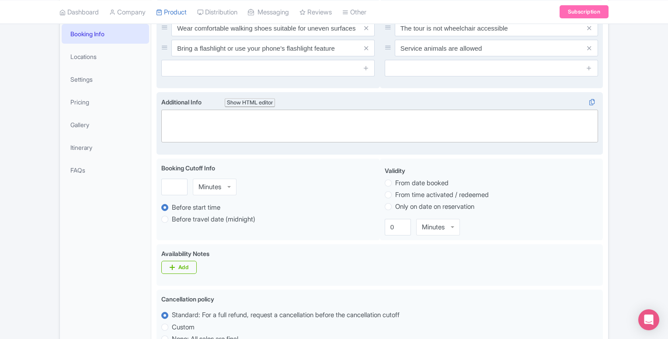
scroll to position [152, 0]
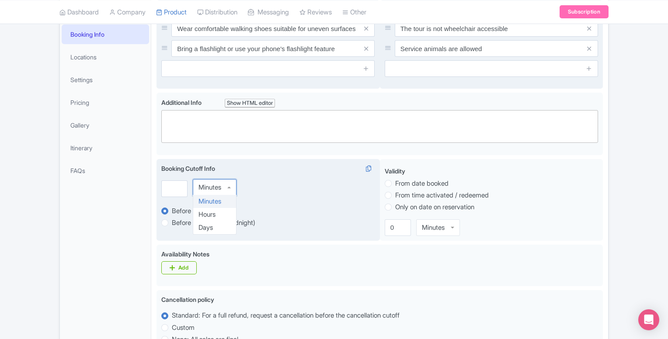
click at [213, 188] on div "Minutes" at bounding box center [209, 188] width 23 height 8
click at [180, 195] on div "Hours Hours Minutes Hours Days" at bounding box center [267, 187] width 213 height 17
click at [169, 187] on input "number" at bounding box center [174, 187] width 26 height 17
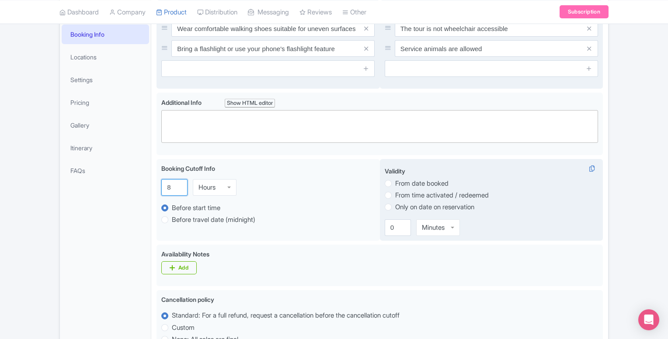
type input "8"
click at [395, 205] on label "Only on date on reservation" at bounding box center [434, 207] width 79 height 10
click at [395, 205] on input "Only on date on reservation" at bounding box center [399, 206] width 9 height 9
radio input "true"
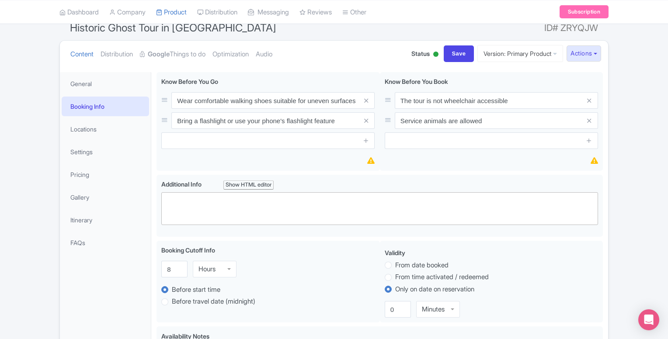
scroll to position [79, 0]
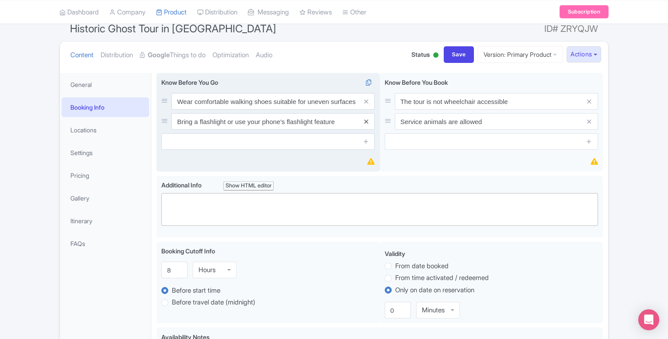
click at [367, 120] on icon at bounding box center [366, 121] width 4 height 7
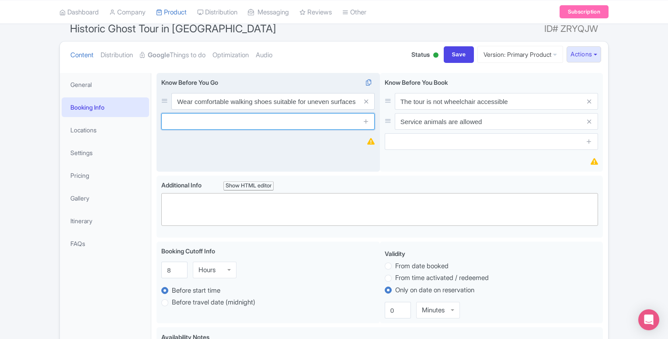
click at [238, 121] on input "text" at bounding box center [267, 121] width 213 height 17
type input "we suggest bug spray"
click at [366, 121] on icon at bounding box center [366, 121] width 7 height 7
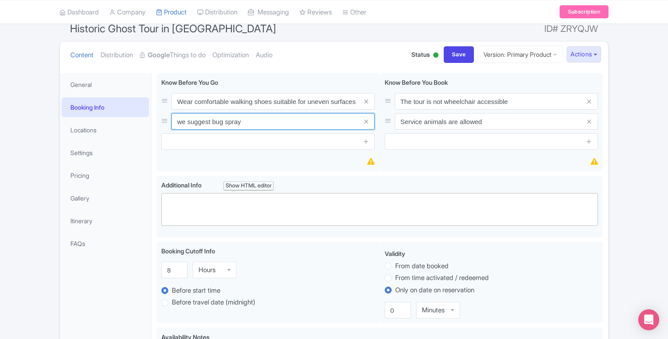
click at [180, 110] on input "we suggest bug spray" at bounding box center [272, 101] width 203 height 17
type input "We suggest bug spray"
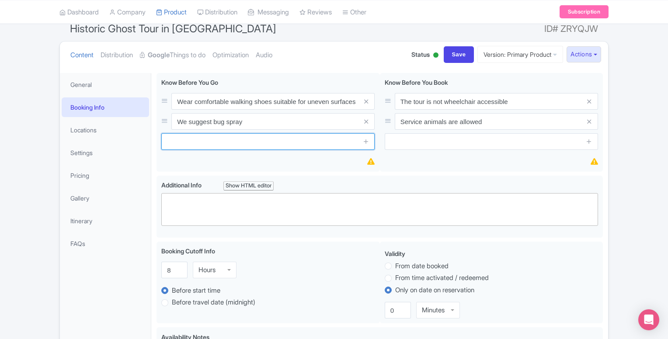
click at [181, 142] on input "text" at bounding box center [267, 141] width 213 height 17
type input "We suggest cash for cocktail or mocktail purchases"
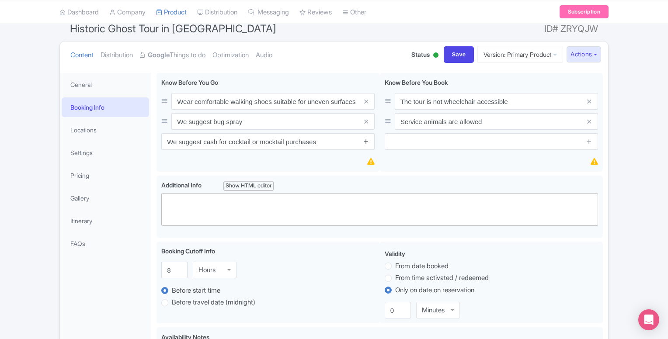
click at [367, 141] on icon at bounding box center [366, 141] width 7 height 7
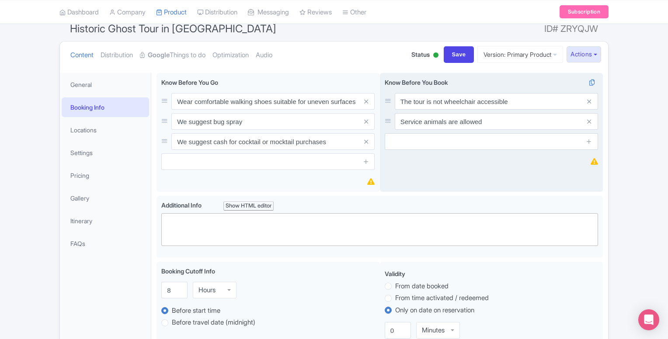
click at [591, 123] on span at bounding box center [589, 121] width 17 height 17
click at [588, 121] on icon at bounding box center [589, 121] width 4 height 7
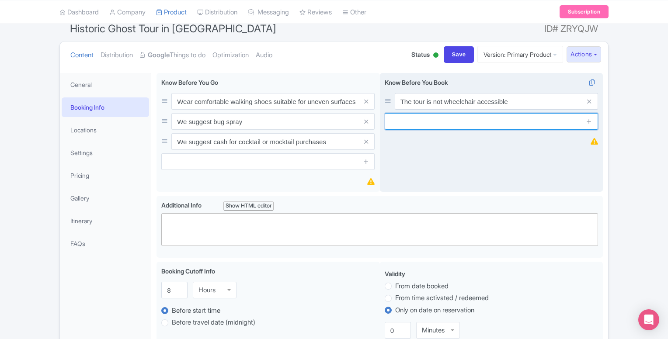
click at [490, 123] on input "text" at bounding box center [491, 121] width 213 height 17
type input "Tour is not recommended for children under 10 yrs"
click at [590, 125] on link at bounding box center [589, 122] width 7 height 10
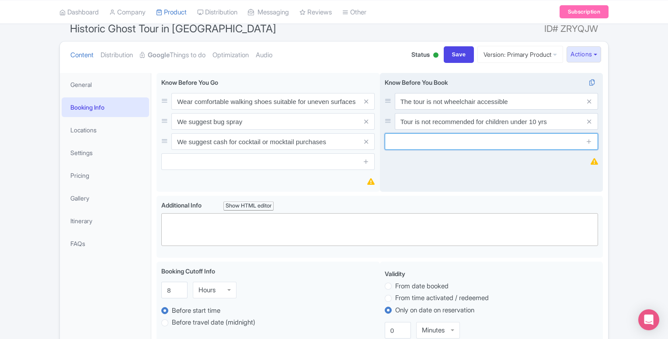
click at [495, 146] on input "text" at bounding box center [491, 141] width 213 height 17
click at [437, 142] on input "Tour is not reccomendded for guests with difficulty walking up stairs." at bounding box center [491, 141] width 213 height 17
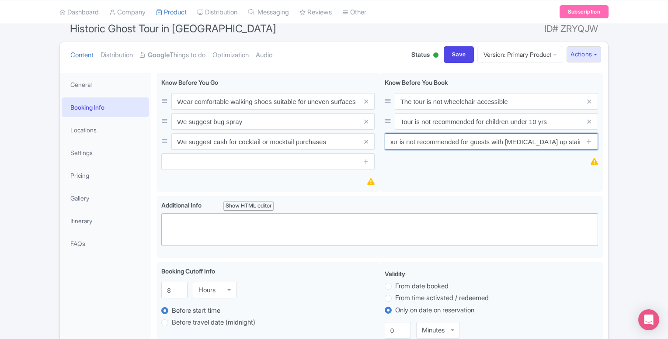
type input "Tour is not recommended for guests with [MEDICAL_DATA] up stairs."
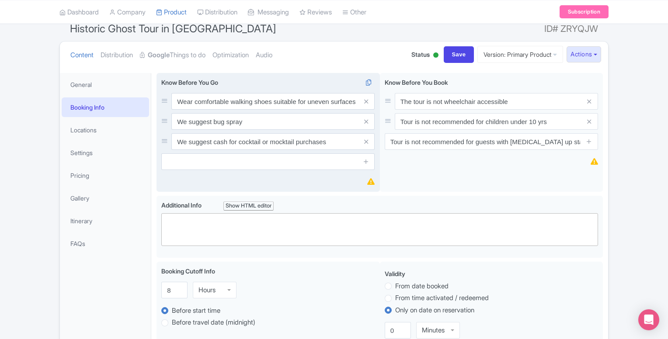
click at [370, 182] on icon at bounding box center [370, 181] width 7 height 7
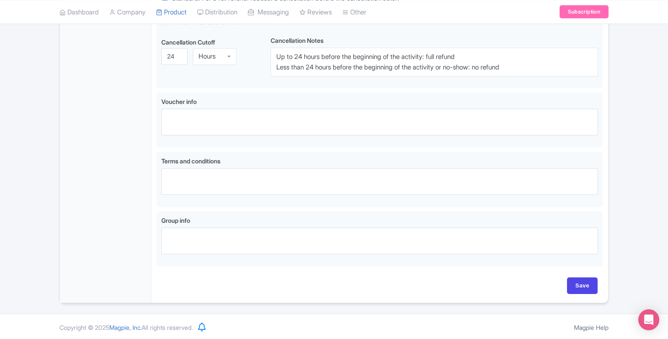
scroll to position [499, 0]
click at [584, 283] on input "Save" at bounding box center [582, 286] width 31 height 17
type input "Update Product"
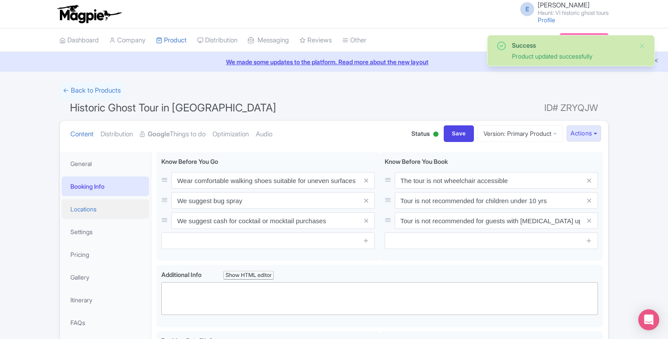
click at [92, 212] on link "Locations" at bounding box center [105, 209] width 87 height 20
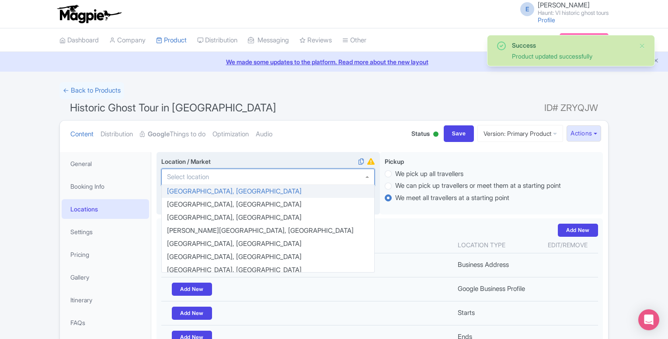
click at [212, 180] on input "Location / Market i" at bounding box center [190, 177] width 47 height 8
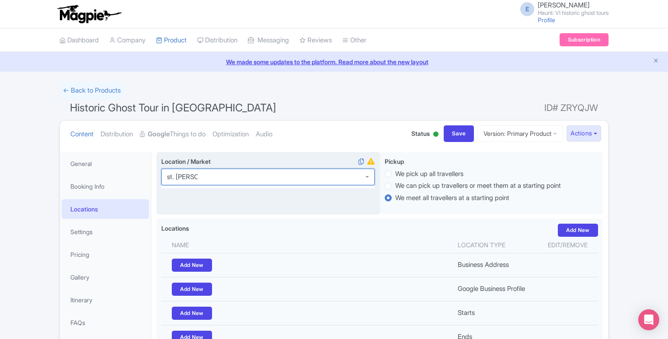
type input "st. [PERSON_NAME]"
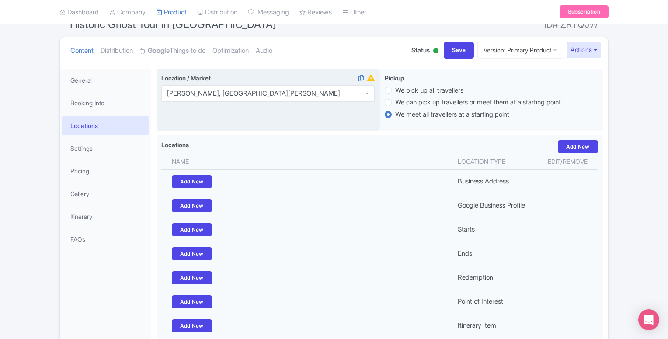
scroll to position [158, 0]
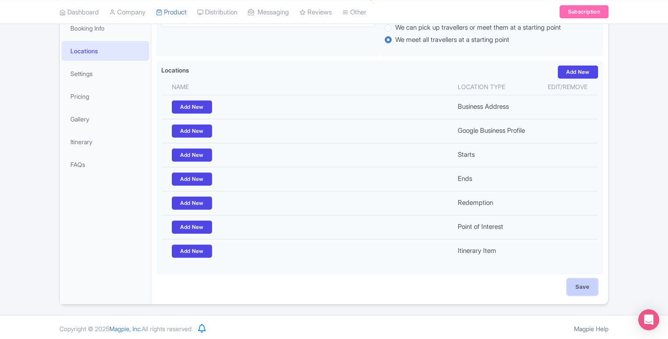
click at [588, 282] on input "Save" at bounding box center [582, 287] width 31 height 17
type input "Saving..."
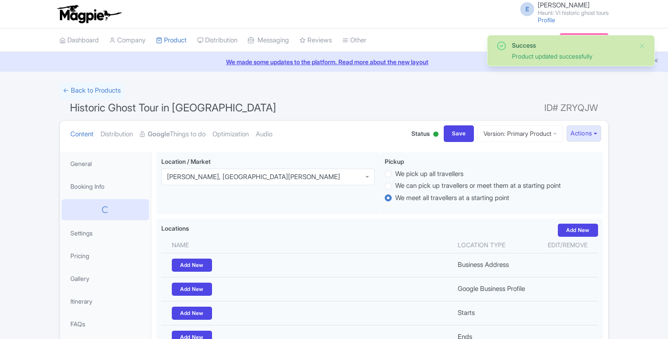
scroll to position [152, 0]
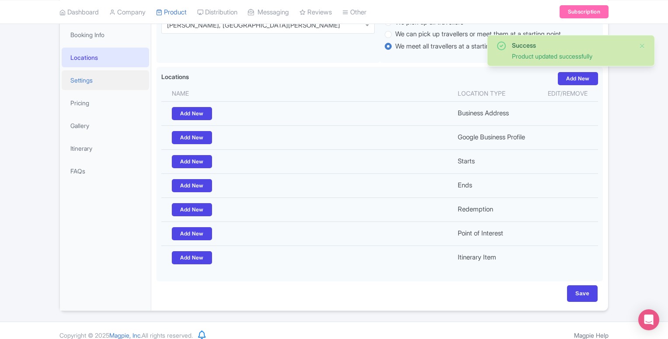
click at [84, 87] on link "Settings" at bounding box center [105, 80] width 87 height 20
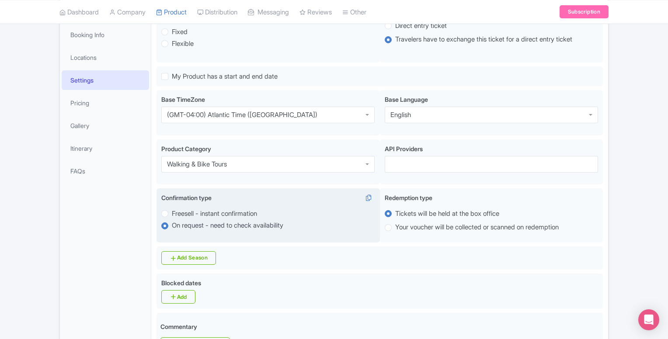
click at [172, 212] on label "Freesell - instant confirmation" at bounding box center [214, 214] width 85 height 10
click at [172, 212] on input "Freesell - instant confirmation" at bounding box center [176, 213] width 9 height 9
radio input "true"
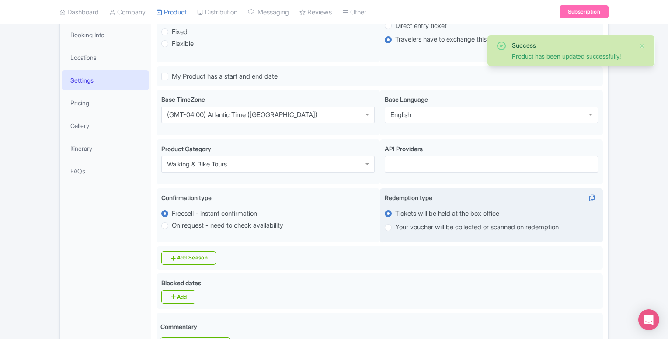
click at [388, 230] on label "Your voucher will be collected or scanned on redemption" at bounding box center [491, 228] width 213 height 10
click at [395, 230] on input "Your voucher will be collected or scanned on redemption" at bounding box center [399, 227] width 9 height 9
radio input "true"
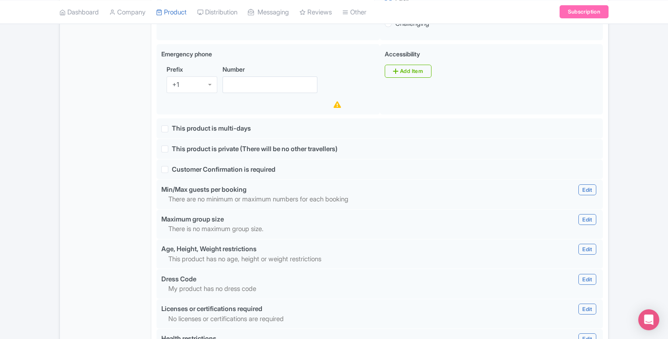
scroll to position [543, 0]
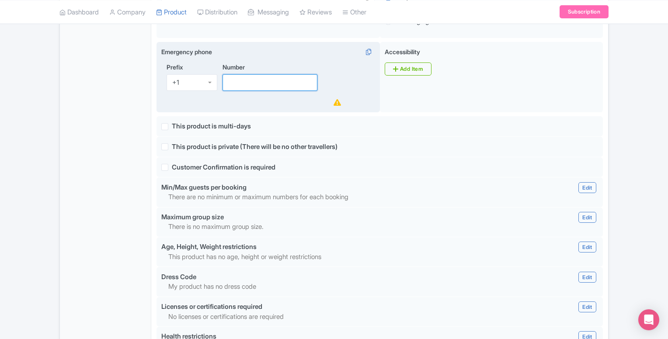
click at [276, 79] on input "Number" at bounding box center [270, 82] width 95 height 17
type input "3402080553"
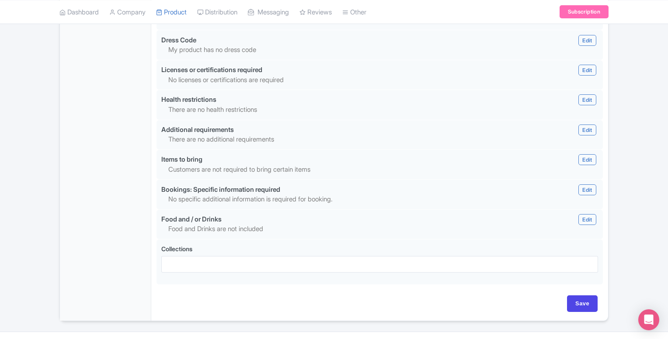
scroll to position [780, 0]
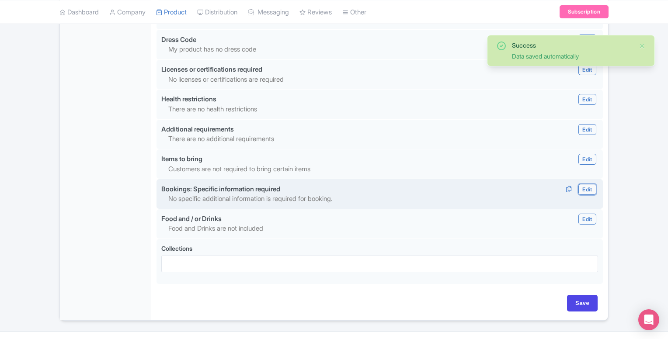
click at [586, 188] on link "Edit" at bounding box center [586, 189] width 17 height 11
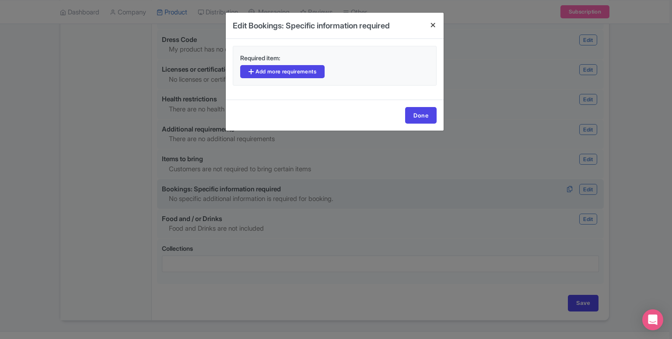
click at [432, 24] on h4 at bounding box center [432, 25] width 21 height 25
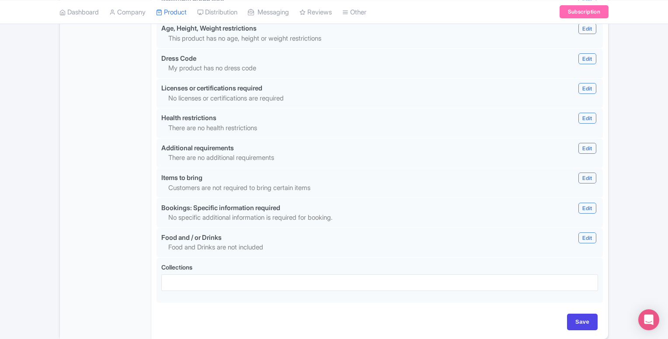
scroll to position [797, 0]
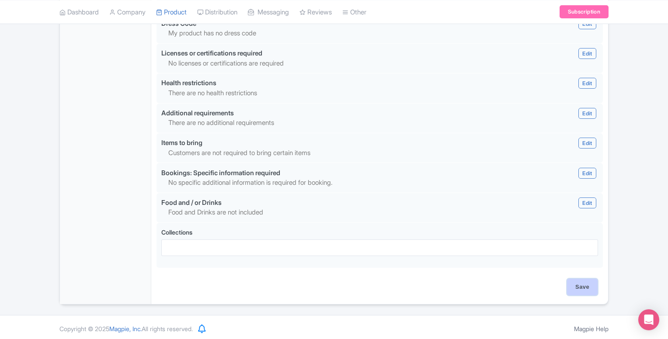
click at [583, 291] on input "Save" at bounding box center [582, 287] width 31 height 17
type input "Update Product"
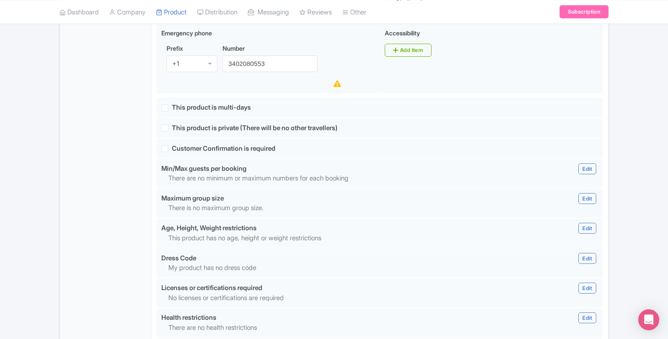
scroll to position [484, 0]
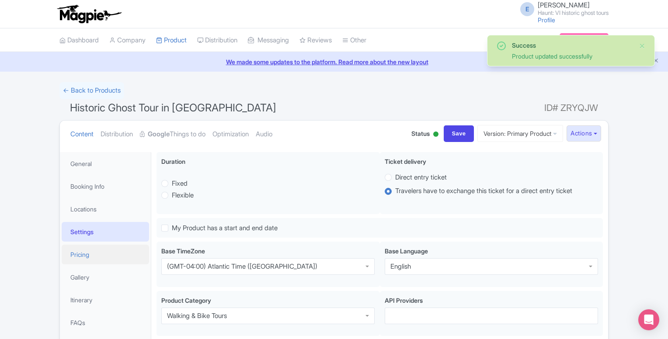
click at [88, 260] on link "Pricing" at bounding box center [105, 255] width 87 height 20
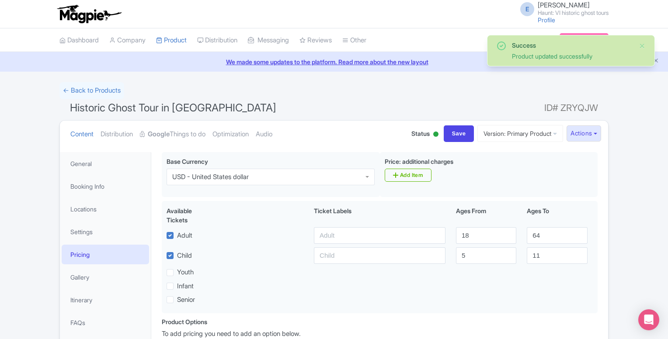
scroll to position [93, 0]
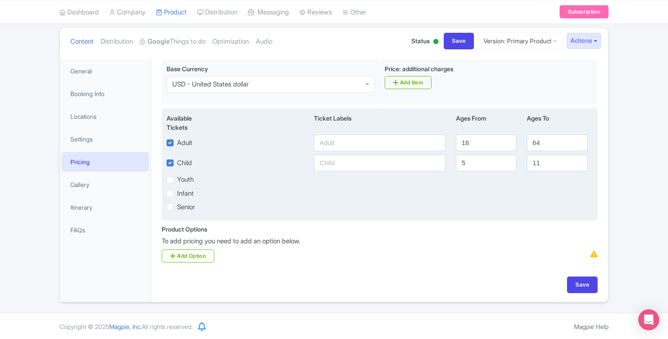
click at [177, 163] on label "Child" at bounding box center [184, 163] width 15 height 10
click at [177, 163] on input "Child" at bounding box center [180, 161] width 6 height 6
checkbox input "false"
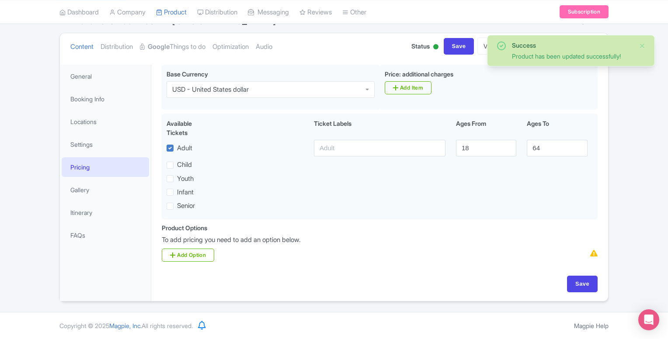
scroll to position [87, 0]
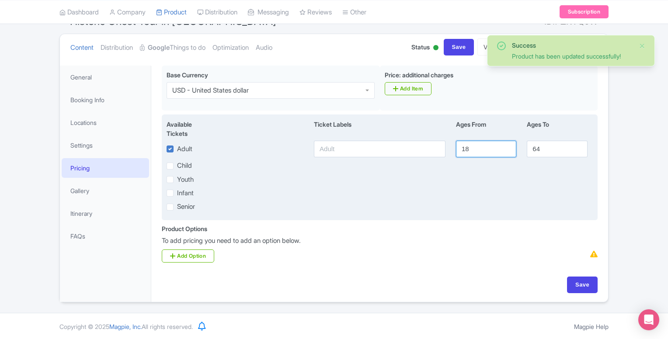
click at [476, 146] on input "18" at bounding box center [486, 149] width 60 height 17
type input "10"
click at [542, 147] on input "64" at bounding box center [557, 149] width 60 height 17
type input "6"
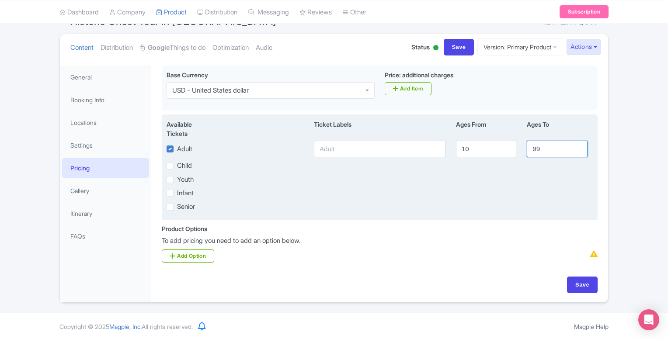
type input "99"
click at [357, 148] on input "text" at bounding box center [380, 149] width 132 height 17
type input "General Admission"
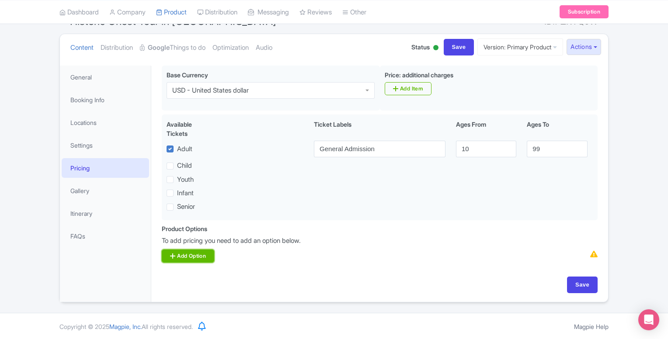
click at [200, 254] on link "Add Option" at bounding box center [188, 256] width 52 height 13
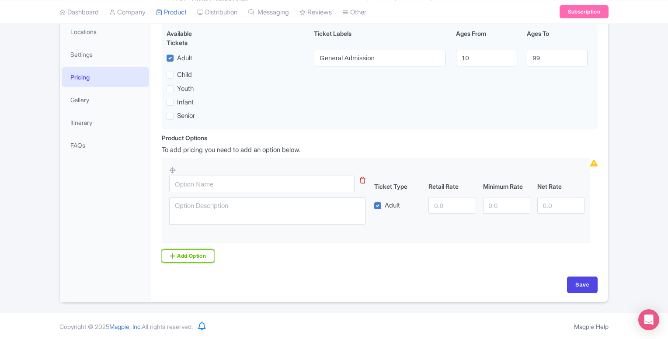
scroll to position [177, 0]
click at [258, 183] on input "text" at bounding box center [261, 184] width 185 height 17
type input "GA"
click at [446, 204] on input "number" at bounding box center [451, 206] width 47 height 17
type input "3"
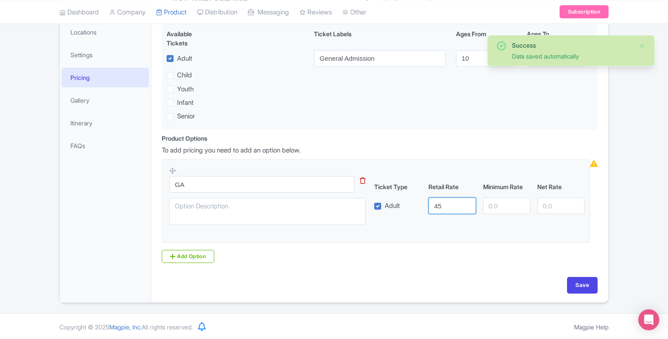
type input "45"
click at [504, 206] on input "number" at bounding box center [506, 206] width 47 height 17
type input "39"
click at [507, 245] on div "Product Options i To add pricing you need to add an option below. GA Ticket Typ…" at bounding box center [380, 198] width 446 height 129
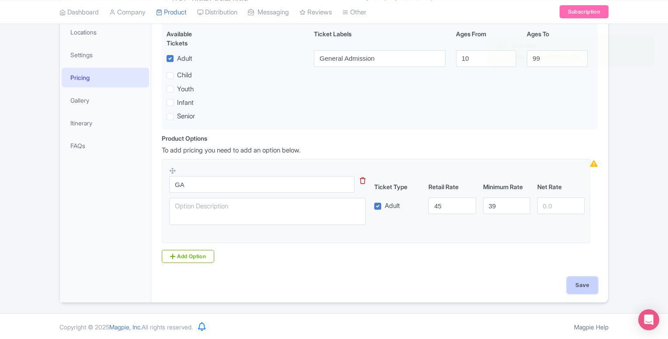
click at [573, 283] on input "Save" at bounding box center [582, 285] width 31 height 17
type input "Update Product"
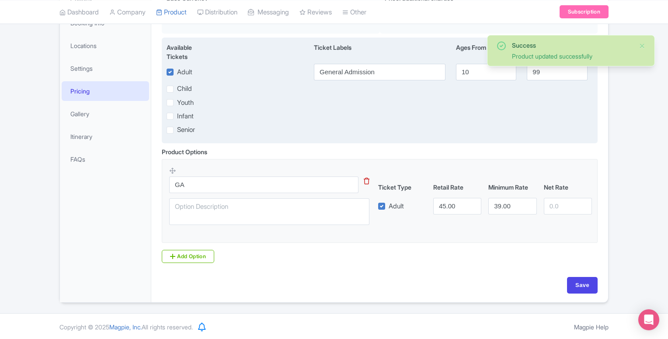
scroll to position [163, 0]
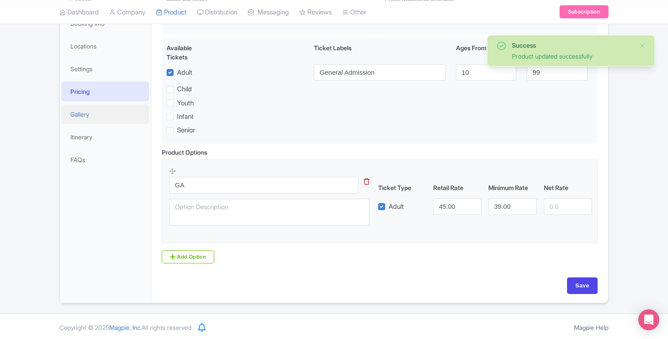
click at [94, 109] on link "Gallery" at bounding box center [105, 114] width 87 height 20
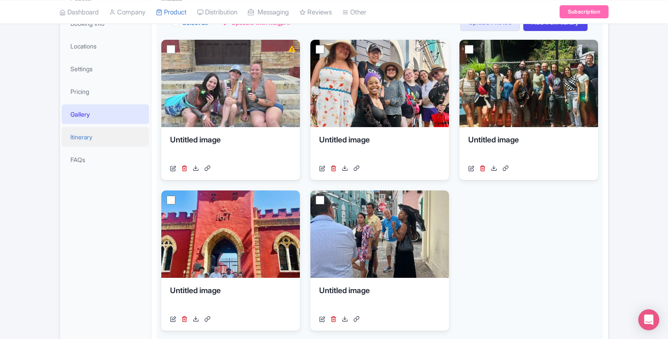
click at [106, 138] on link "Itinerary" at bounding box center [105, 137] width 87 height 20
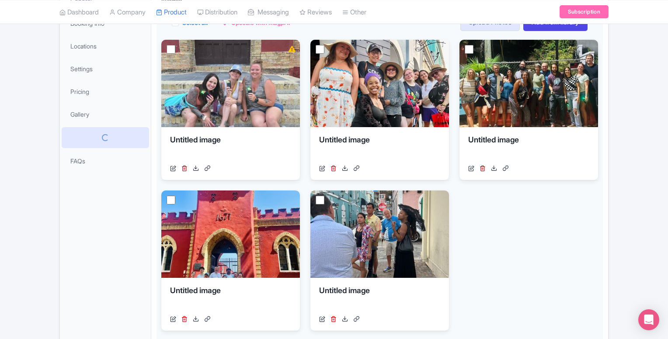
scroll to position [43, 0]
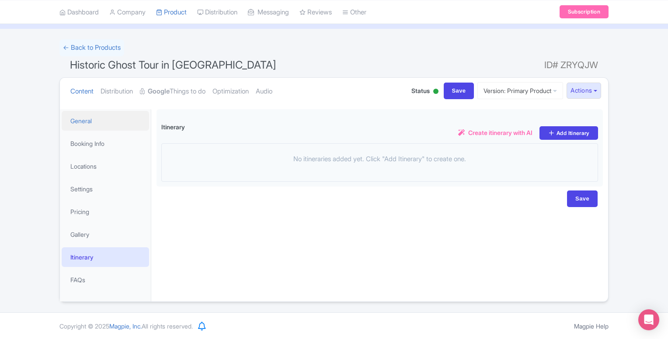
click at [100, 125] on link "General" at bounding box center [105, 121] width 87 height 20
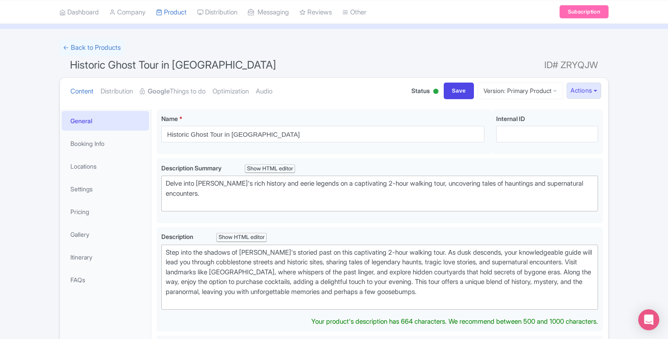
scroll to position [0, 0]
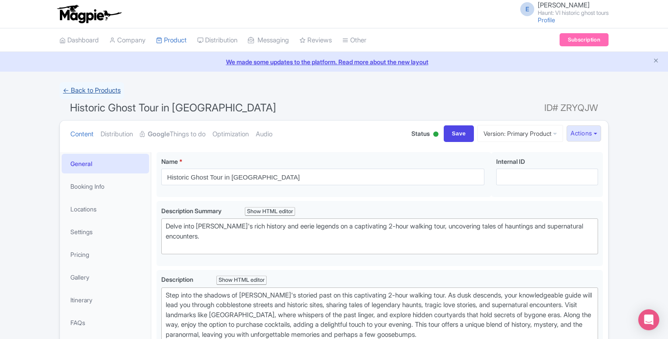
click at [75, 92] on link "← Back to Products" at bounding box center [91, 90] width 65 height 17
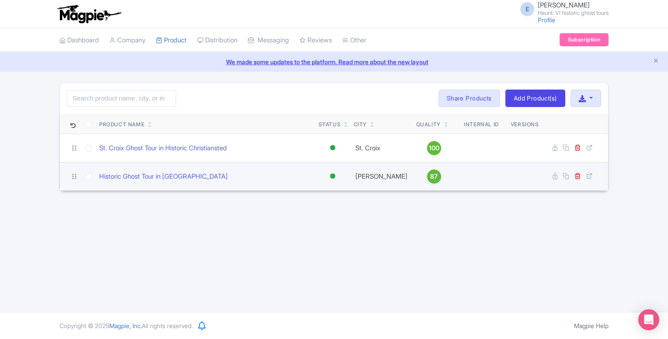
click at [430, 181] on span "87" at bounding box center [433, 177] width 7 height 10
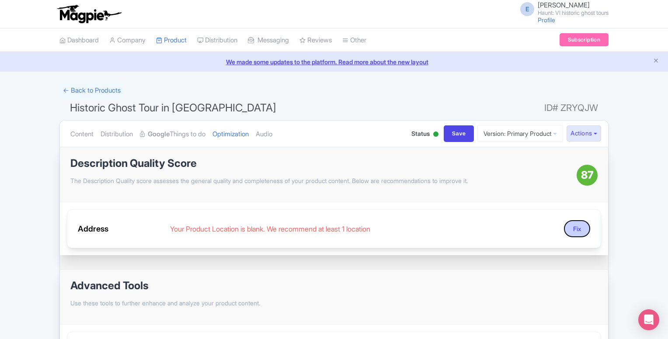
click at [570, 230] on button "Fix" at bounding box center [577, 228] width 26 height 17
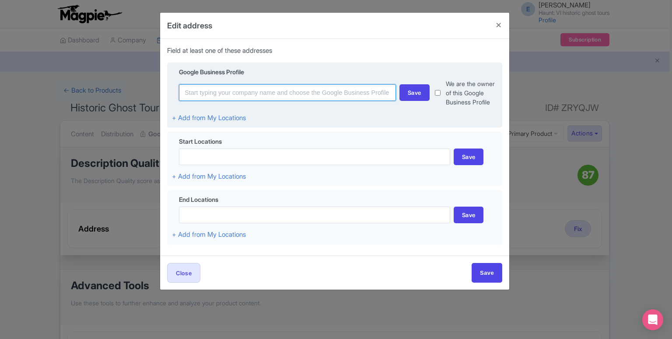
click at [227, 95] on input at bounding box center [287, 92] width 217 height 17
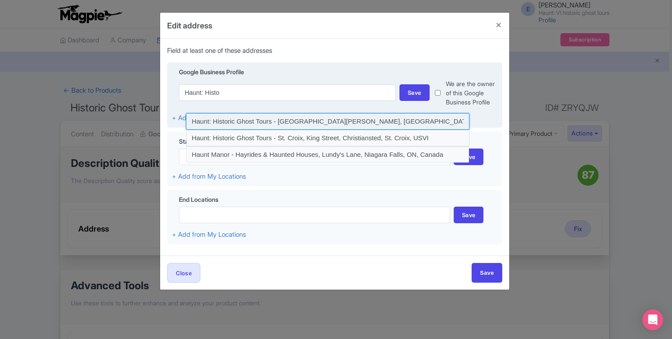
click at [278, 122] on input at bounding box center [327, 121] width 283 height 17
type input "Haunt: Historic Ghost Tours - [GEOGRAPHIC_DATA][PERSON_NAME], [GEOGRAPHIC_DATA]…"
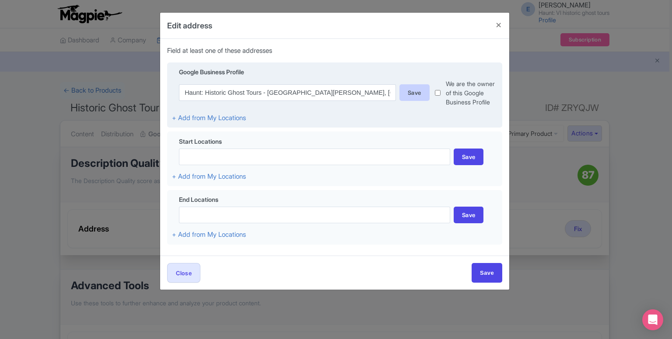
click at [422, 90] on div "Save" at bounding box center [414, 92] width 30 height 17
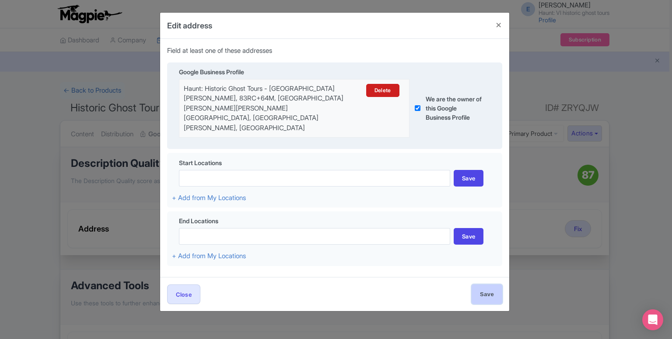
click at [475, 285] on input "Save" at bounding box center [486, 295] width 31 height 20
type input "Save"
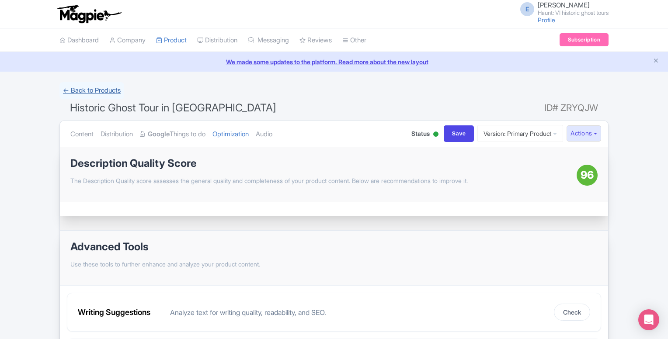
click at [79, 91] on link "← Back to Products" at bounding box center [91, 90] width 65 height 17
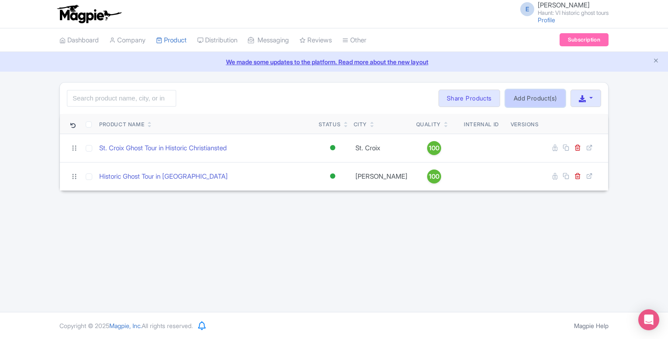
click at [532, 102] on link "Add Product(s)" at bounding box center [535, 98] width 60 height 17
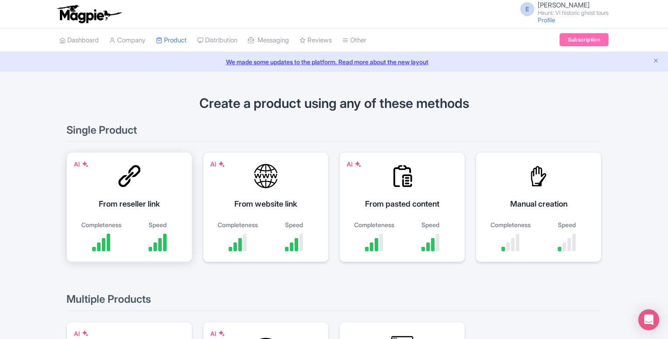
click at [129, 206] on div "From reseller link" at bounding box center [129, 204] width 104 height 12
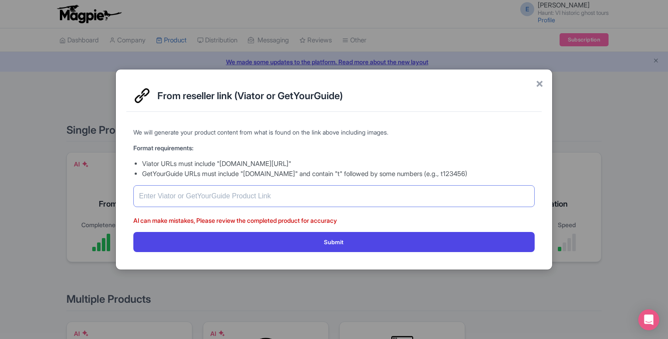
click at [160, 195] on input "text" at bounding box center [333, 196] width 401 height 22
paste input "[URL][DOMAIN_NAME][PERSON_NAME][PERSON_NAME]"
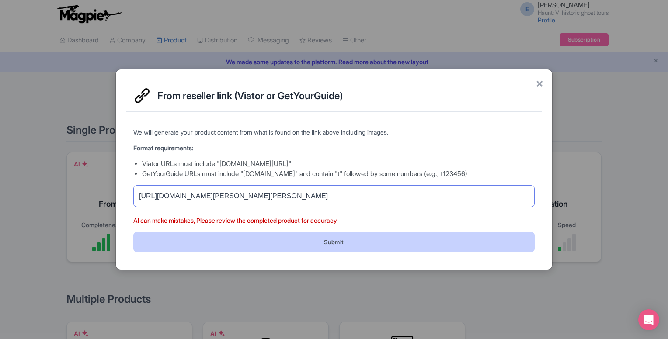
type input "[URL][DOMAIN_NAME][PERSON_NAME][PERSON_NAME]"
click at [291, 244] on button "Submit" at bounding box center [333, 242] width 401 height 20
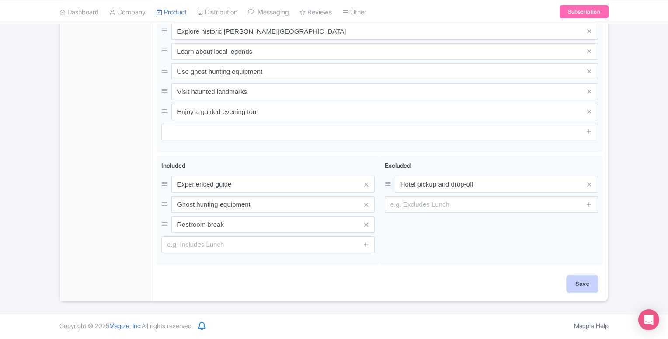
scroll to position [375, 0]
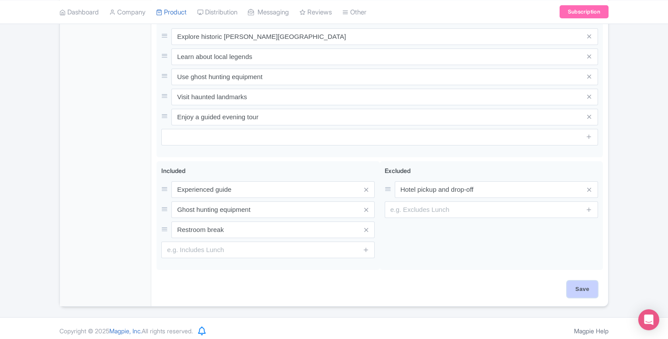
click at [591, 281] on input "Save" at bounding box center [582, 289] width 31 height 17
type input "Saving..."
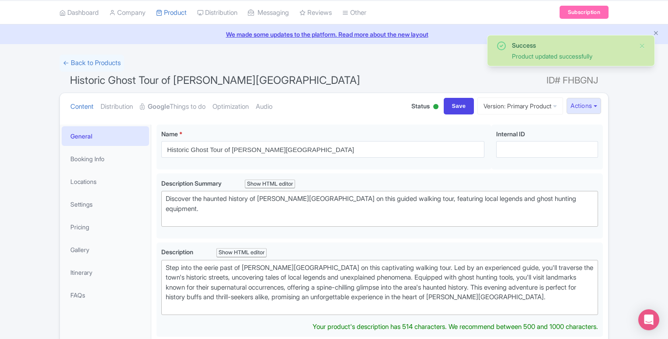
scroll to position [23, 0]
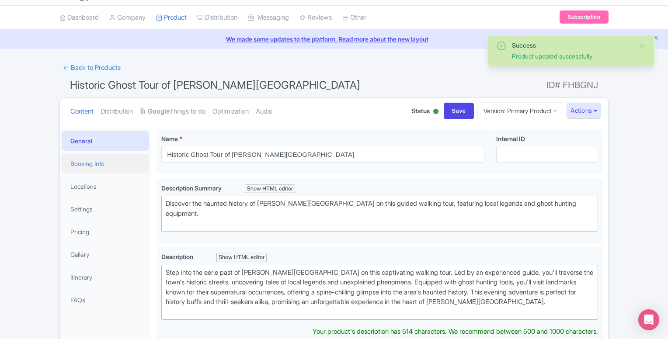
click at [88, 167] on link "Booking Info" at bounding box center [105, 164] width 87 height 20
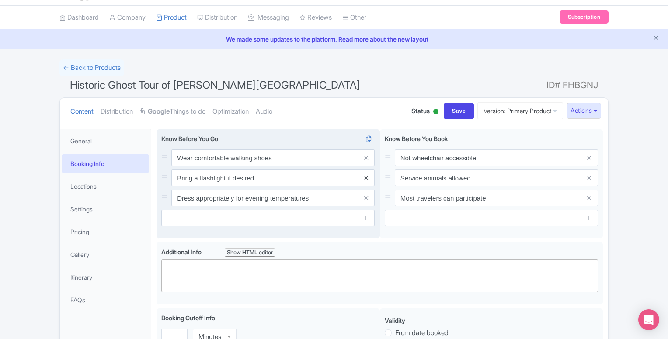
click at [366, 179] on icon at bounding box center [366, 178] width 4 height 7
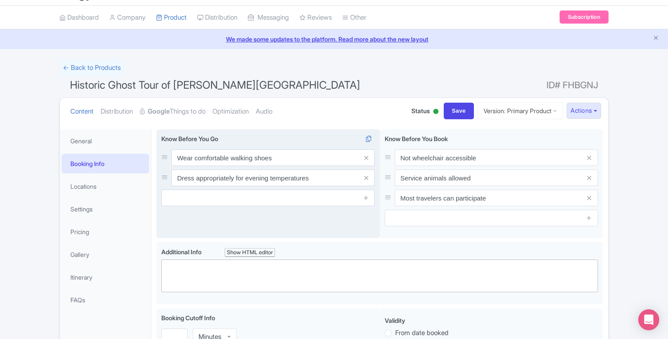
click at [366, 179] on icon at bounding box center [366, 178] width 4 height 7
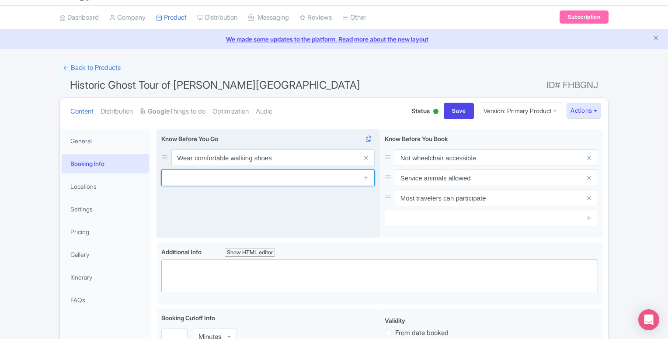
click at [234, 176] on input "text" at bounding box center [267, 178] width 213 height 17
type input "we recommend bug spray."
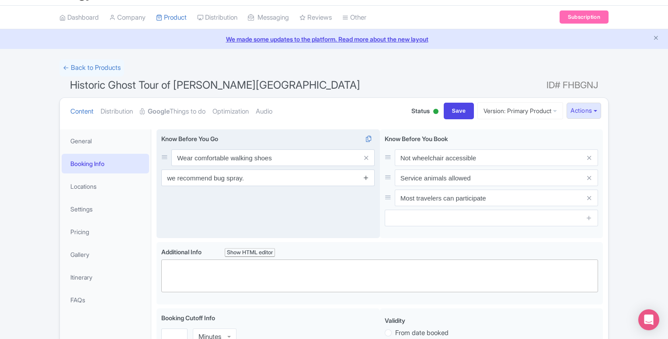
click at [366, 177] on icon at bounding box center [366, 177] width 7 height 7
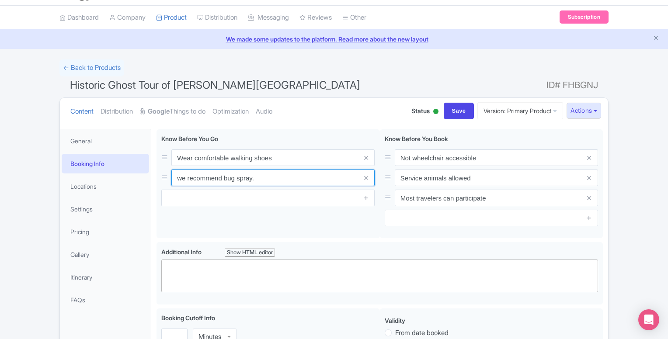
click at [180, 166] on input "we recommend bug spray." at bounding box center [272, 158] width 203 height 17
type input "we recommend bug spray."
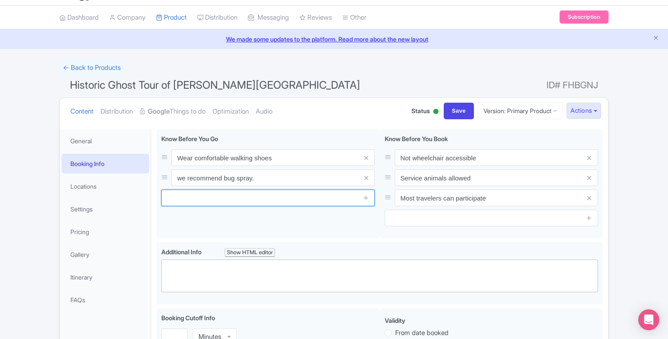
click at [180, 197] on input "text" at bounding box center [267, 198] width 213 height 17
type input "We recommend cash for refreshment purchases."
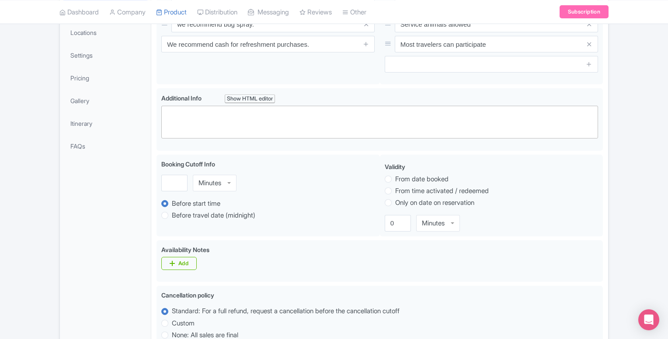
scroll to position [202, 0]
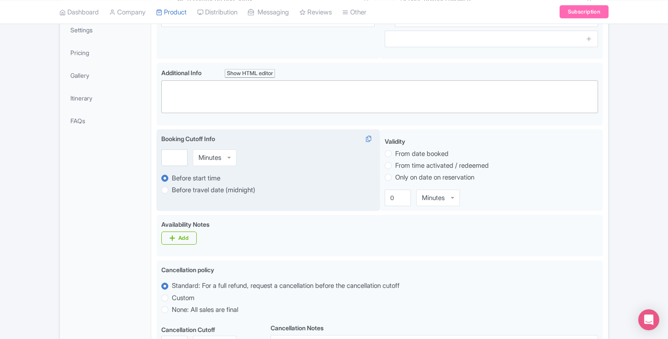
click at [207, 156] on div "Minutes" at bounding box center [209, 158] width 23 height 8
click at [171, 159] on input "number" at bounding box center [174, 158] width 26 height 17
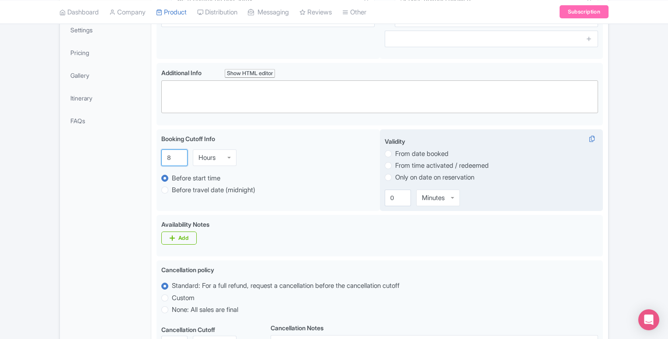
type input "8"
click at [395, 176] on label "Only on date on reservation" at bounding box center [434, 178] width 79 height 10
click at [395, 176] on input "Only on date on reservation" at bounding box center [399, 176] width 9 height 9
radio input "true"
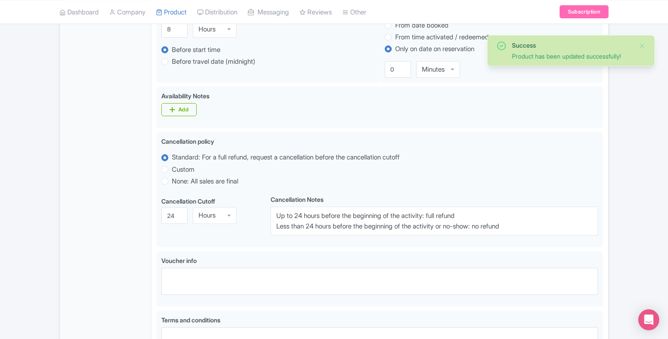
scroll to position [322, 0]
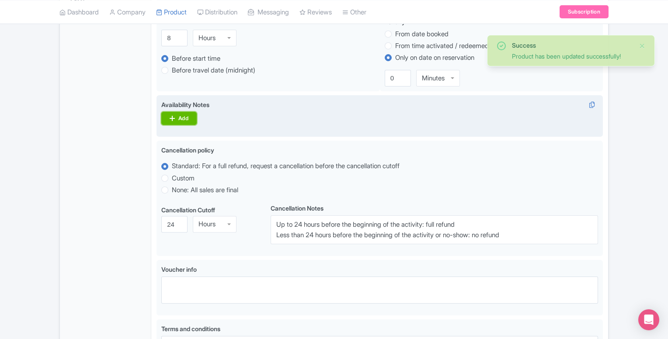
click at [195, 120] on link "Add" at bounding box center [178, 118] width 35 height 13
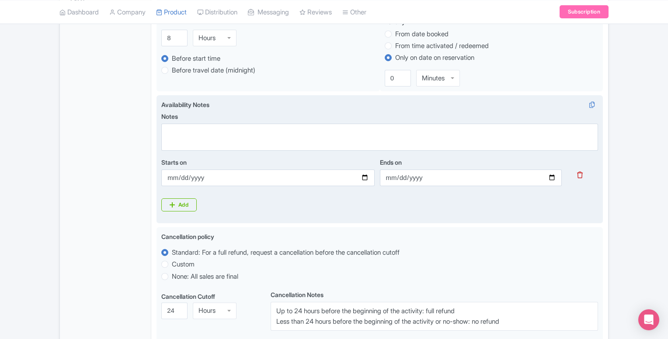
click at [579, 178] on link at bounding box center [580, 175] width 6 height 8
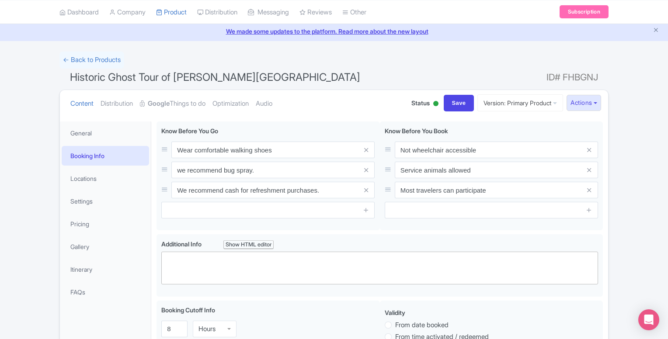
scroll to position [30, 0]
click at [75, 179] on link "Locations" at bounding box center [105, 180] width 87 height 20
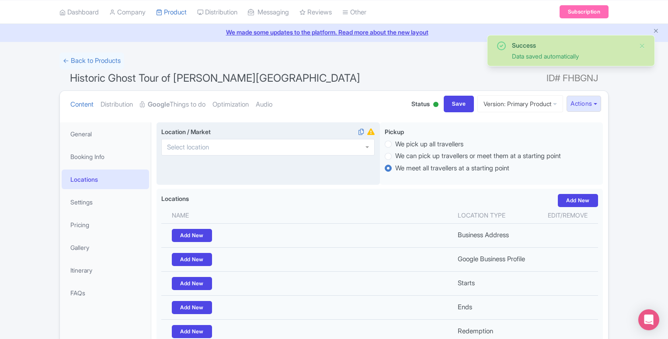
click at [253, 150] on div at bounding box center [267, 147] width 213 height 17
type input "st. [PERSON_NAME]"
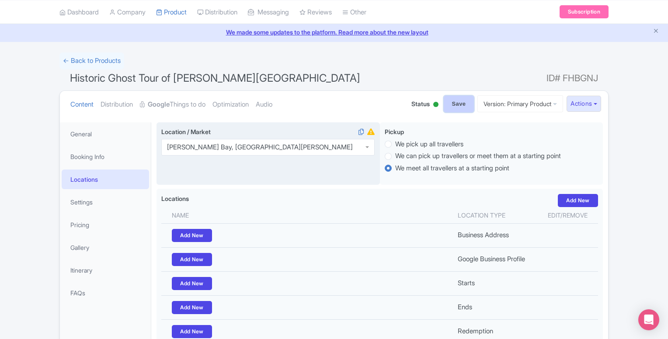
click at [457, 106] on input "Save" at bounding box center [459, 104] width 31 height 17
type input "Update Product"
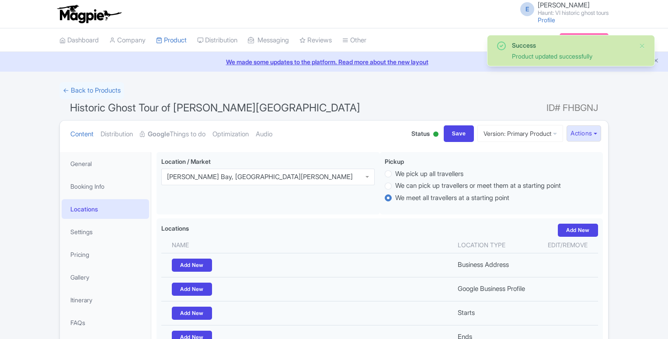
scroll to position [152, 0]
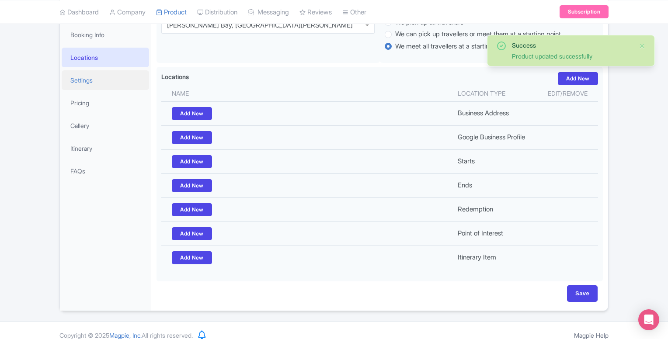
click at [89, 81] on link "Settings" at bounding box center [105, 80] width 87 height 20
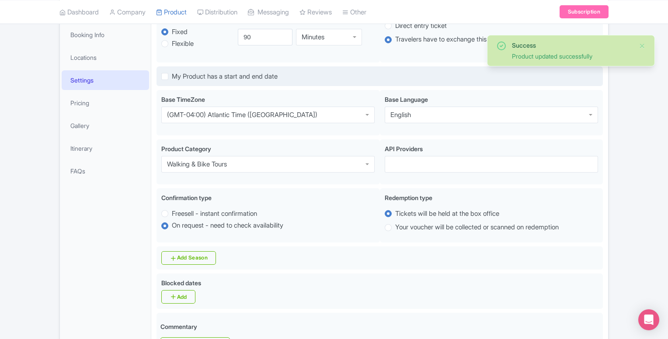
scroll to position [76, 0]
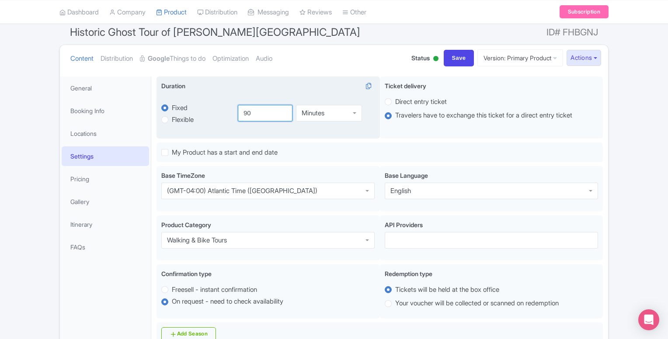
click at [257, 115] on input "90" at bounding box center [265, 113] width 55 height 17
type input "9"
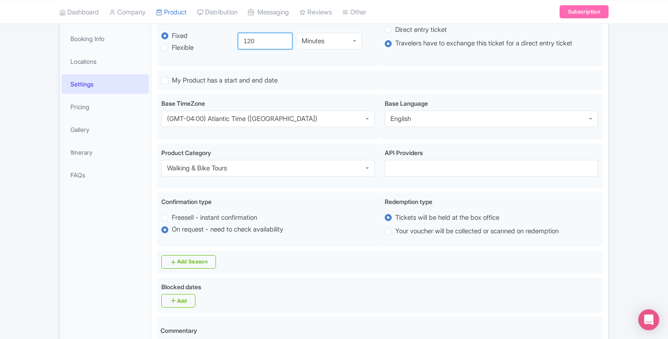
scroll to position [373, 0]
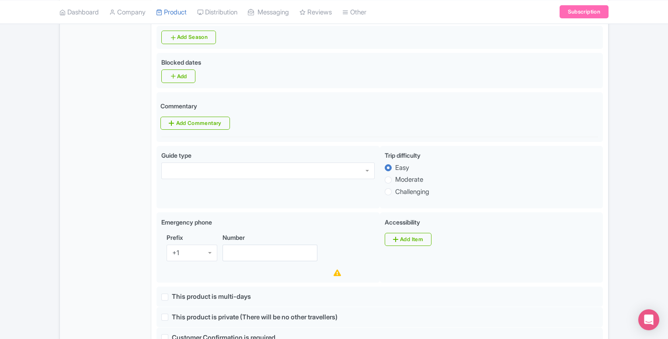
type input "120"
click at [623, 83] on div "Success Product updated successfully ← Back to Products Historic Ghost Tour of …" at bounding box center [334, 219] width 668 height 1019
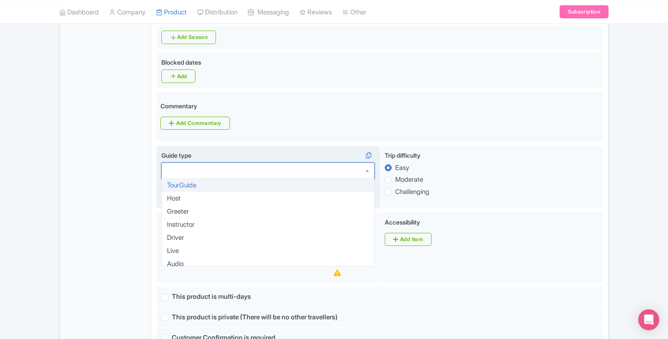
click at [361, 165] on div at bounding box center [267, 171] width 213 height 17
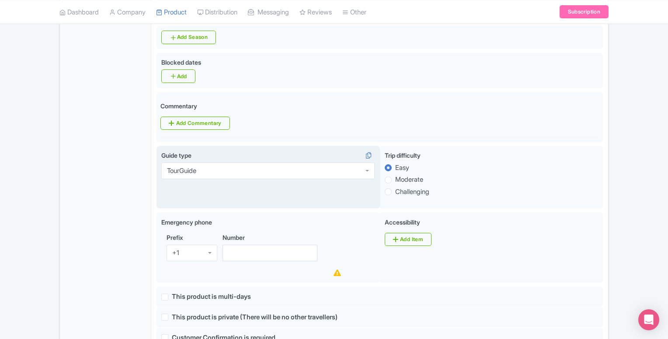
click at [623, 188] on div "Success Product updated successfully ← Back to Products Historic Ghost Tour of …" at bounding box center [334, 219] width 668 height 1019
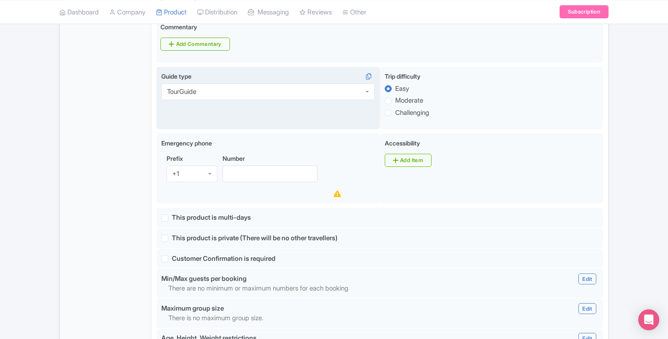
scroll to position [452, 0]
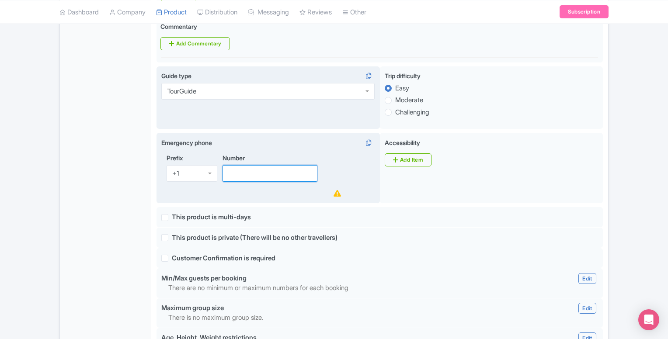
click at [271, 173] on input "Number" at bounding box center [270, 173] width 95 height 17
type input "3402080553"
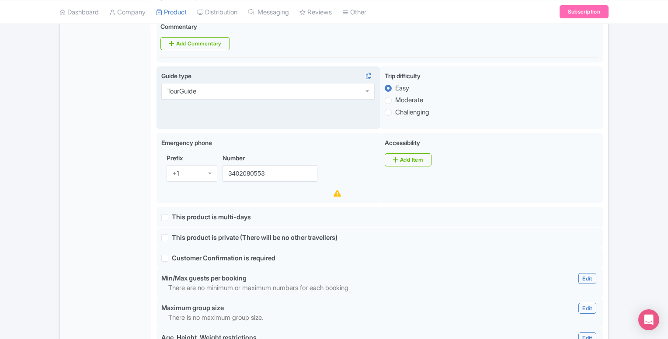
click at [608, 184] on div "Content Distribution Google Things to do Optimization Audio Status Active Inact…" at bounding box center [333, 159] width 549 height 982
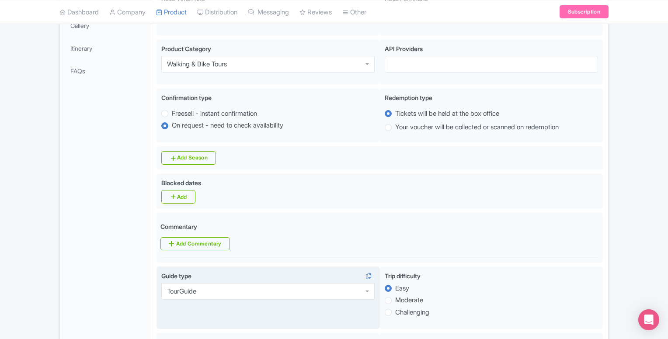
scroll to position [171, 0]
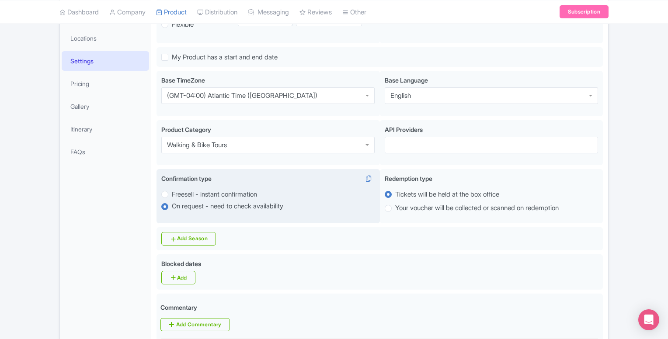
click at [172, 192] on label "Freesell - instant confirmation" at bounding box center [214, 195] width 85 height 10
click at [172, 192] on input "Freesell - instant confirmation" at bounding box center [176, 193] width 9 height 9
radio input "true"
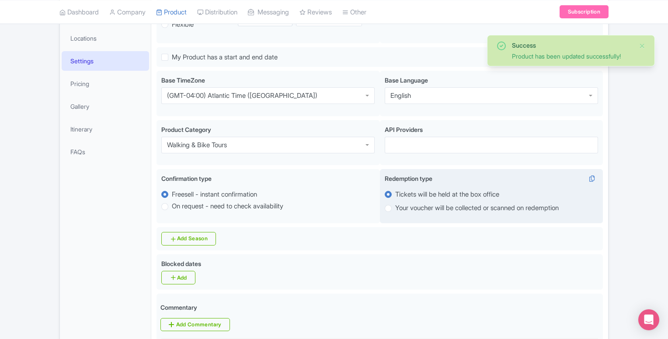
click at [395, 205] on label "Your voucher will be collected or scanned on redemption" at bounding box center [477, 208] width 164 height 10
click at [395, 205] on input "Your voucher will be collected or scanned on redemption" at bounding box center [399, 207] width 9 height 9
radio input "true"
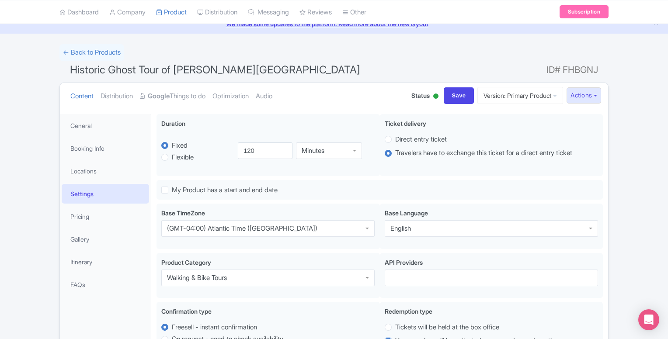
scroll to position [38, 0]
click at [78, 219] on link "Pricing" at bounding box center [105, 217] width 87 height 20
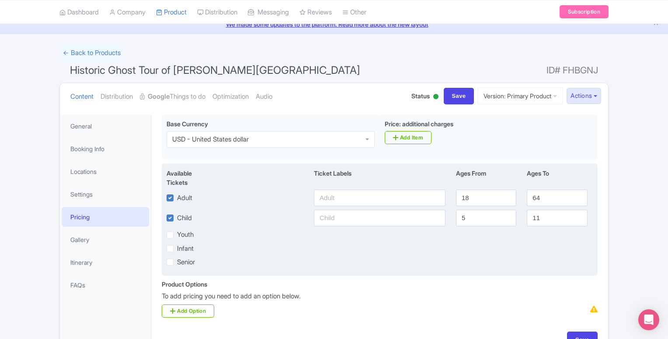
click at [177, 218] on label "Child" at bounding box center [184, 218] width 15 height 10
click at [177, 218] on input "Child" at bounding box center [180, 216] width 6 height 6
checkbox input "false"
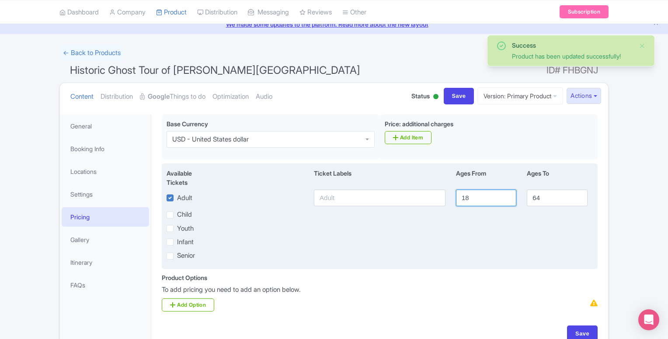
click at [475, 198] on input "18" at bounding box center [486, 198] width 60 height 17
type input "10"
click at [540, 197] on input "64" at bounding box center [557, 198] width 60 height 17
type input "6"
type input "99"
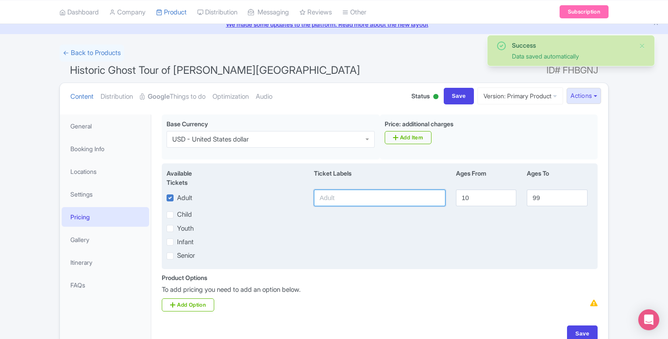
click at [428, 203] on input "text" at bounding box center [380, 198] width 132 height 17
type input "General Admission"
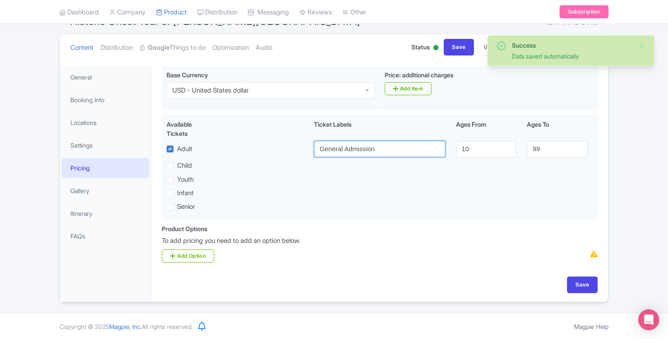
scroll to position [86, 0]
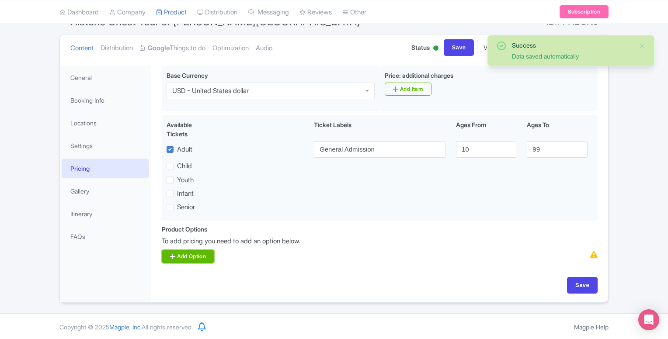
click at [200, 258] on link "Add Option" at bounding box center [188, 256] width 52 height 13
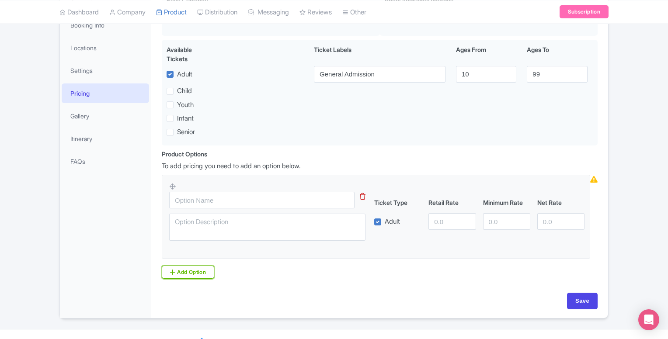
scroll to position [168, 0]
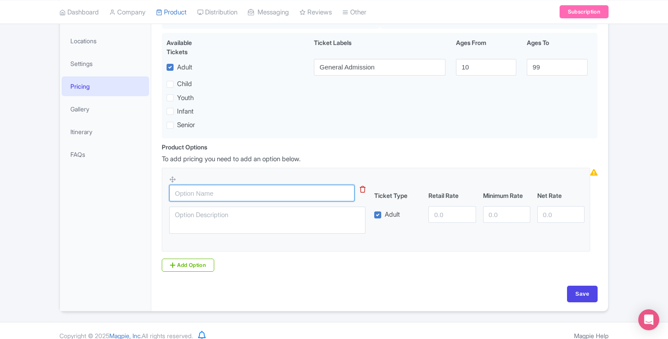
click at [263, 195] on input "text" at bounding box center [261, 193] width 185 height 17
type input "GA"
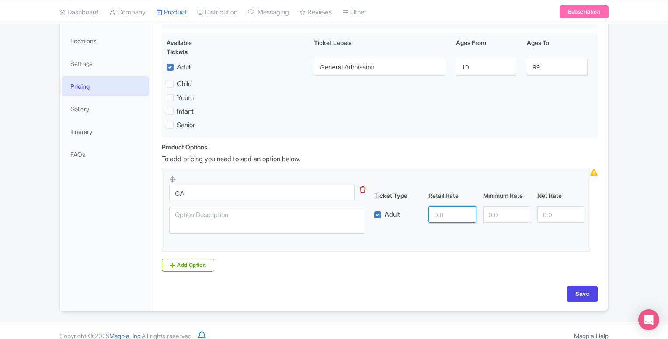
click at [441, 210] on input "number" at bounding box center [451, 214] width 47 height 17
type input "45"
click at [495, 219] on input "number" at bounding box center [506, 214] width 47 height 17
type input "45"
click at [590, 295] on input "Save" at bounding box center [582, 294] width 31 height 17
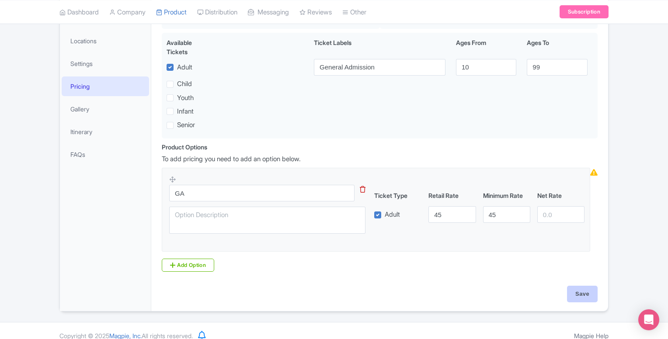
type input "Update Product"
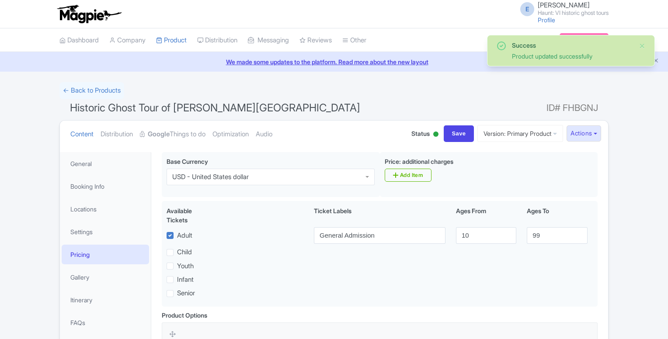
scroll to position [152, 0]
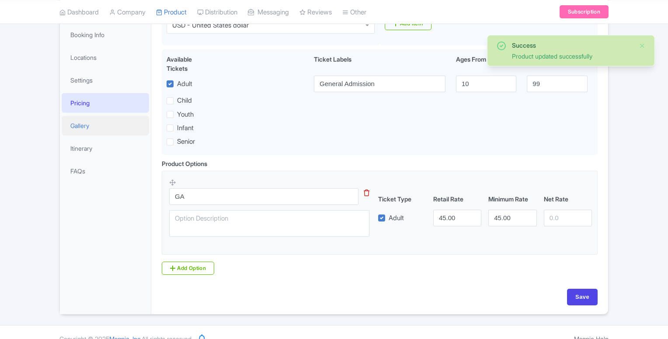
click at [84, 123] on link "Gallery" at bounding box center [105, 126] width 87 height 20
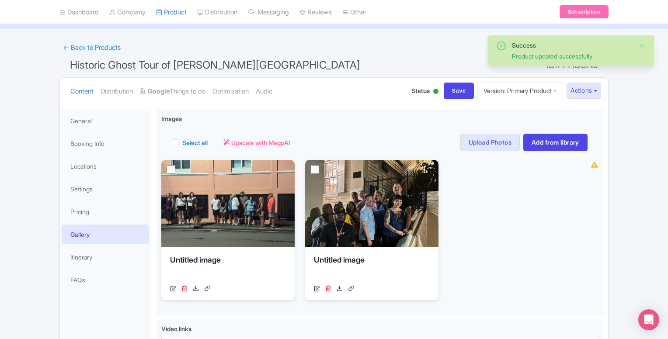
scroll to position [135, 0]
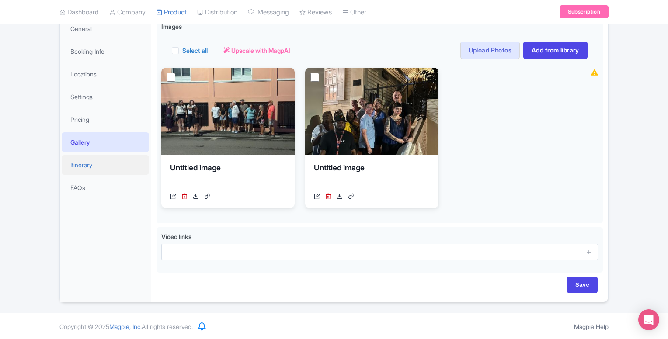
click at [79, 164] on link "Itinerary" at bounding box center [105, 165] width 87 height 20
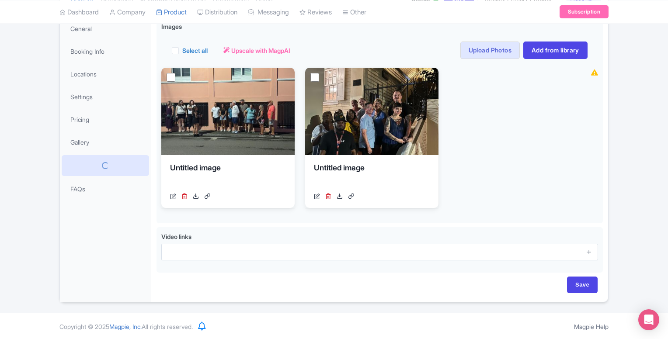
scroll to position [43, 0]
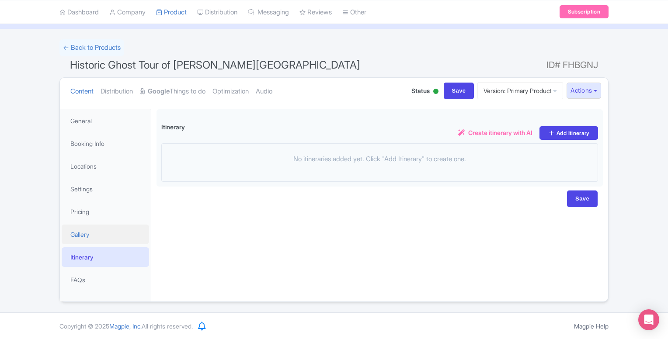
click at [84, 233] on link "Gallery" at bounding box center [105, 235] width 87 height 20
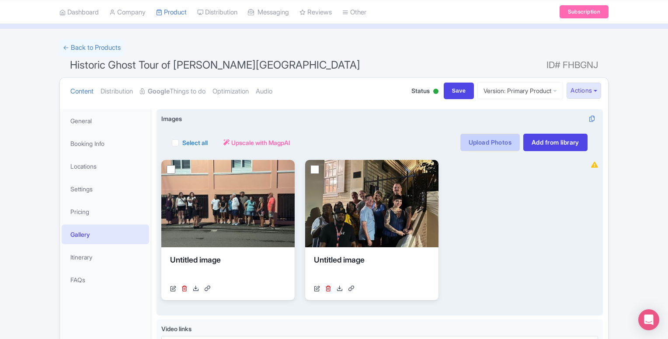
click at [479, 141] on link "Upload Photos" at bounding box center [489, 142] width 59 height 17
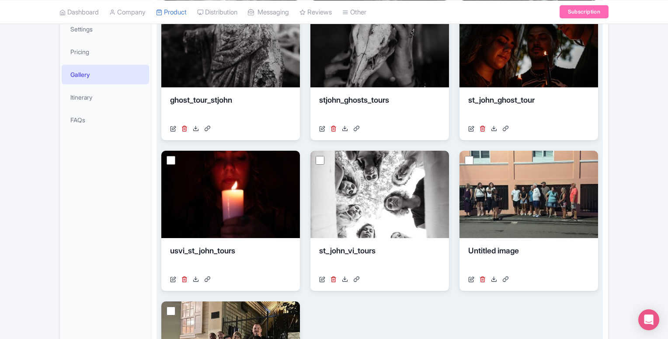
scroll to position [202, 0]
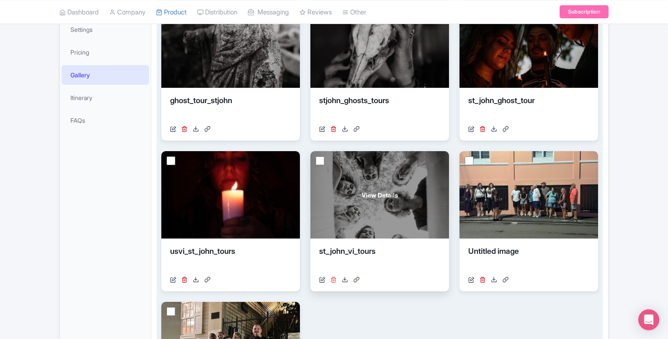
click at [333, 282] on icon at bounding box center [334, 280] width 6 height 6
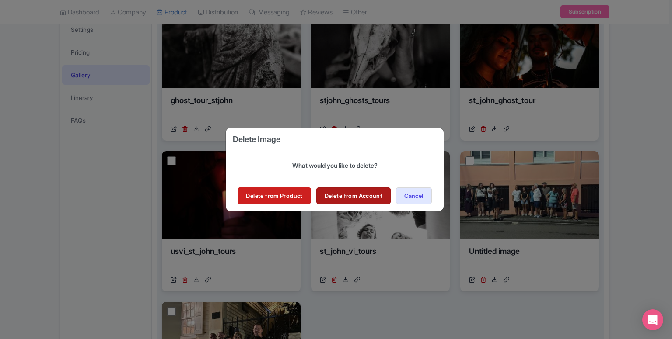
click at [343, 195] on link "Delete from Account" at bounding box center [353, 196] width 74 height 17
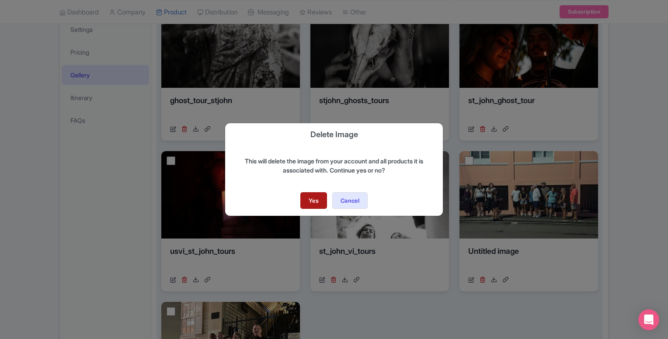
click at [317, 198] on link "Yes" at bounding box center [313, 200] width 27 height 17
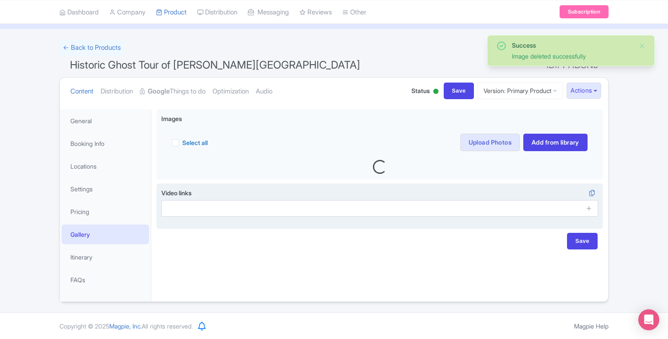
scroll to position [44, 0]
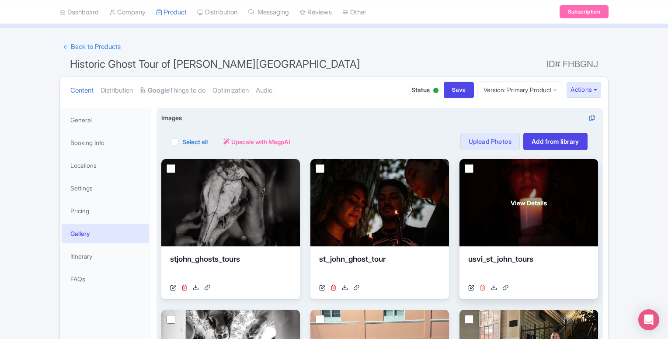
click at [482, 287] on icon at bounding box center [483, 288] width 6 height 6
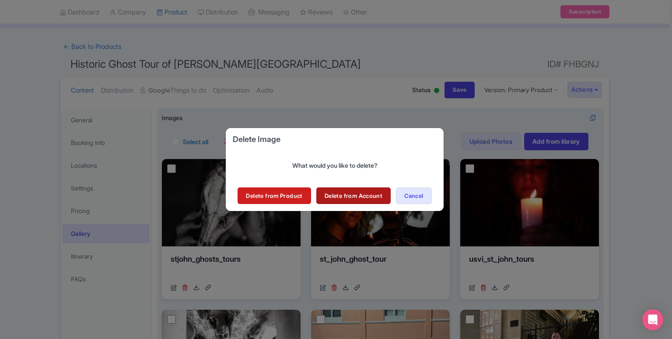
click at [348, 201] on link "Delete from Account" at bounding box center [353, 196] width 74 height 17
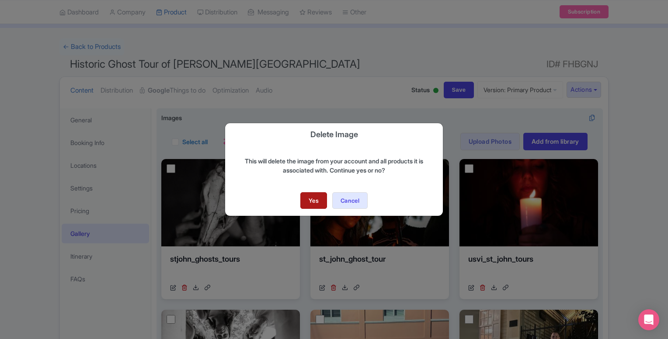
click at [306, 201] on link "Yes" at bounding box center [313, 200] width 27 height 17
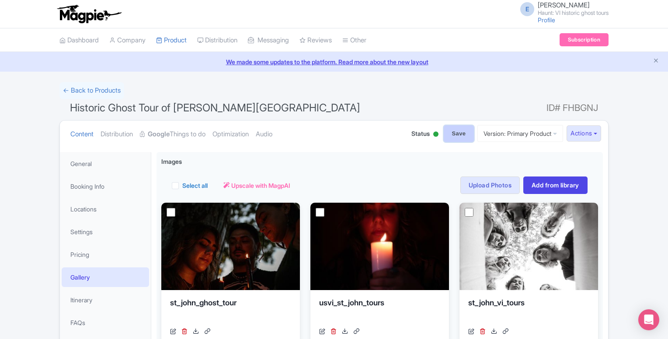
click at [444, 132] on input "Save" at bounding box center [459, 133] width 31 height 17
type input "Saving..."
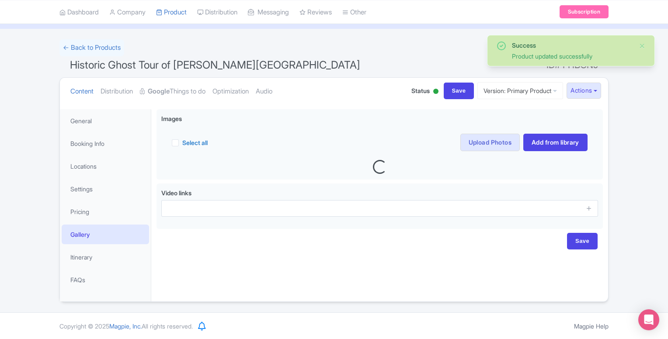
scroll to position [44, 0]
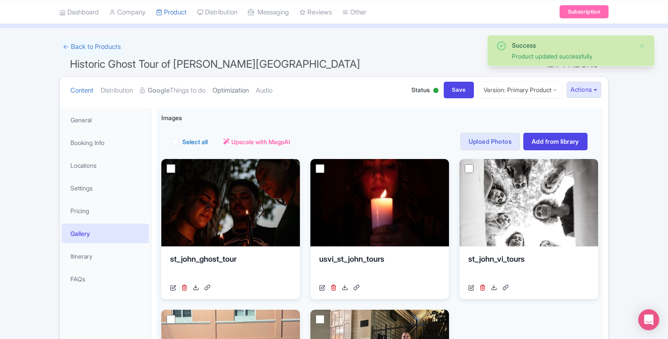
click at [242, 89] on link "Optimization" at bounding box center [230, 91] width 36 height 28
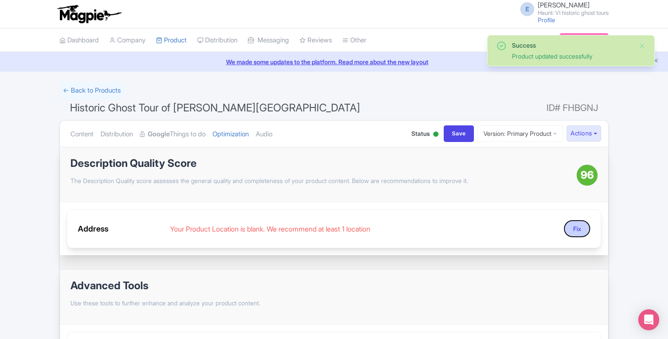
click at [575, 231] on button "Fix" at bounding box center [577, 228] width 26 height 17
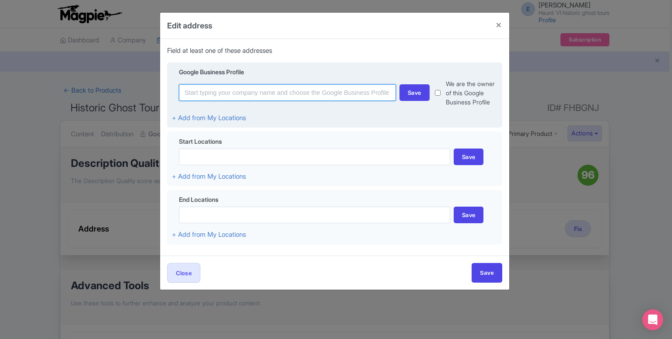
click at [220, 98] on input at bounding box center [287, 92] width 217 height 17
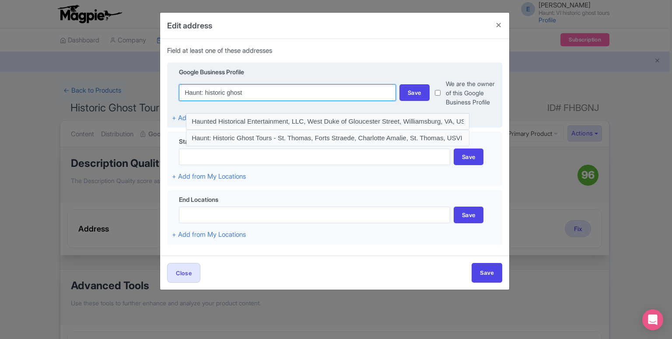
click at [205, 93] on input "Haunt: historic ghost" at bounding box center [287, 92] width 217 height 17
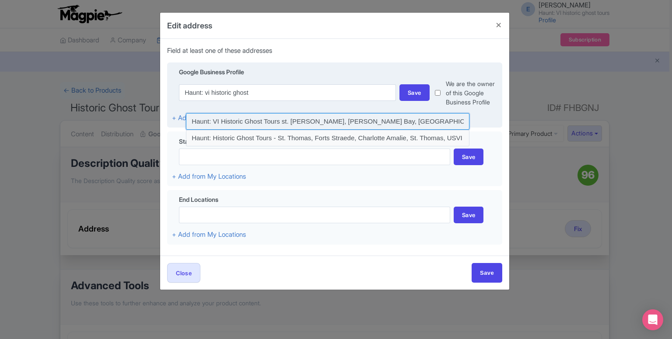
click at [252, 119] on input at bounding box center [327, 121] width 283 height 17
type input "Haunt: VI Historic Ghost Tours st. john, Cruz Bay, St. John, USVI"
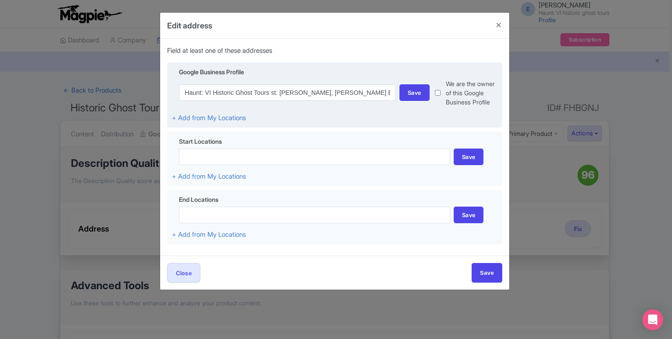
click at [436, 91] on input "checkbox" at bounding box center [438, 93] width 6 height 28
checkbox input "true"
click at [415, 93] on div "Save" at bounding box center [414, 92] width 30 height 17
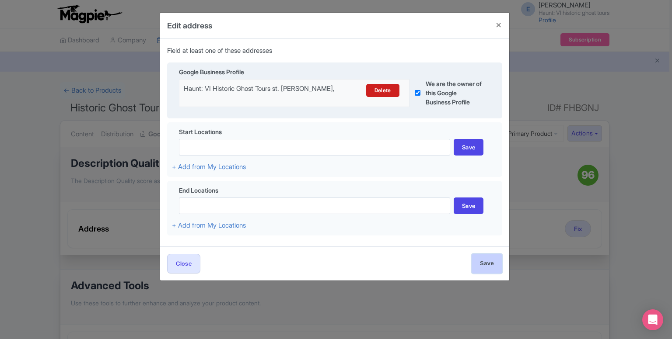
click at [497, 261] on input "Save" at bounding box center [486, 264] width 31 height 20
type input "Save"
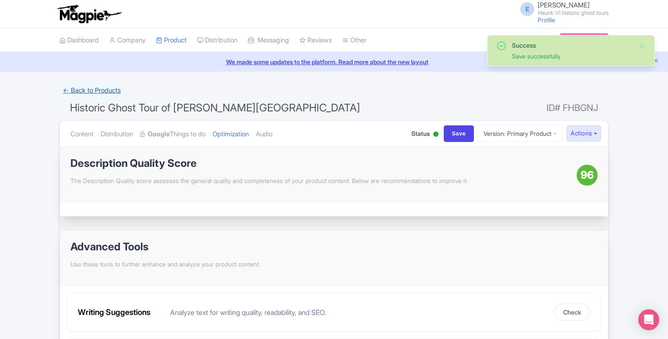
click at [110, 88] on link "← Back to Products" at bounding box center [91, 90] width 65 height 17
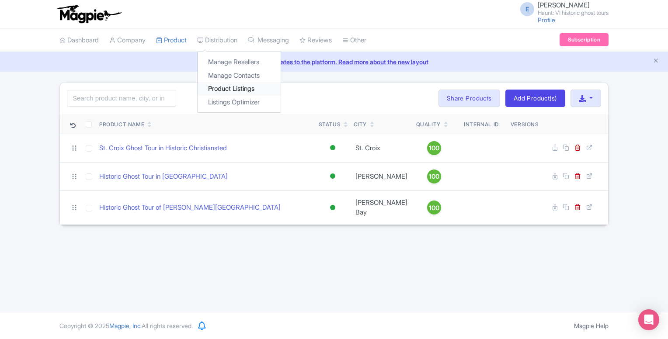
click at [244, 91] on link "Product Listings" at bounding box center [239, 89] width 83 height 14
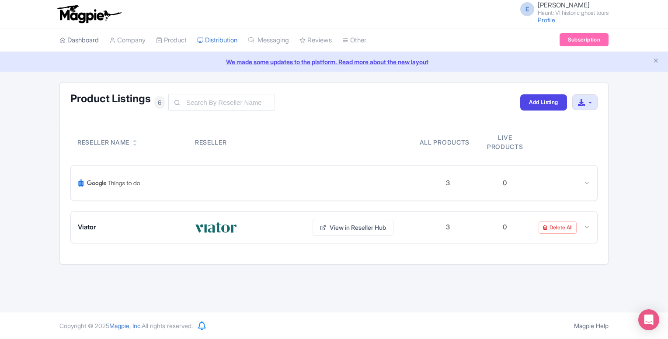
click at [94, 39] on link "Dashboard" at bounding box center [78, 40] width 39 height 24
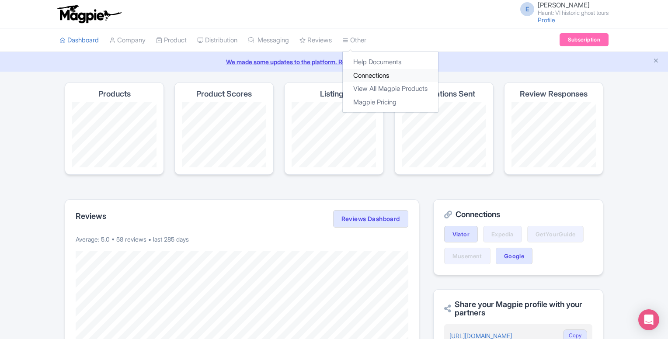
click at [371, 72] on link "Connections" at bounding box center [390, 76] width 95 height 14
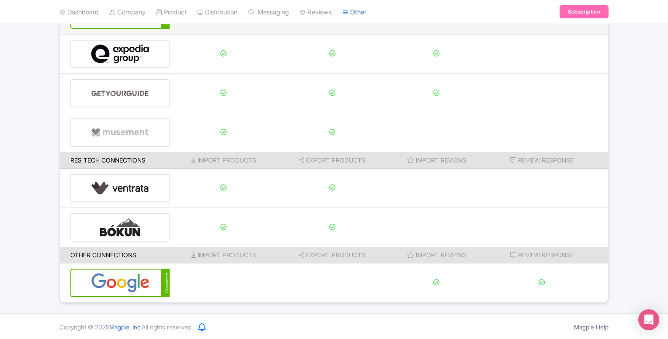
scroll to position [124, 0]
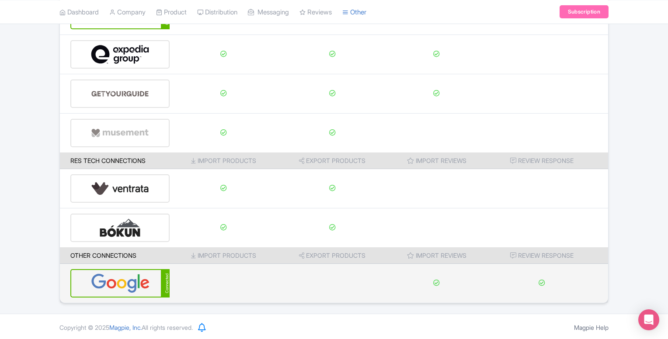
click at [132, 283] on img at bounding box center [120, 283] width 59 height 27
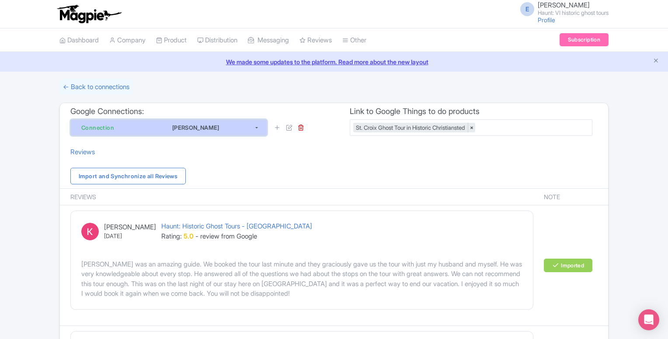
click at [256, 126] on button "Connection Elizabeth Dumas" at bounding box center [168, 127] width 197 height 17
click at [256, 127] on button "Connection Elizabeth Dumas" at bounding box center [168, 127] width 197 height 17
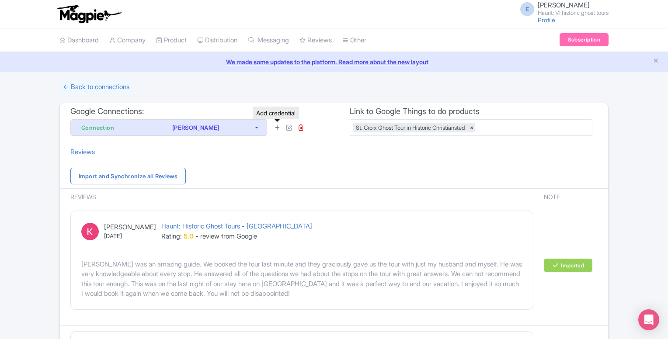
click at [277, 128] on icon at bounding box center [277, 127] width 7 height 7
click at [74, 42] on link "Dashboard" at bounding box center [78, 40] width 39 height 24
